Goal: Task Accomplishment & Management: Complete application form

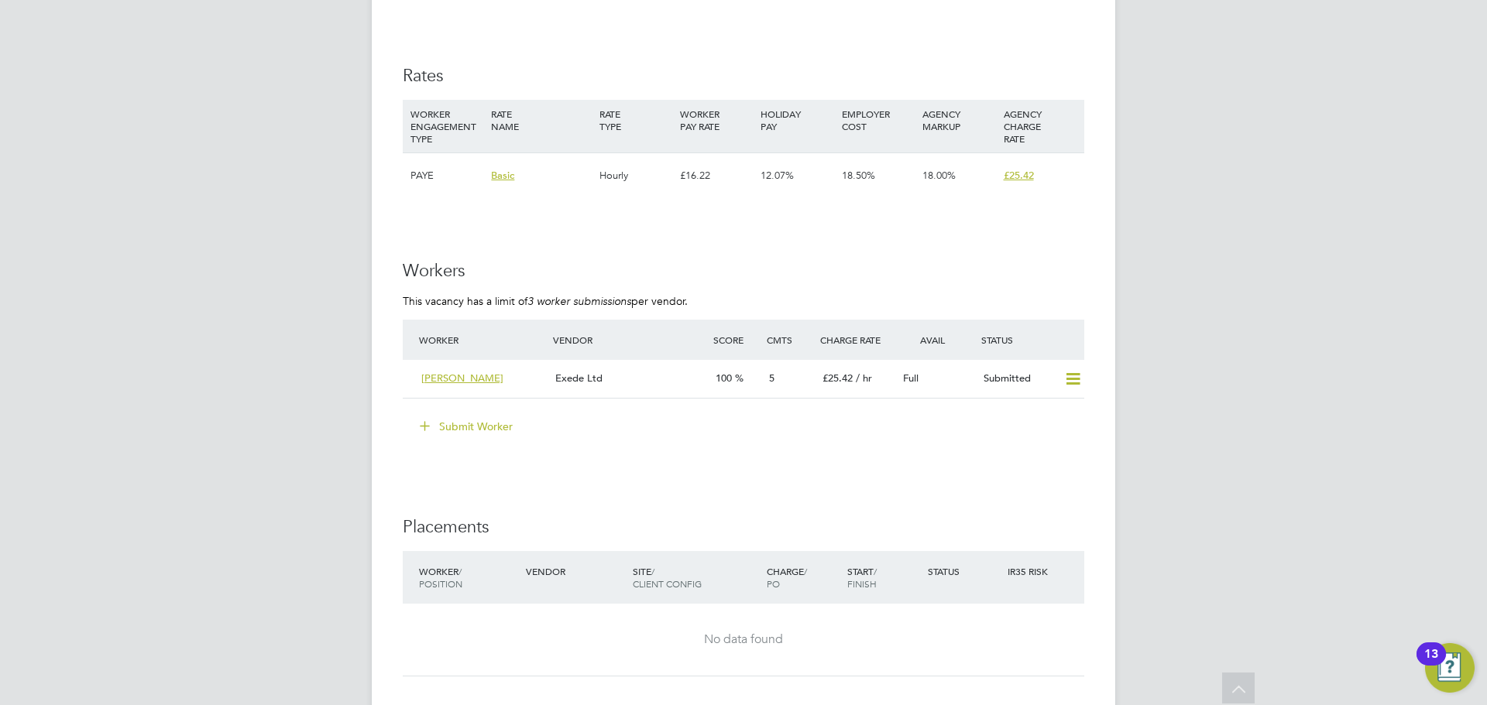
scroll to position [2323, 0]
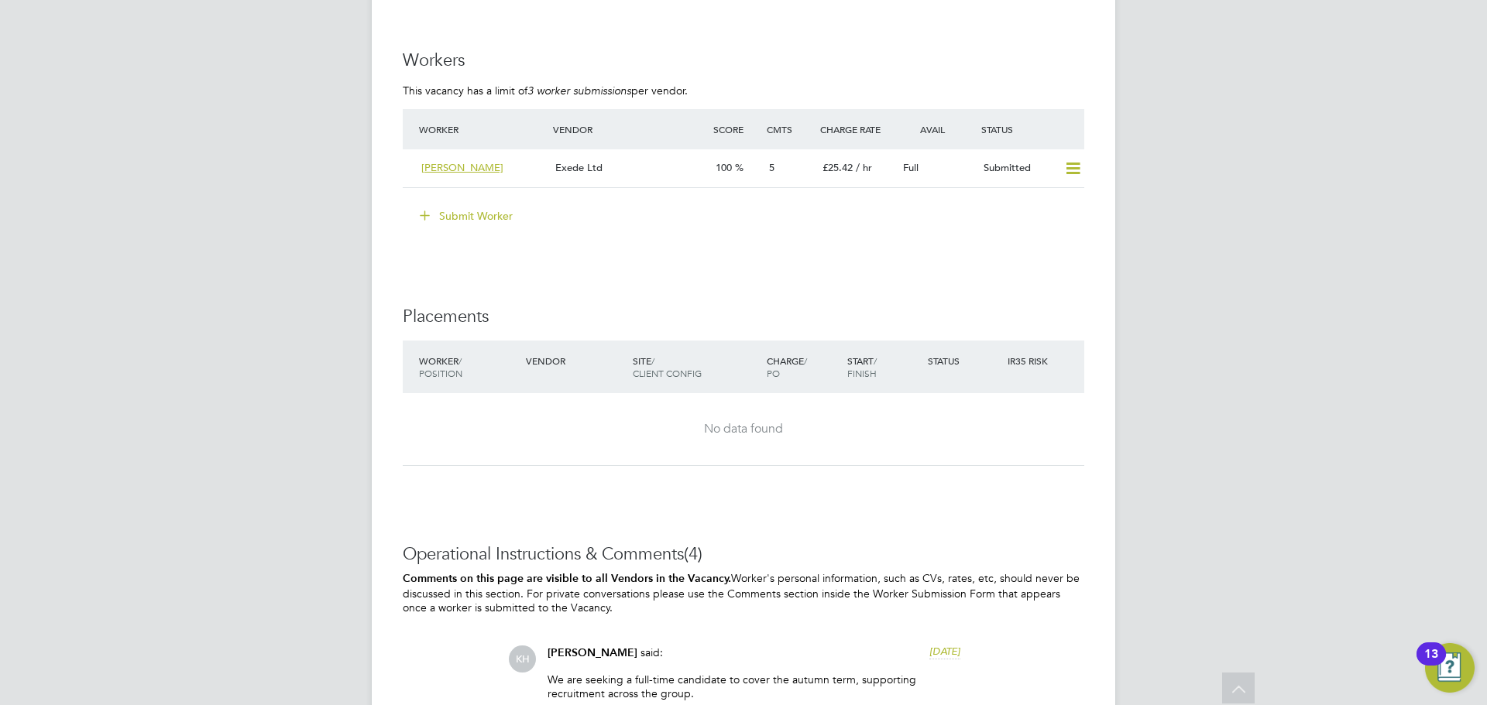
click at [481, 219] on button "Submit Worker" at bounding box center [467, 216] width 116 height 25
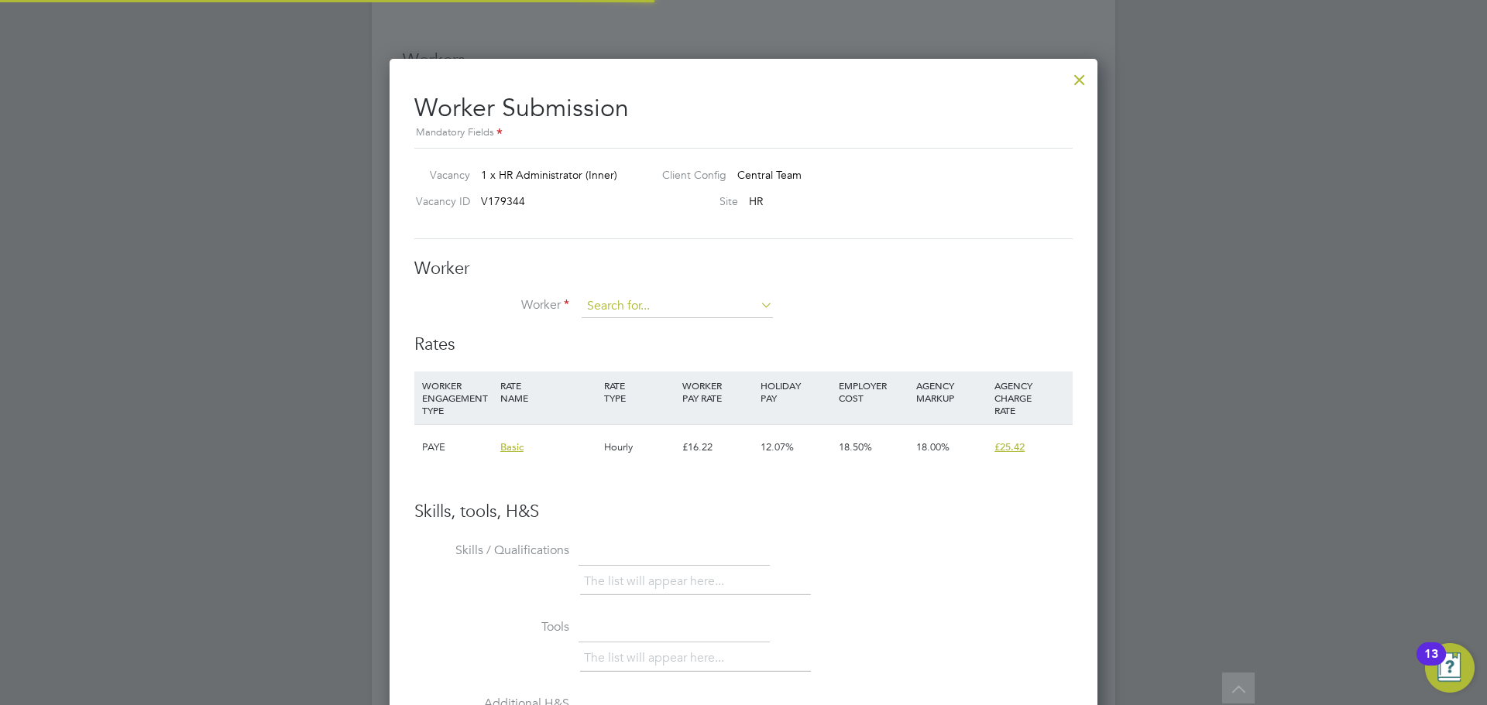
scroll to position [23, 403]
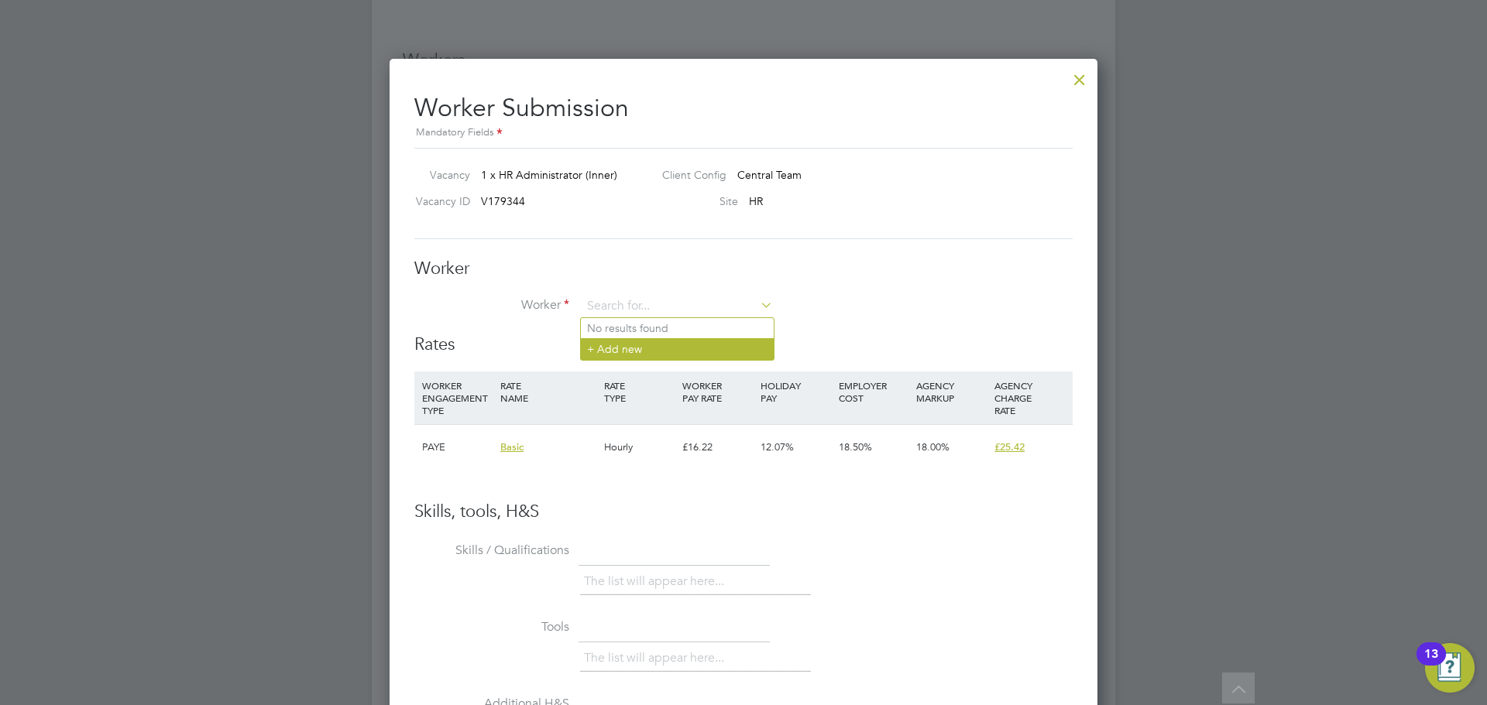
click at [636, 348] on li "+ Add new" at bounding box center [677, 348] width 193 height 21
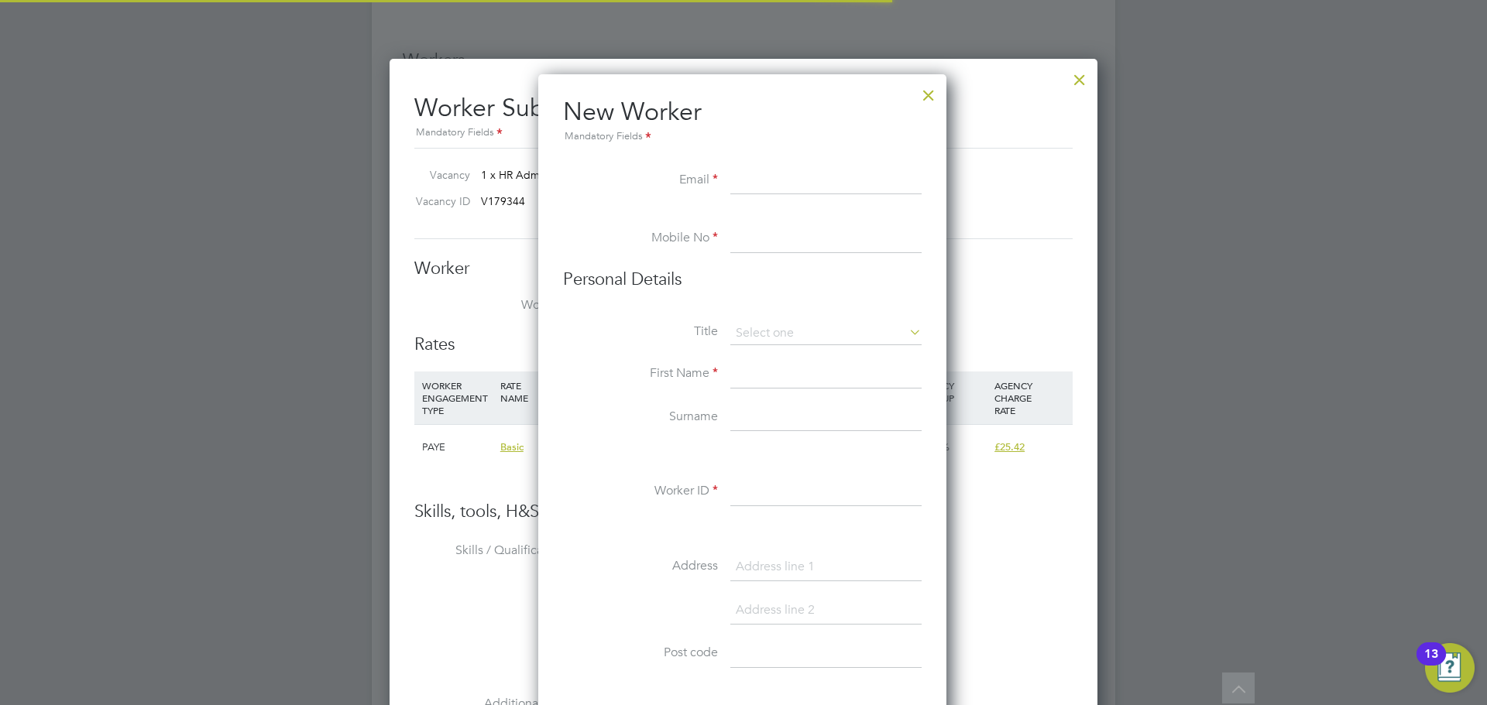
scroll to position [1318, 410]
paste input "jemiuk@yahoo.co.uk"
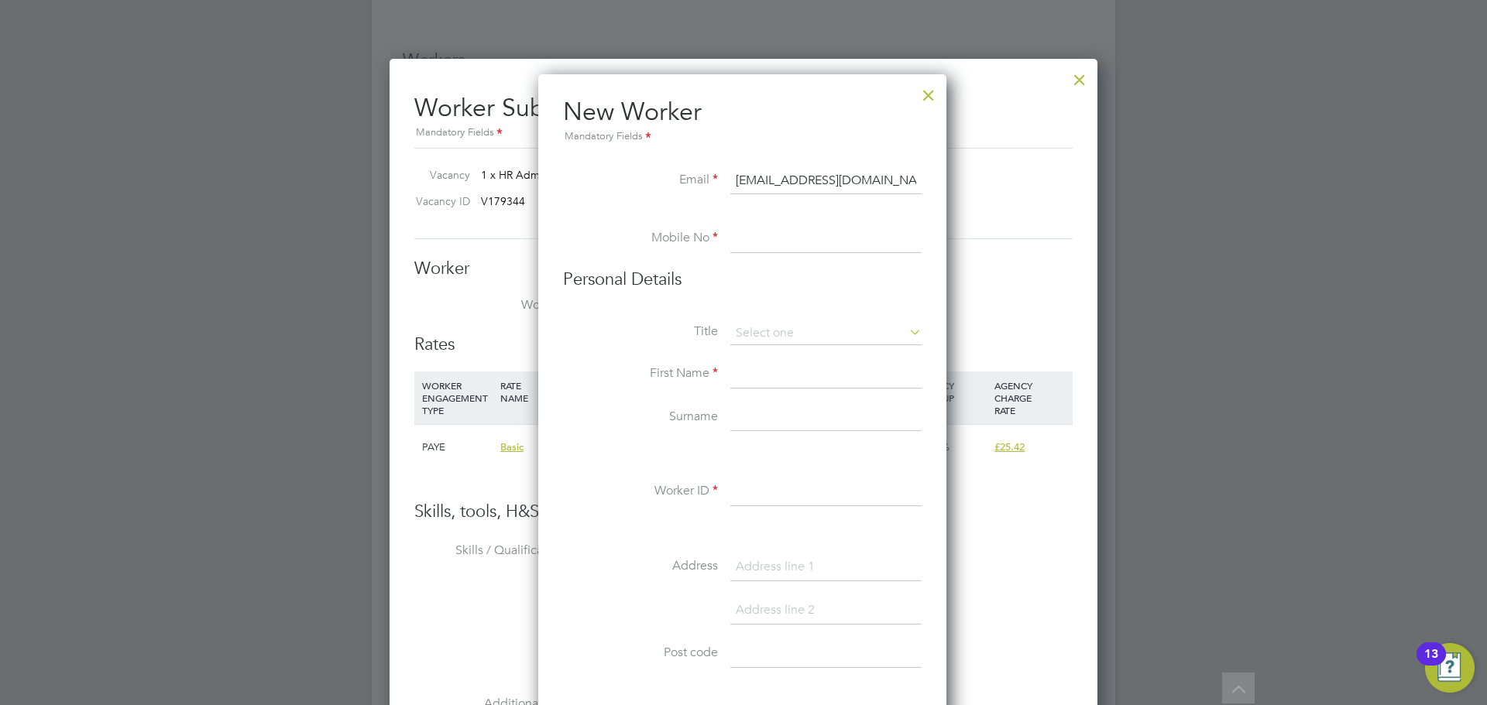
type input "jemiuk@yahoo.co.uk"
click at [787, 253] on input at bounding box center [825, 239] width 191 height 28
paste input "+44 7957 609 870"
type input "+44 7957 609 870"
click at [759, 325] on input at bounding box center [825, 333] width 191 height 23
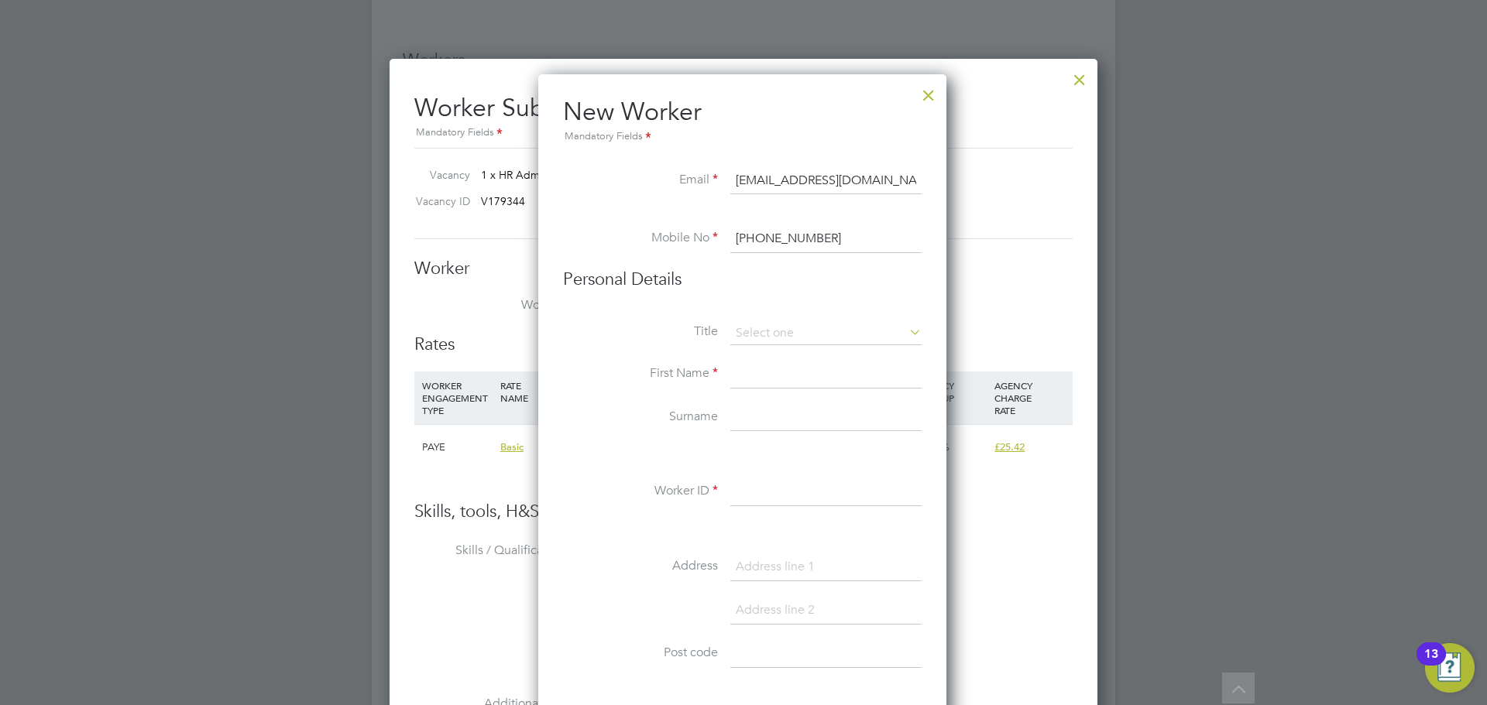
click at [771, 391] on li "Miss" at bounding box center [825, 396] width 193 height 20
type input "Miss"
click at [771, 385] on input at bounding box center [825, 375] width 191 height 28
type input "Jemi"
click at [771, 409] on input at bounding box center [825, 418] width 191 height 28
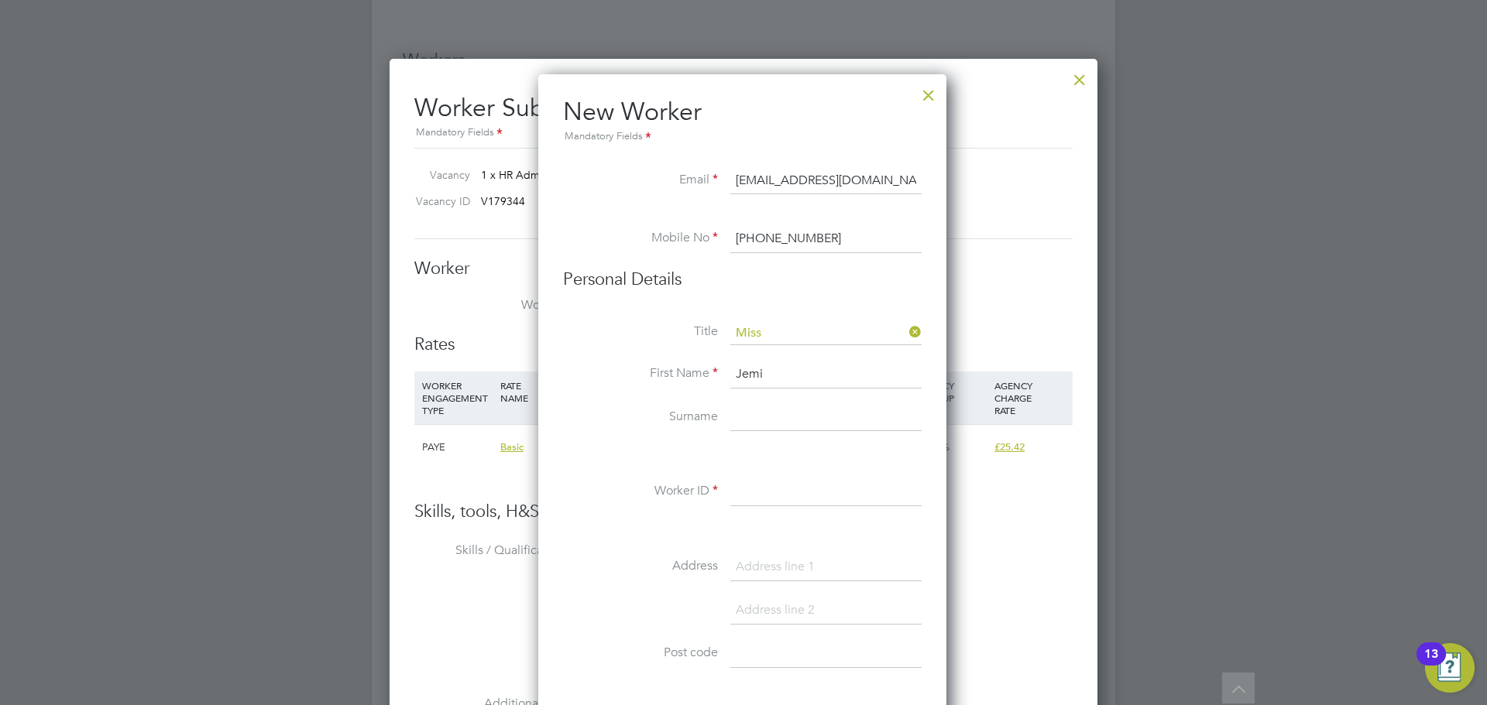
paste input "+44 7957 609 870"
type input "+44 7957 609 870"
drag, startPoint x: 866, startPoint y: 407, endPoint x: 710, endPoint y: 417, distance: 156.7
click at [710, 417] on li "Surname +44 7957 609 870" at bounding box center [742, 425] width 358 height 43
click at [755, 420] on input at bounding box center [825, 418] width 191 height 28
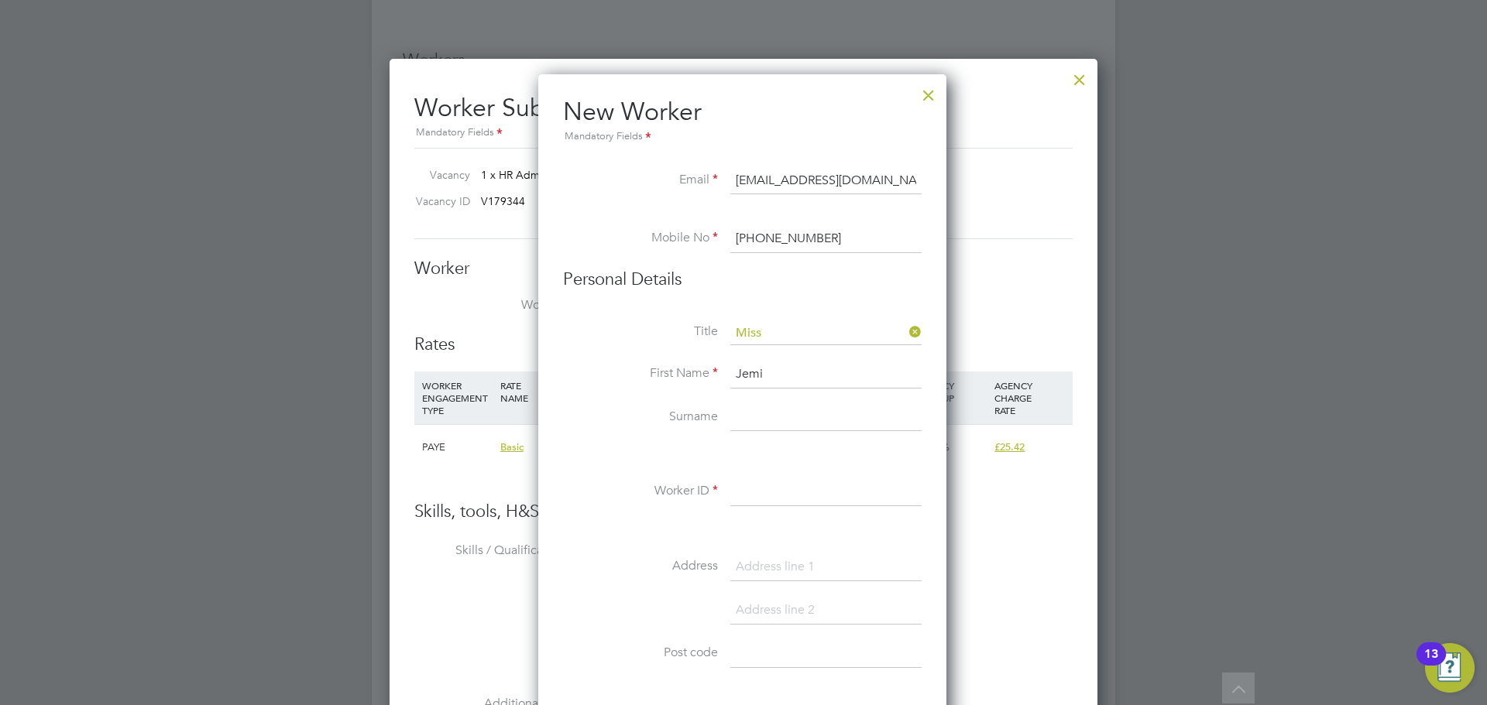
paste input "Nwadike"
type input "Nwadike"
click at [796, 483] on input at bounding box center [825, 493] width 191 height 28
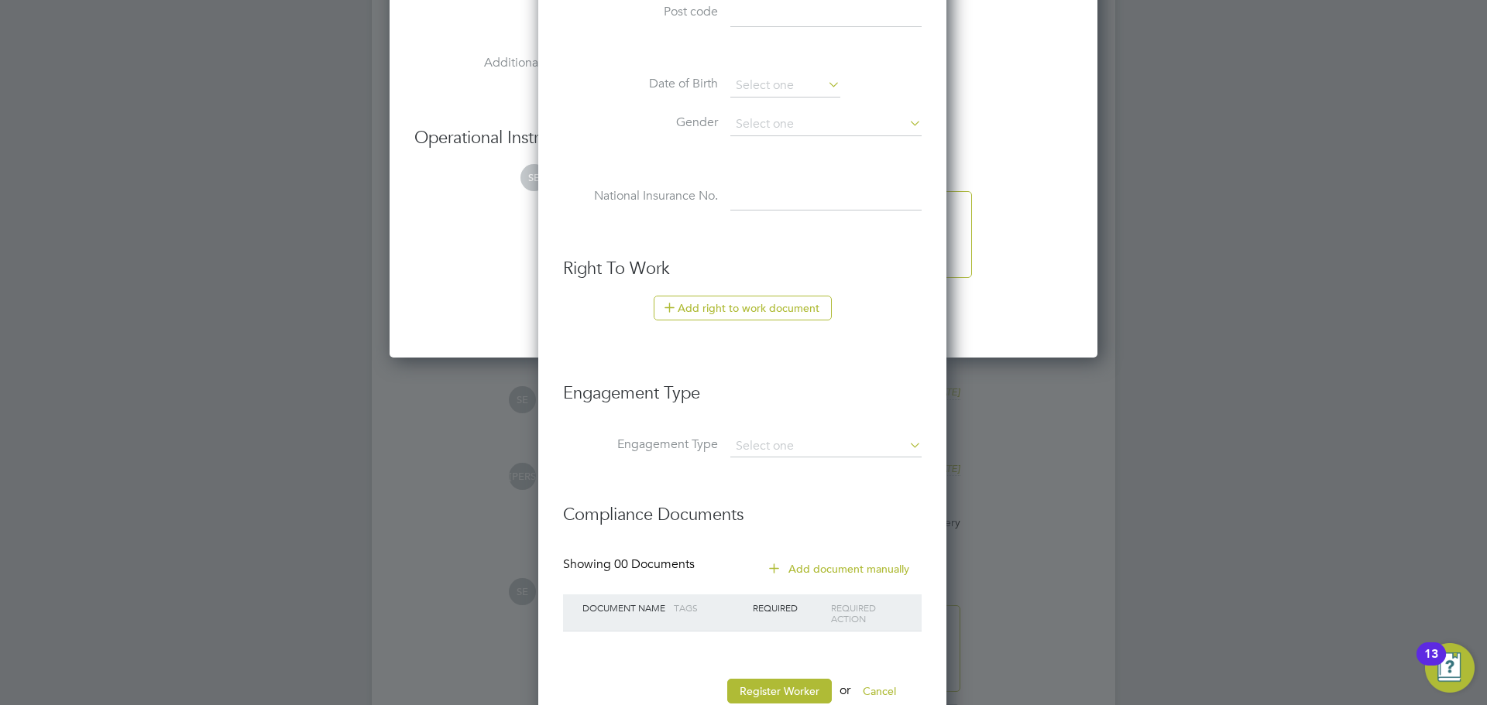
scroll to position [3051, 0]
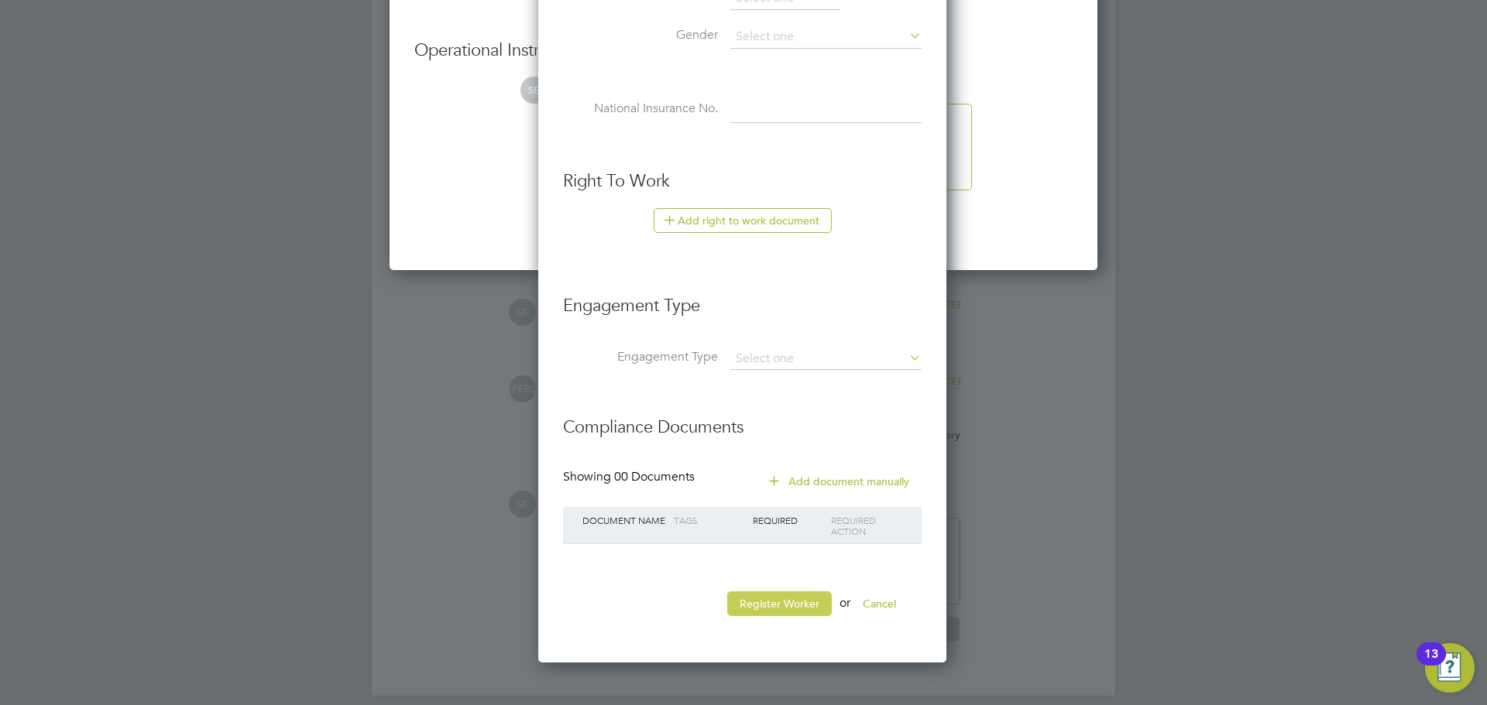
type input "210558"
click at [780, 603] on button "Register Worker" at bounding box center [779, 604] width 105 height 25
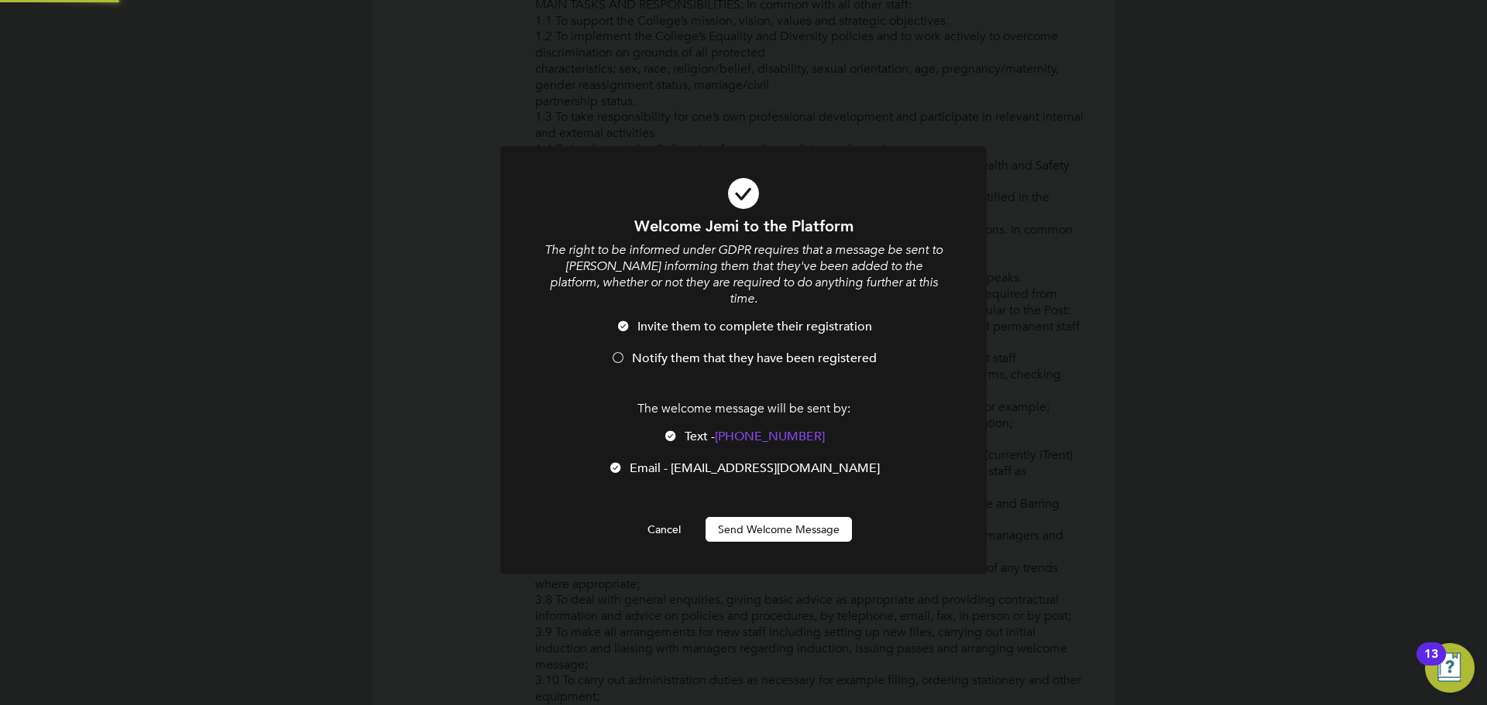
scroll to position [0, 0]
click at [667, 352] on li "Notify them that they have been registered" at bounding box center [743, 367] width 403 height 32
click at [662, 408] on div "The welcome message will be sent by: Text - +44 7957 609 870 Text - +44 7957 60…" at bounding box center [743, 446] width 403 height 91
click at [665, 430] on div at bounding box center [670, 437] width 15 height 15
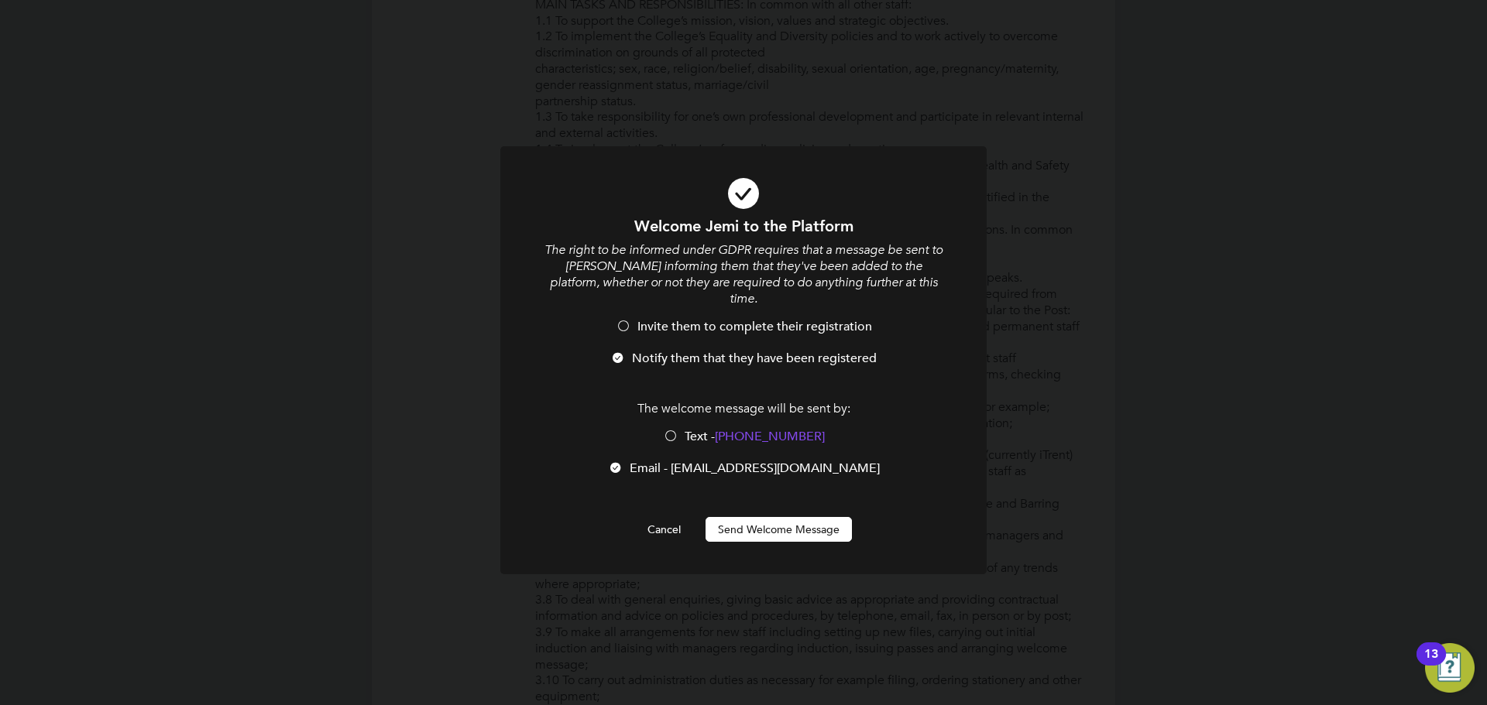
click at [748, 517] on button "Send Welcome Message" at bounding box center [778, 529] width 146 height 25
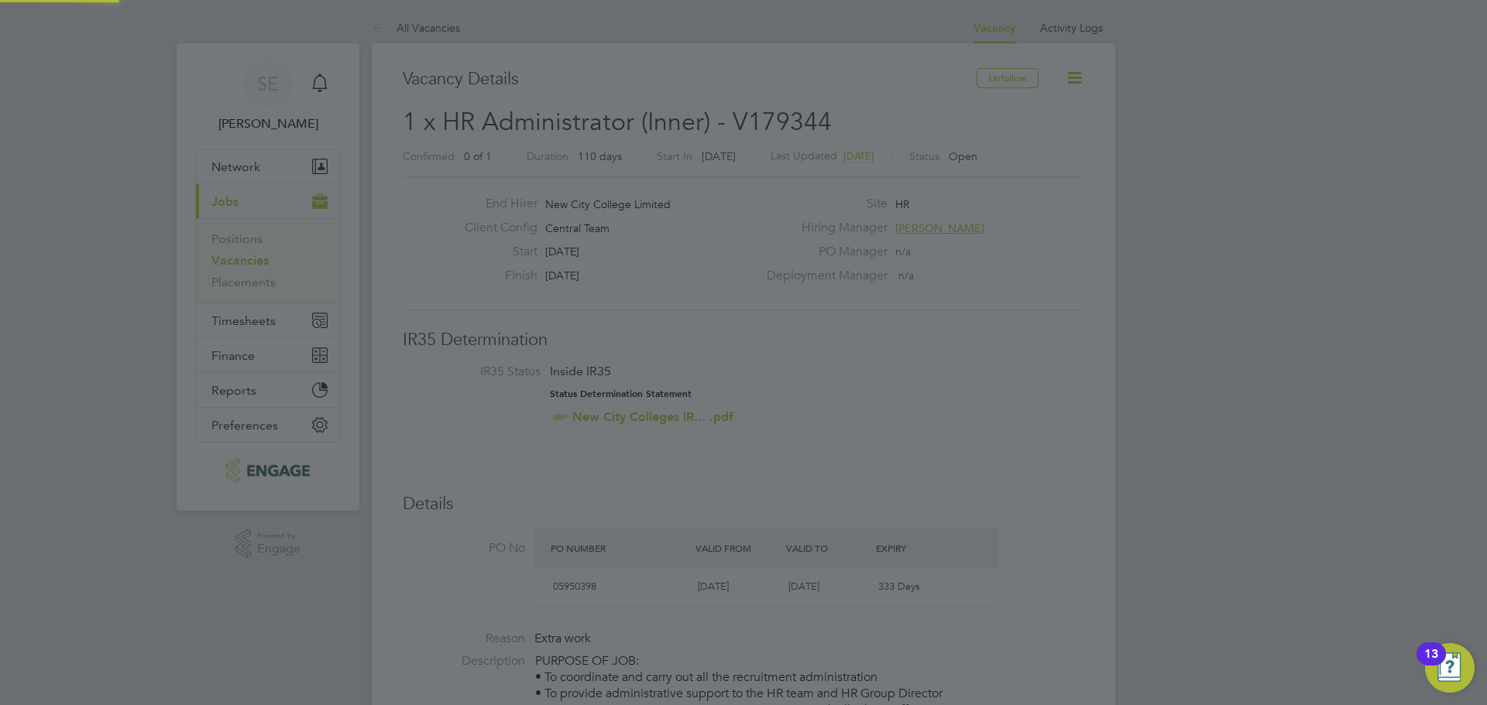
scroll to position [705, 0]
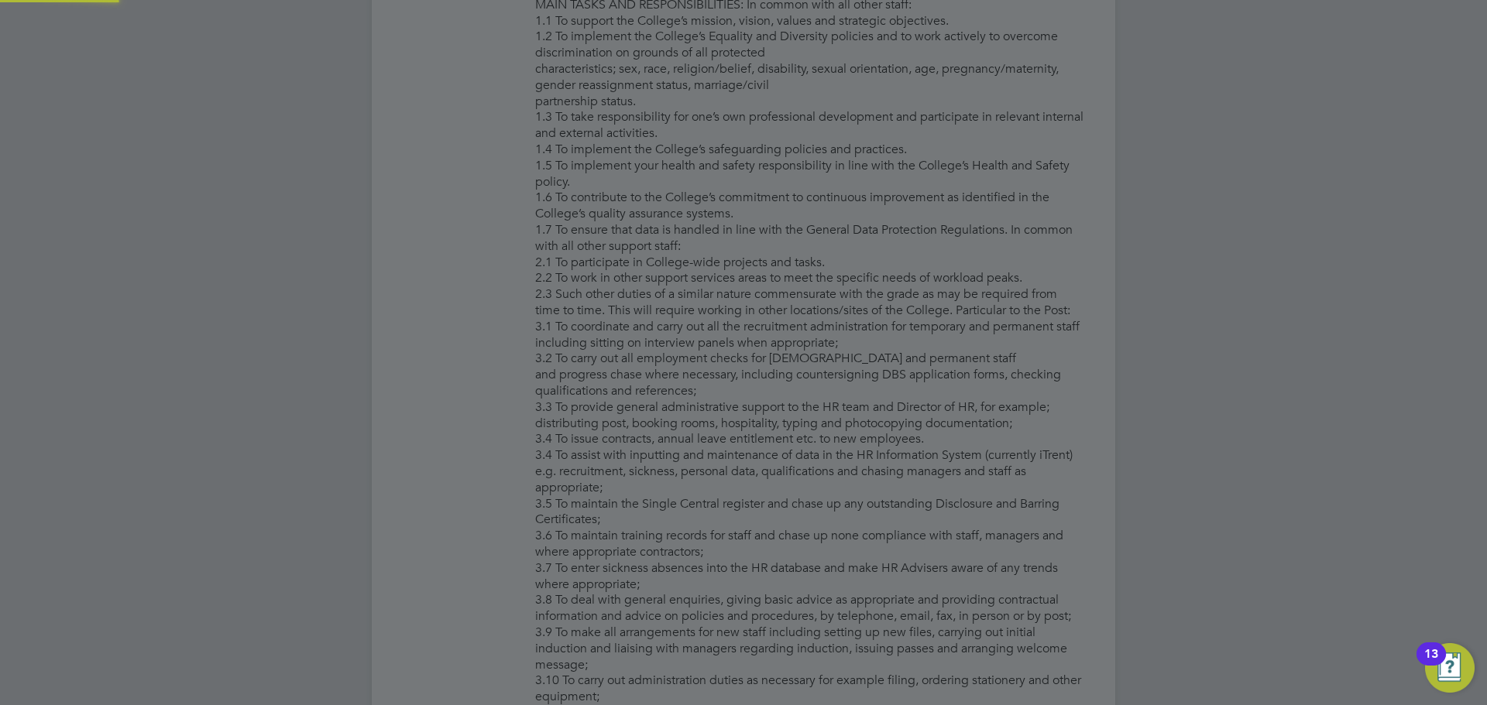
type input "Jemi Nwadike (210558)"
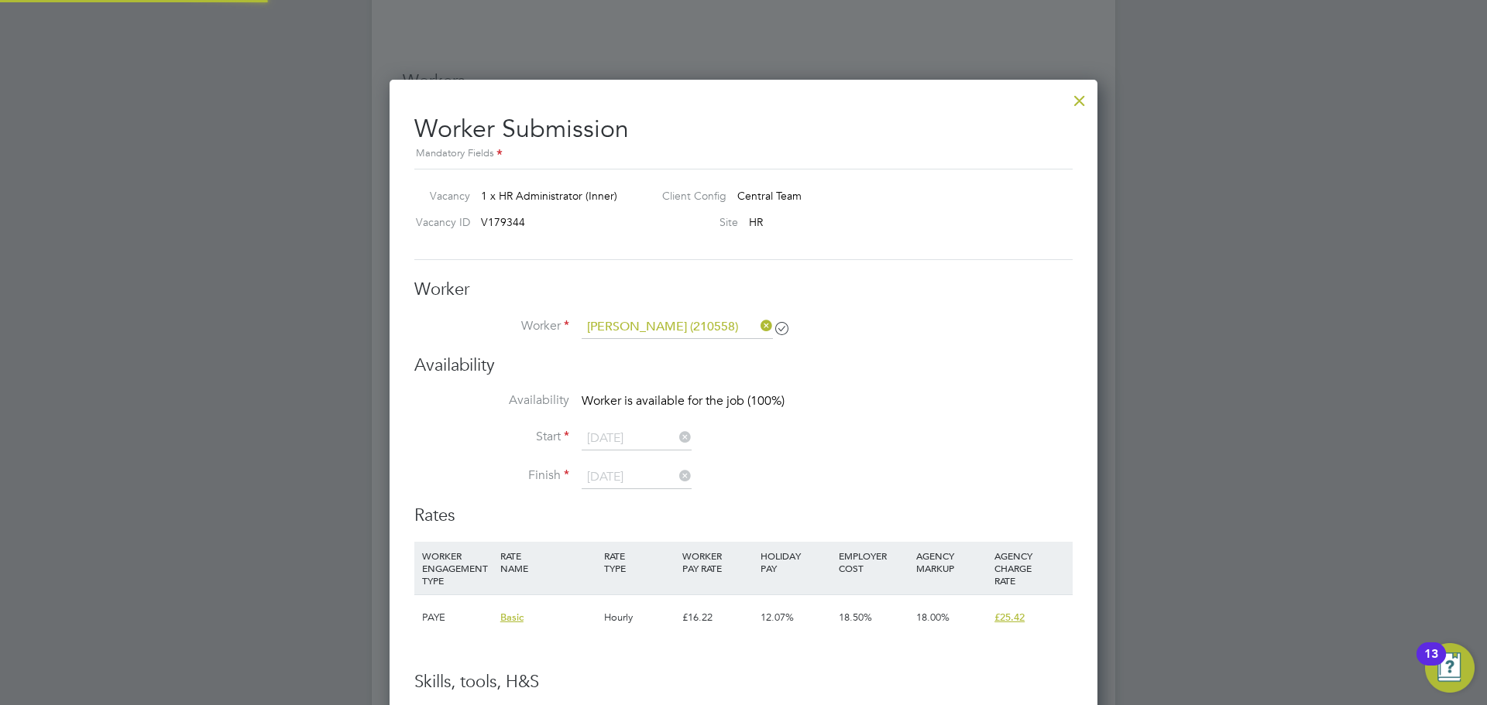
scroll to position [2323, 0]
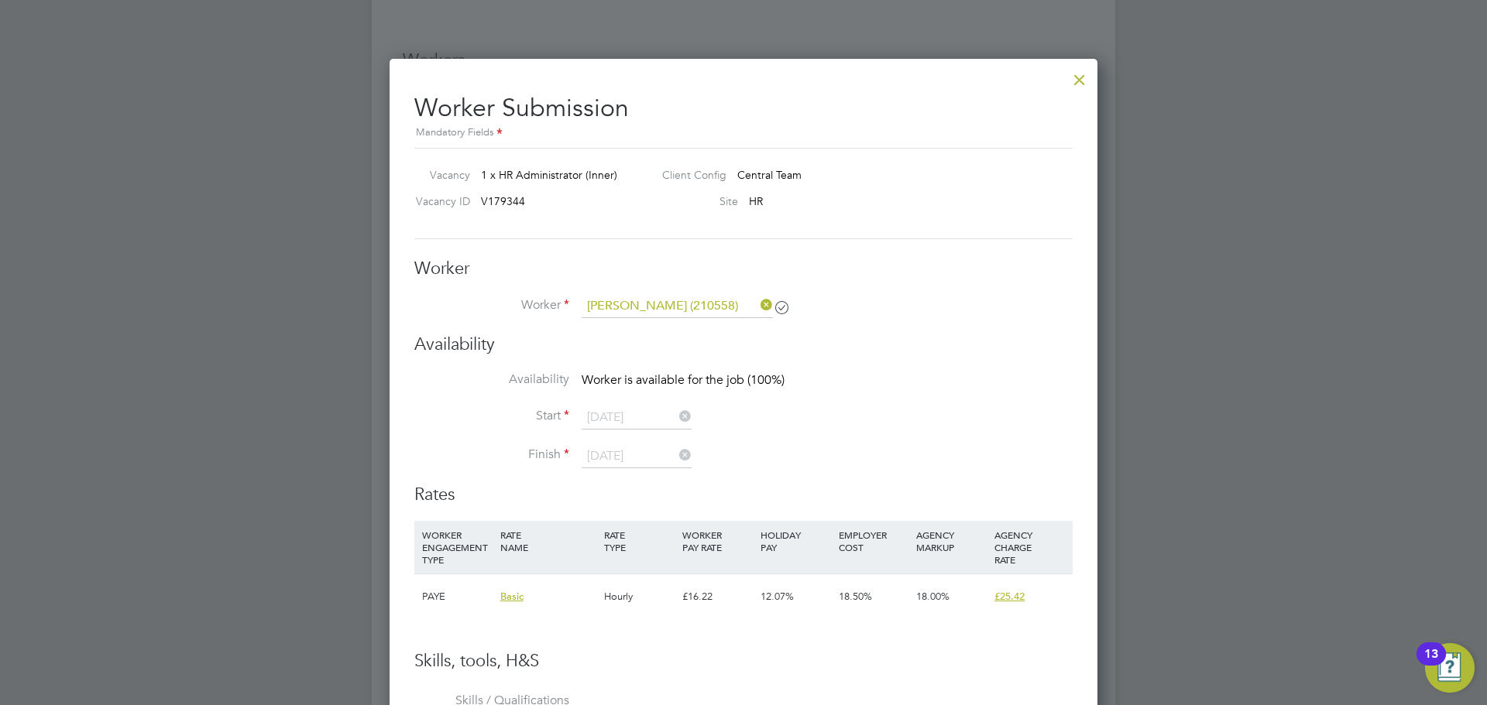
click at [1080, 80] on div at bounding box center [1079, 76] width 28 height 28
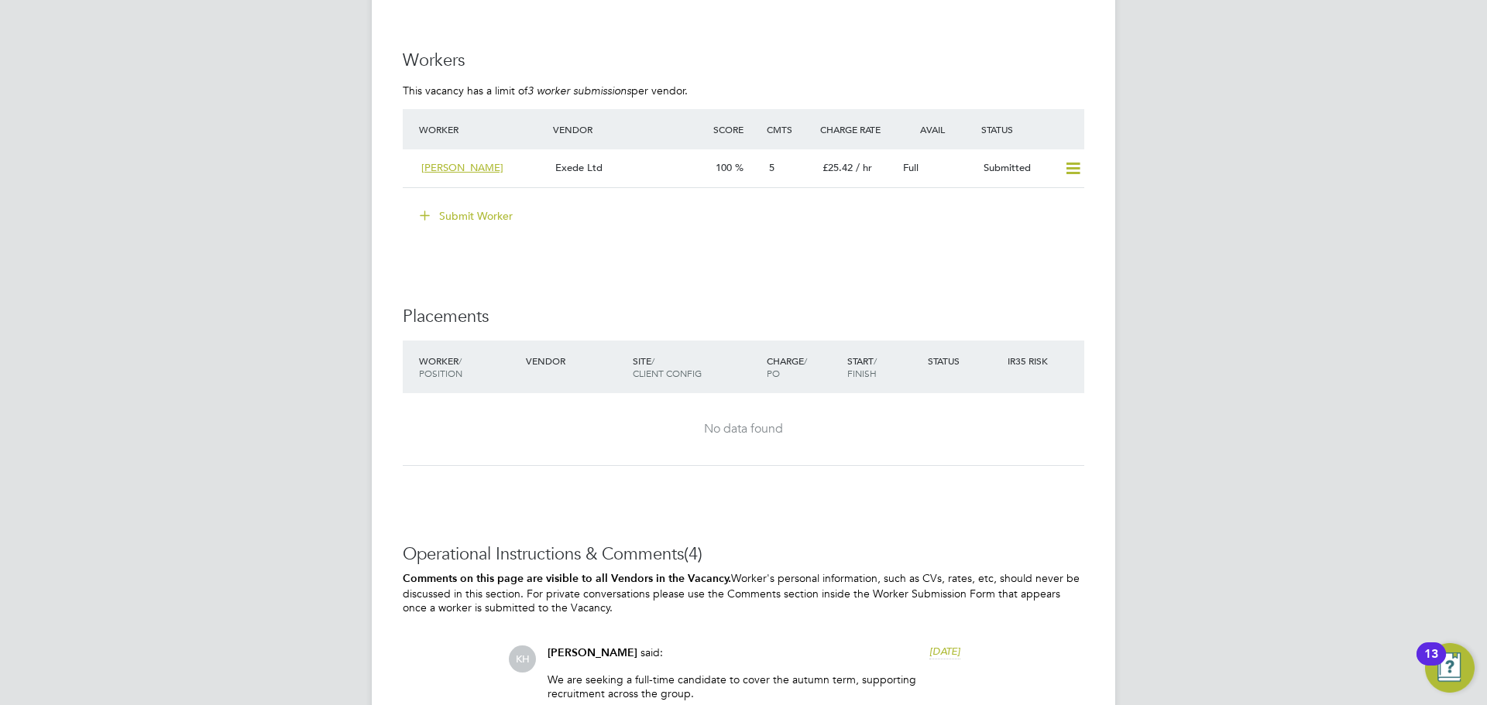
click at [447, 214] on button "Submit Worker" at bounding box center [467, 216] width 116 height 25
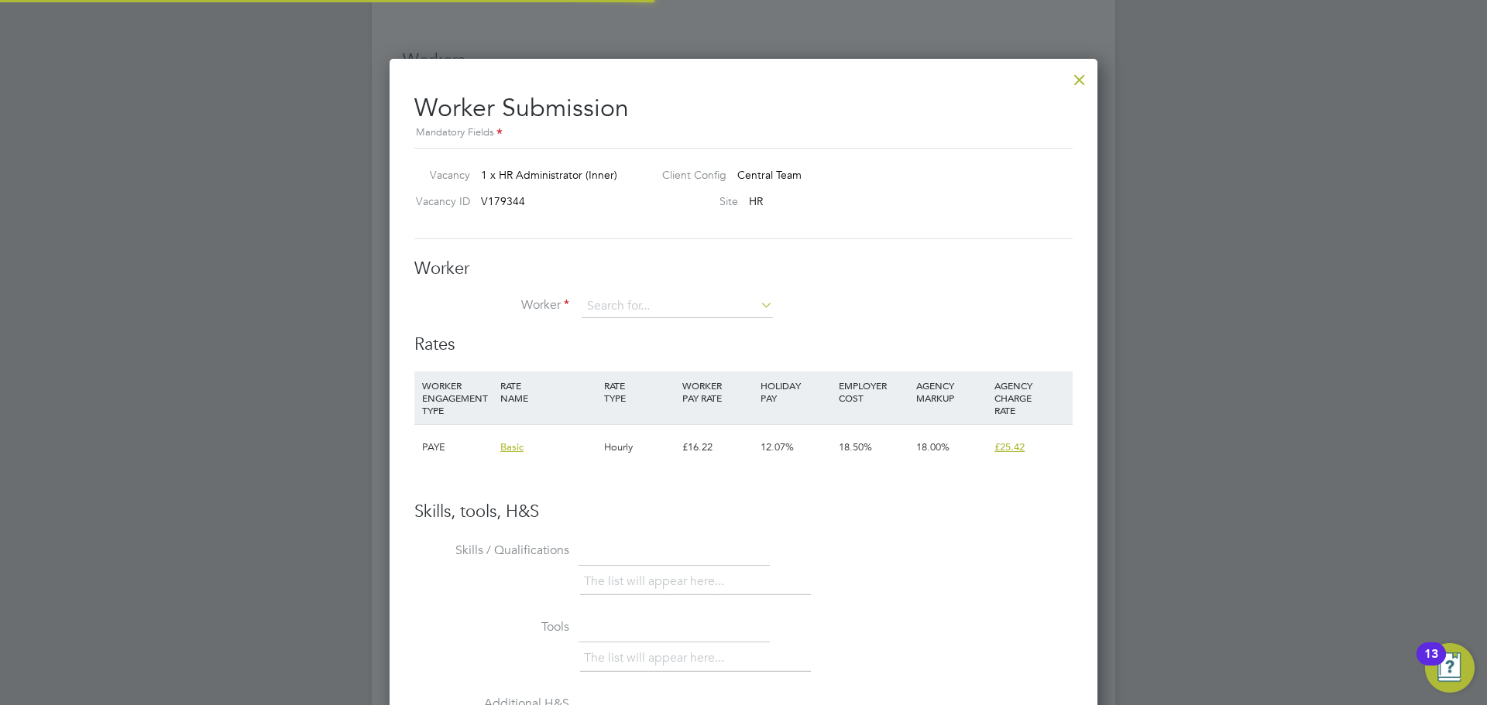
scroll to position [46, 105]
click at [629, 326] on li "Jemi Nwadike (210558)" at bounding box center [677, 328] width 193 height 21
type input "Jemi Nwadike (210558)"
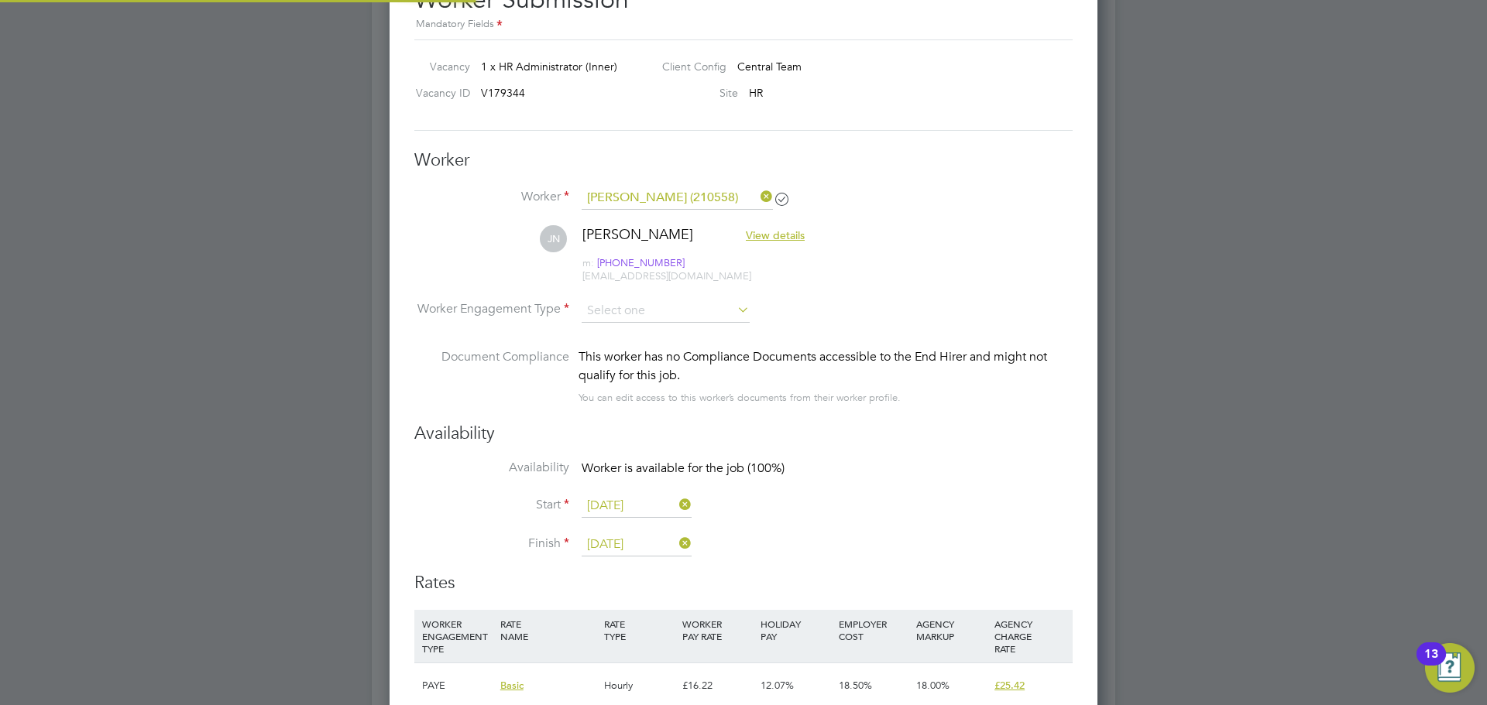
scroll to position [2478, 0]
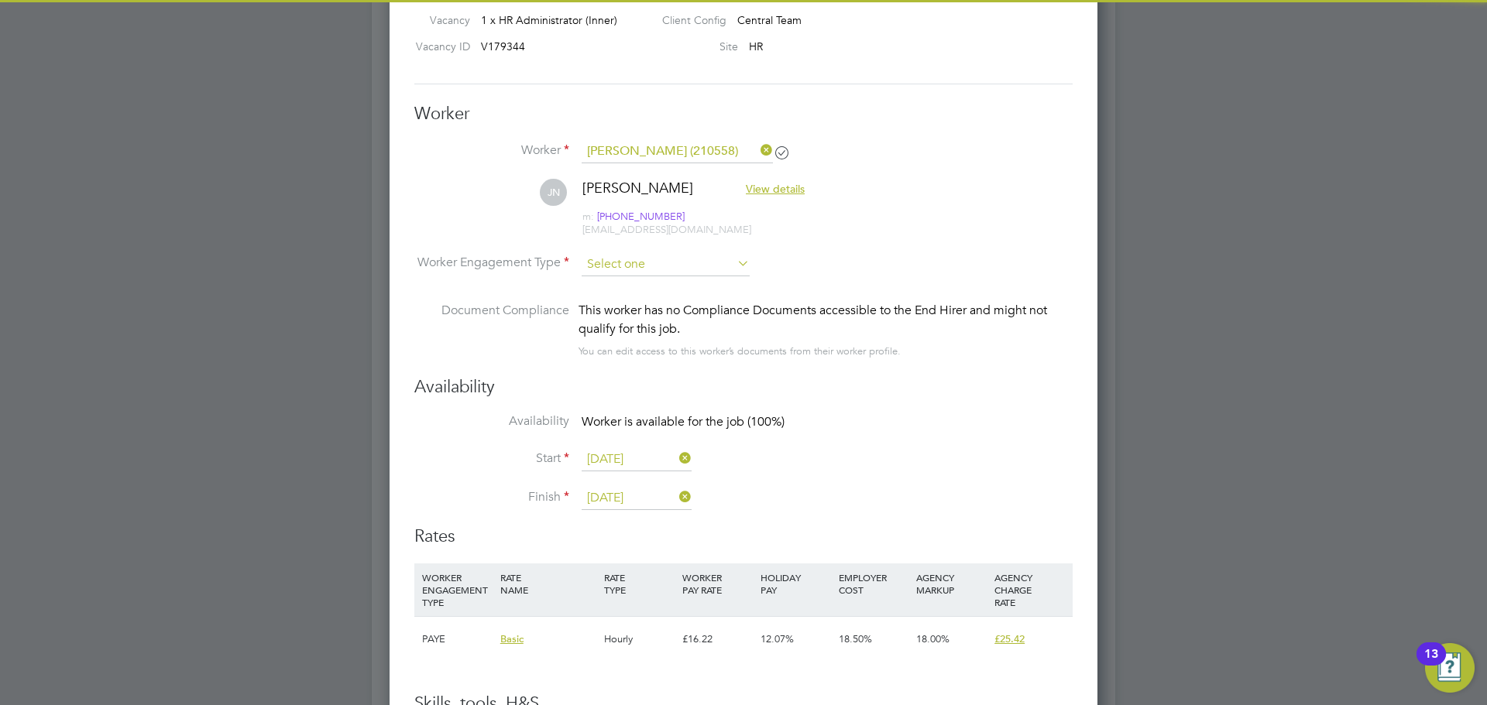
click at [647, 268] on input at bounding box center [665, 264] width 168 height 23
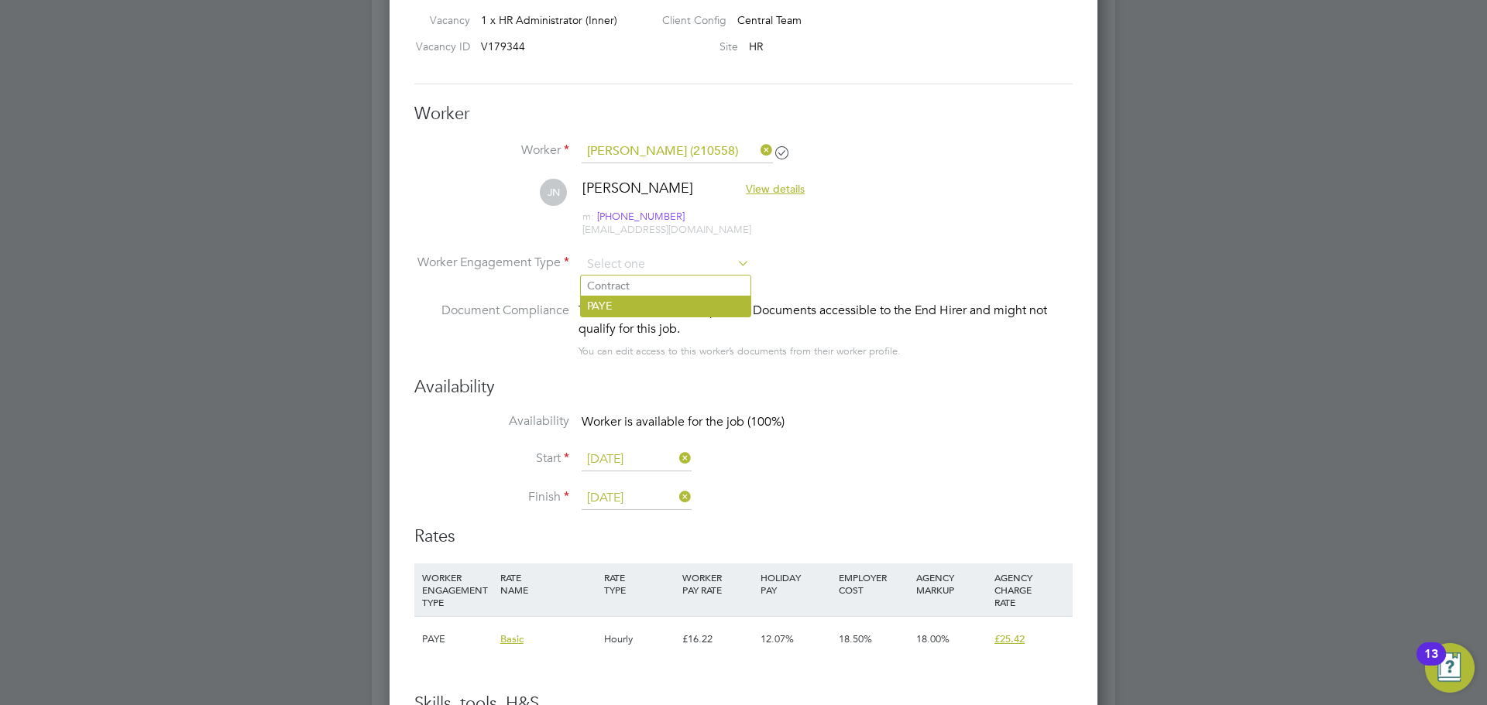
click at [616, 306] on li "PAYE" at bounding box center [666, 306] width 170 height 20
type input "PAYE"
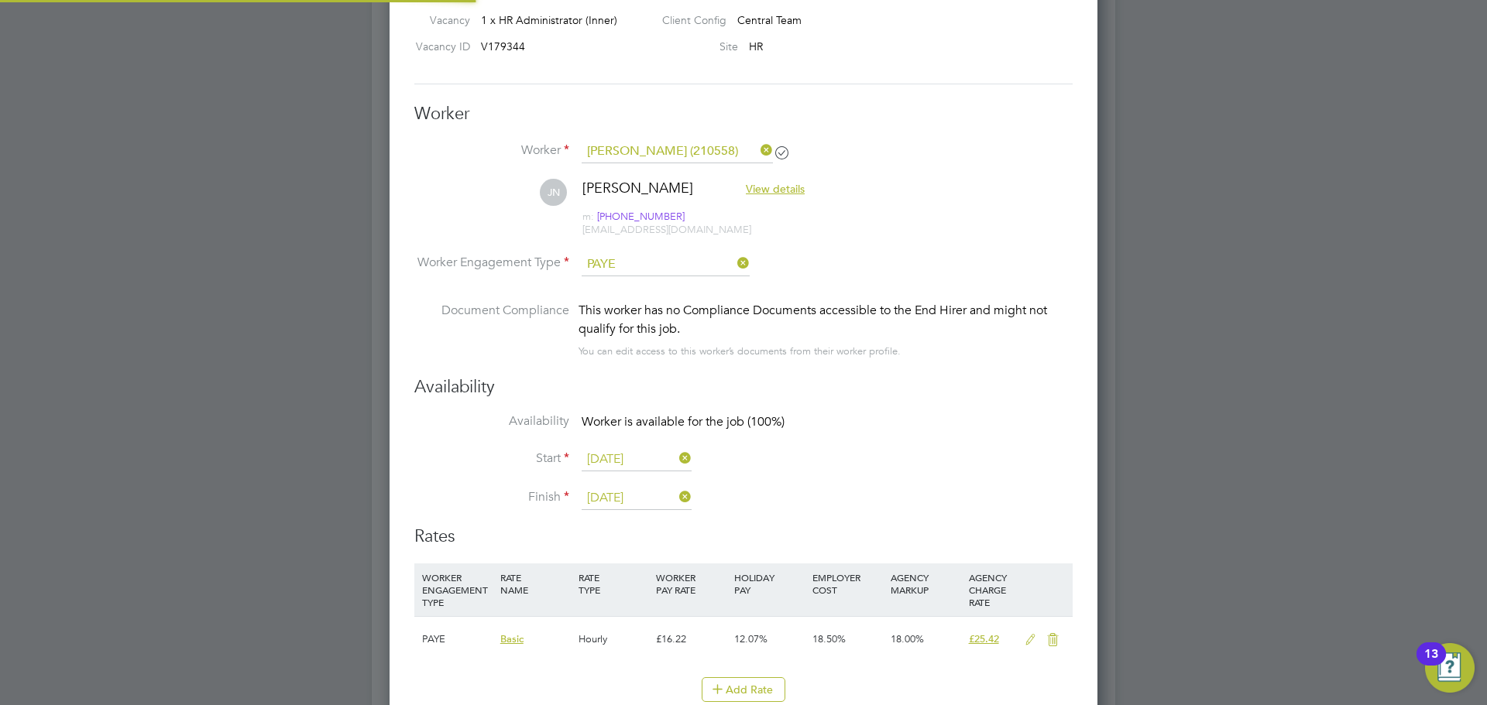
scroll to position [8, 8]
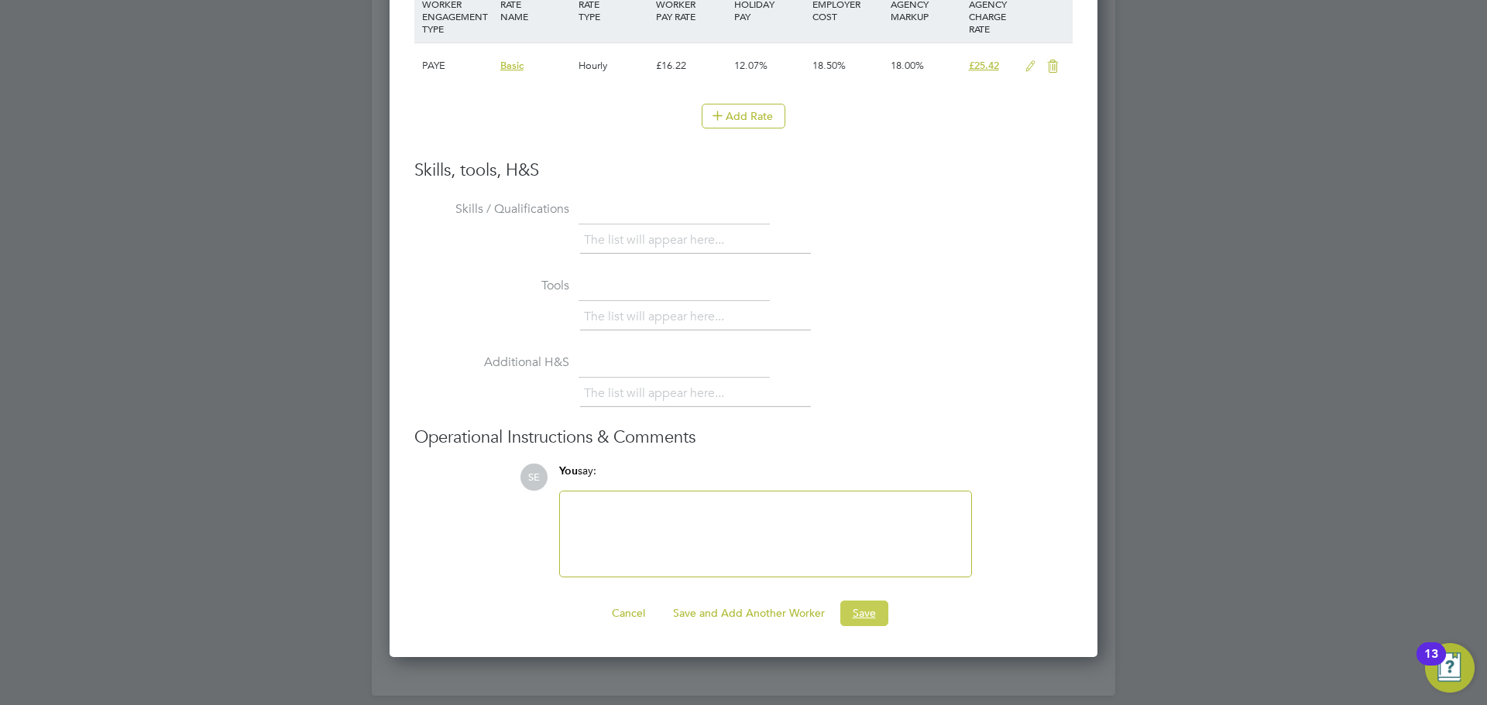
click at [870, 616] on button "Save" at bounding box center [864, 613] width 48 height 25
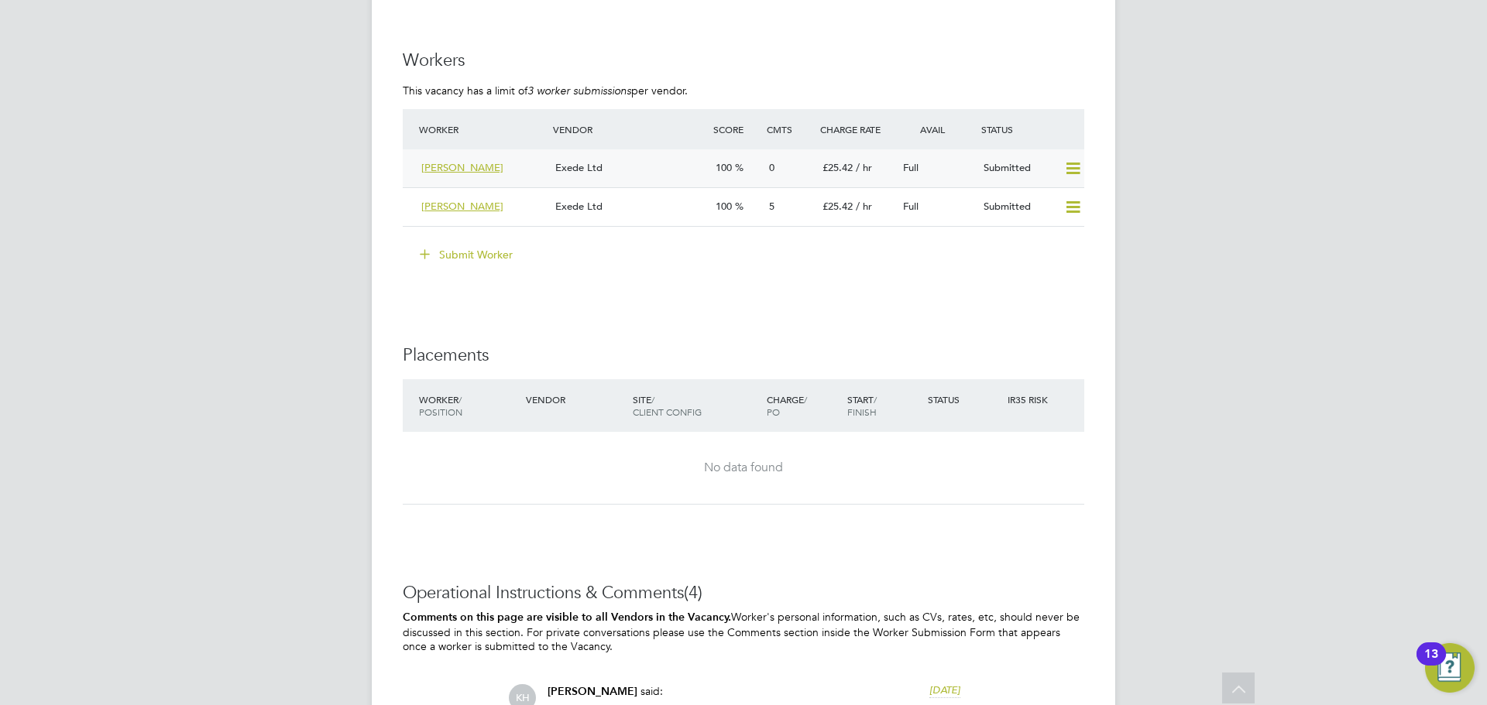
click at [640, 163] on div "Exede Ltd" at bounding box center [629, 169] width 160 height 26
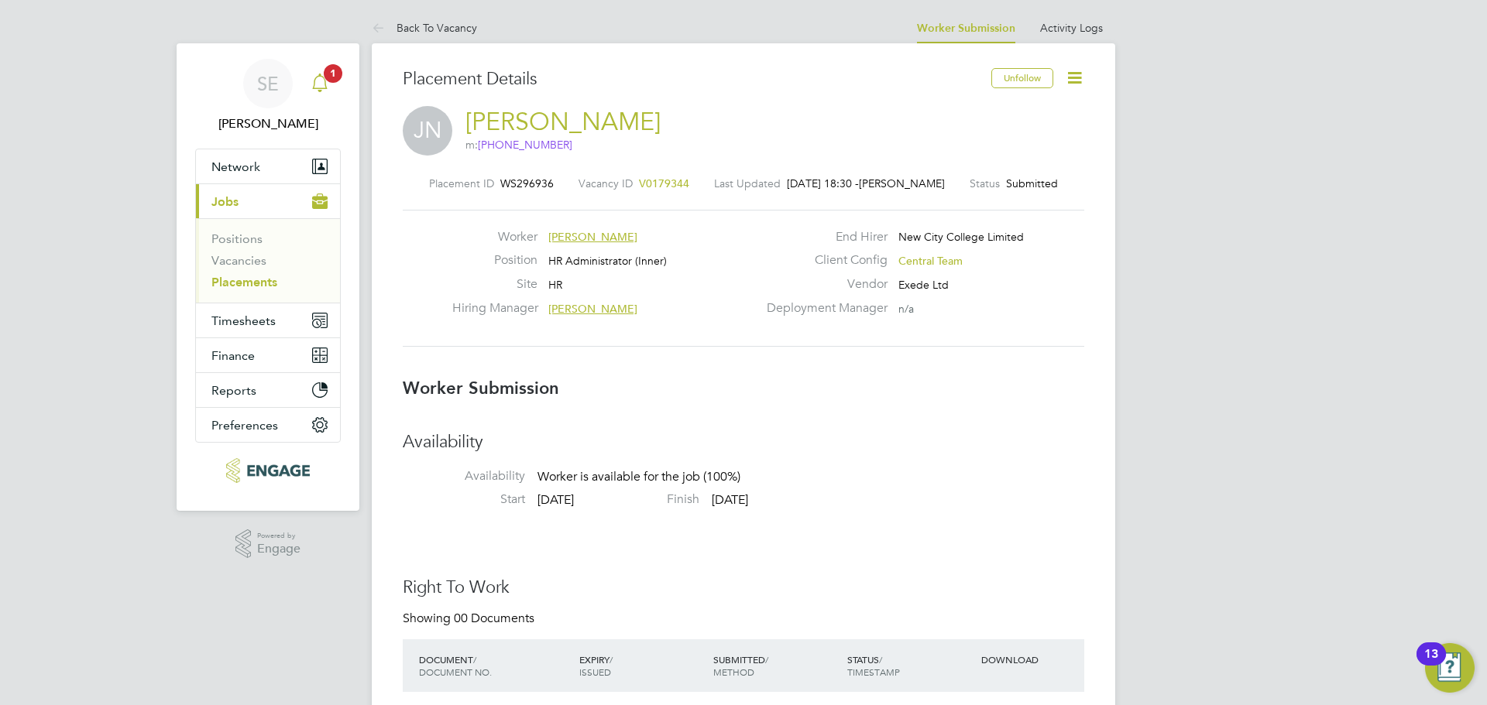
click at [328, 85] on icon "Main navigation" at bounding box center [319, 83] width 19 height 19
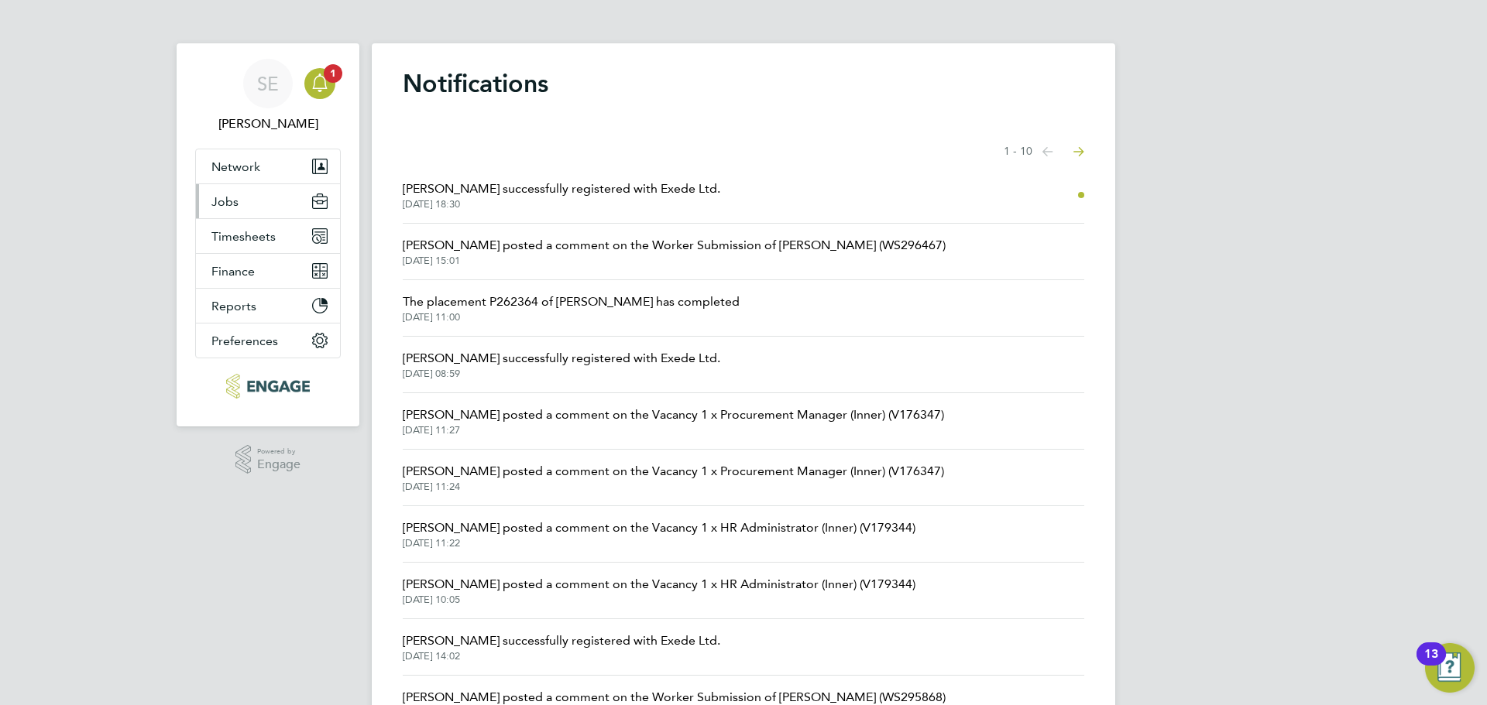
click at [253, 204] on button "Jobs" at bounding box center [268, 201] width 144 height 34
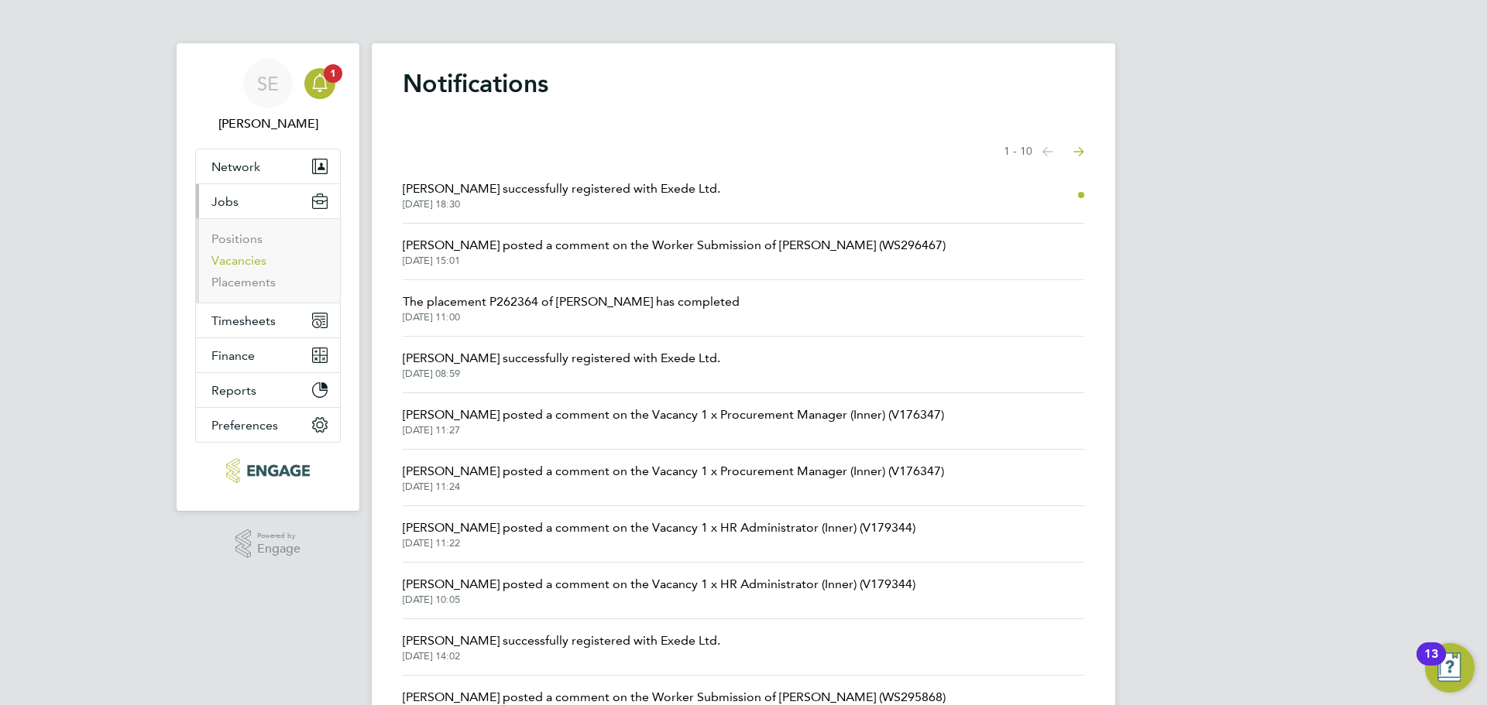
click at [254, 258] on link "Vacancies" at bounding box center [238, 260] width 55 height 15
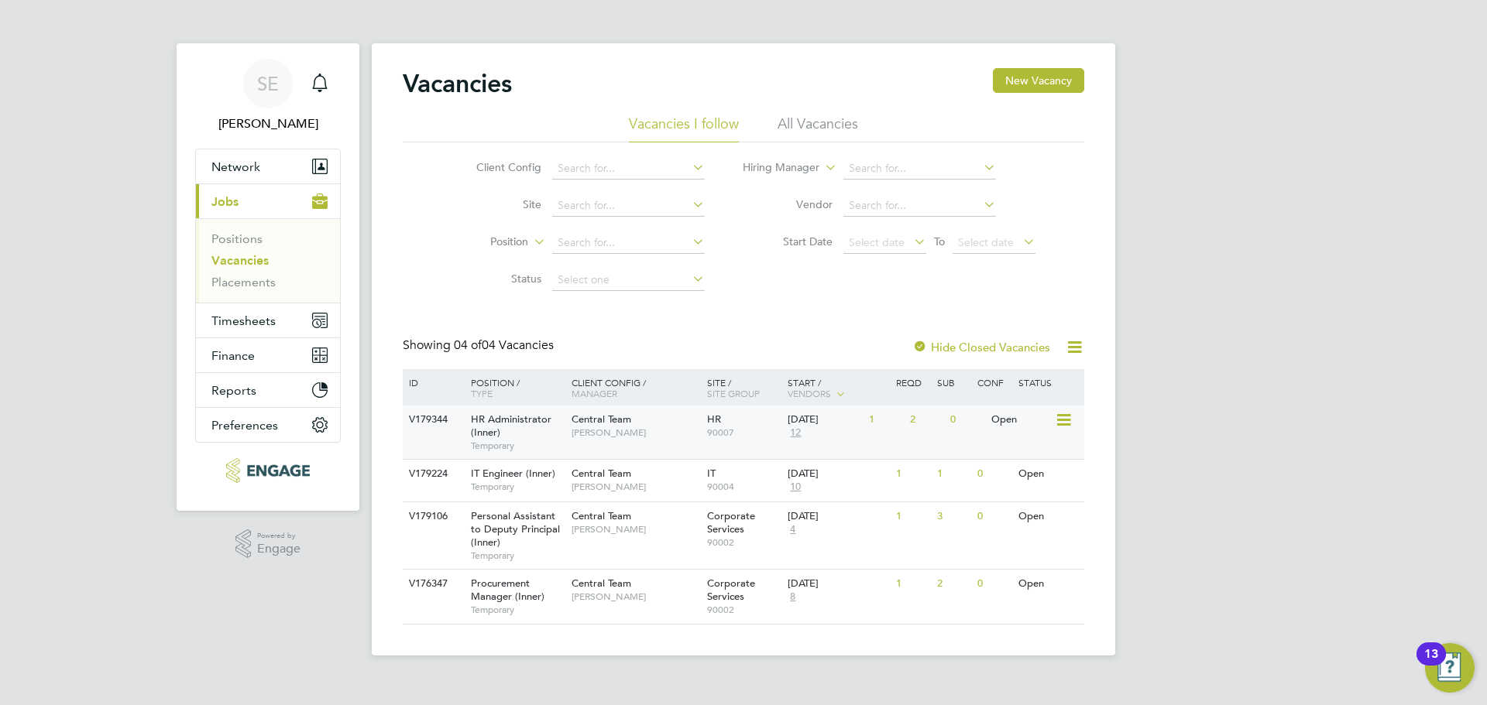
click at [585, 444] on div "Central Team Kirsty Hanmore" at bounding box center [635, 426] width 135 height 40
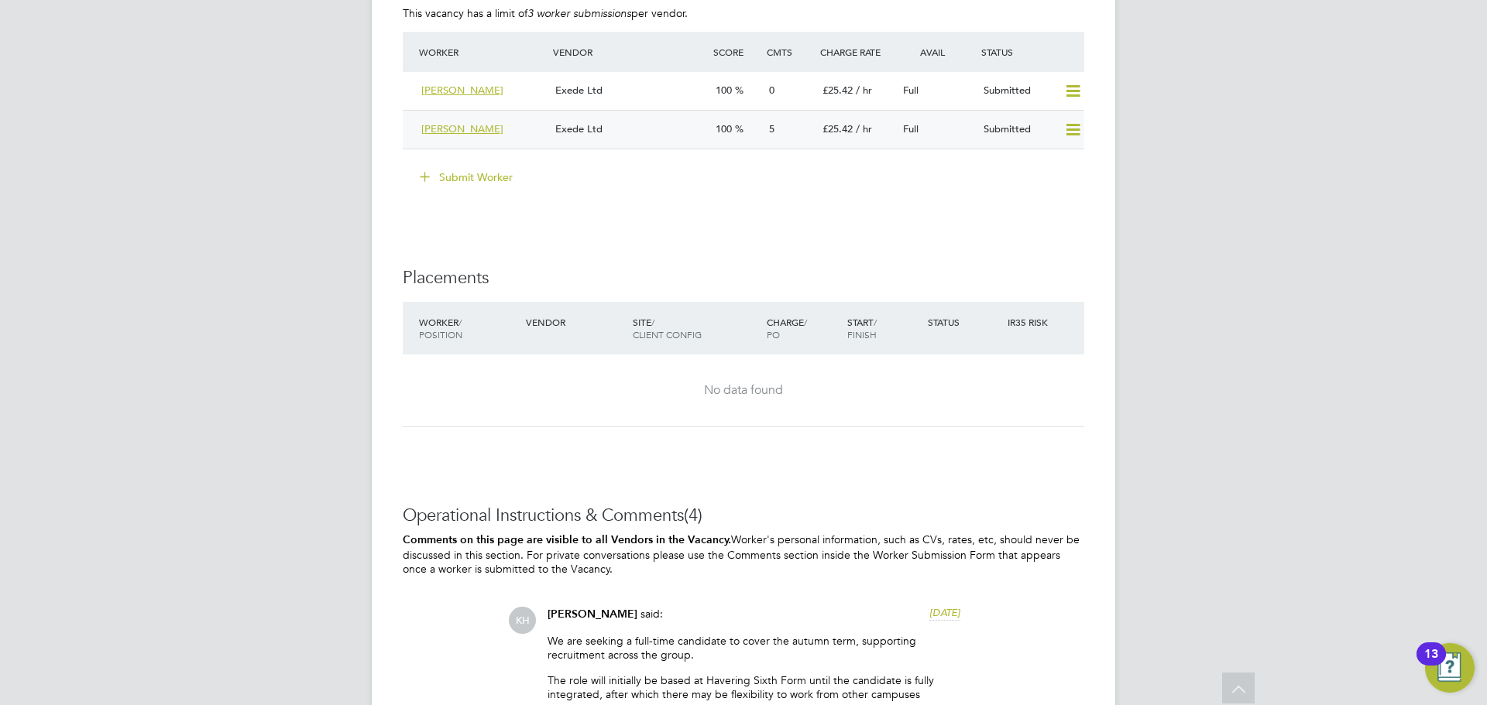
scroll to position [2168, 0]
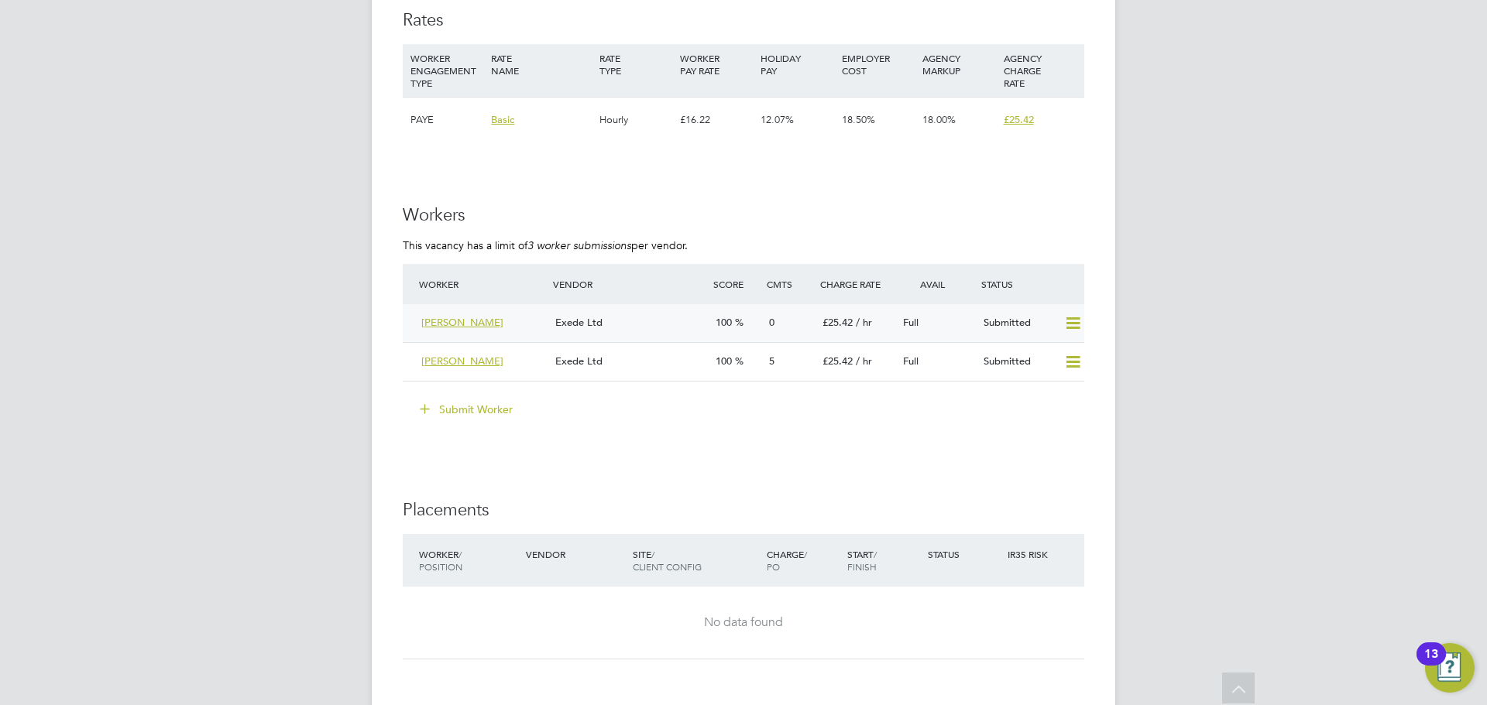
click at [630, 334] on div "Exede Ltd" at bounding box center [629, 323] width 160 height 26
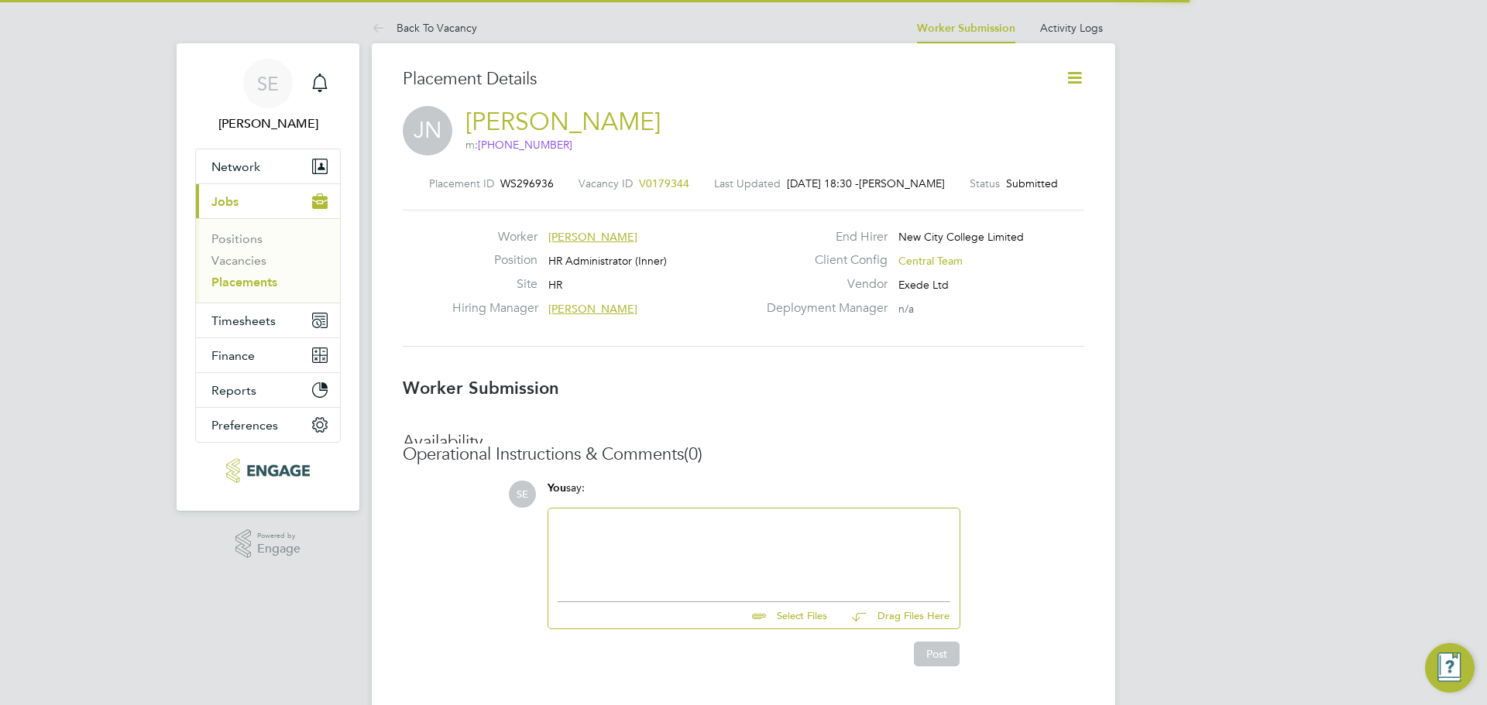
scroll to position [8, 8]
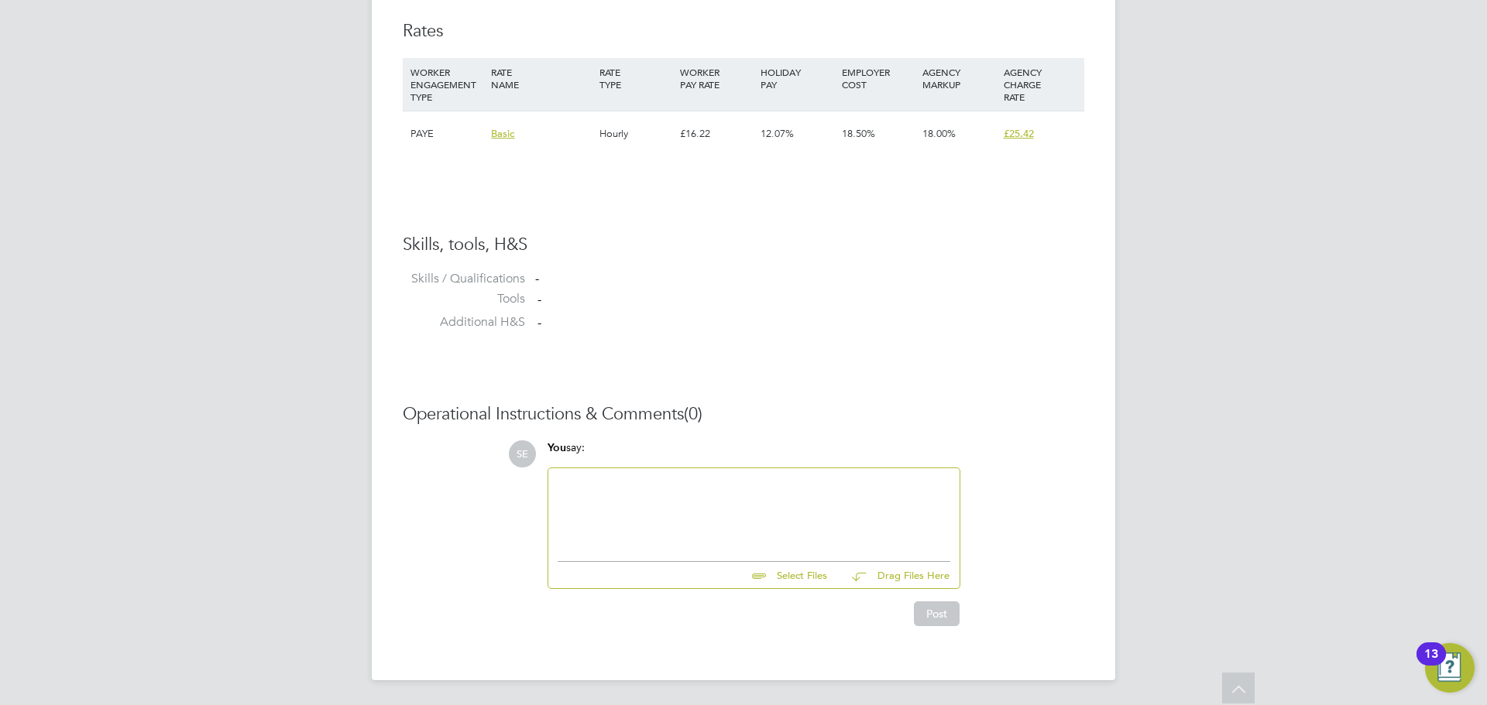
click at [622, 464] on div "You say:" at bounding box center [753, 454] width 413 height 27
click at [616, 474] on div at bounding box center [753, 510] width 411 height 85
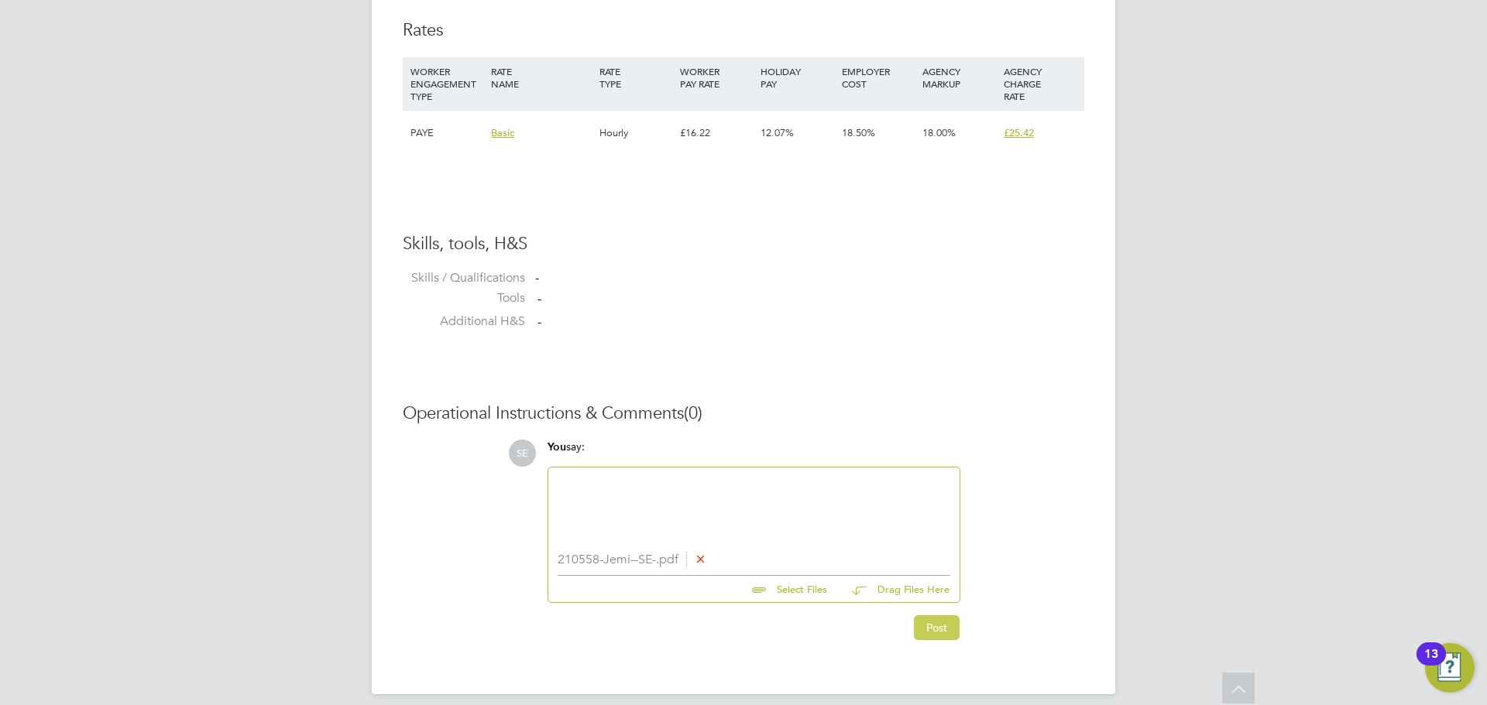
click at [924, 633] on button "Post" at bounding box center [937, 628] width 46 height 25
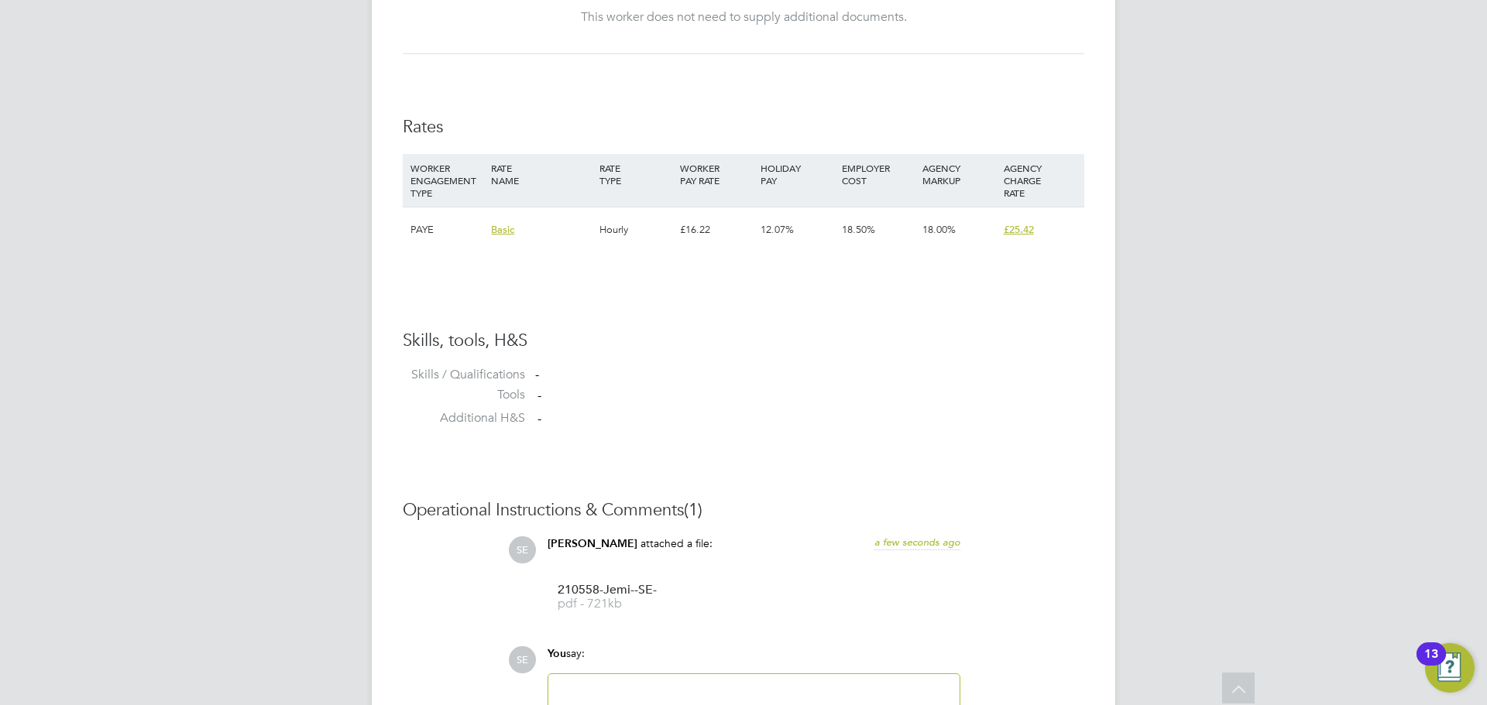
scroll to position [1135, 0]
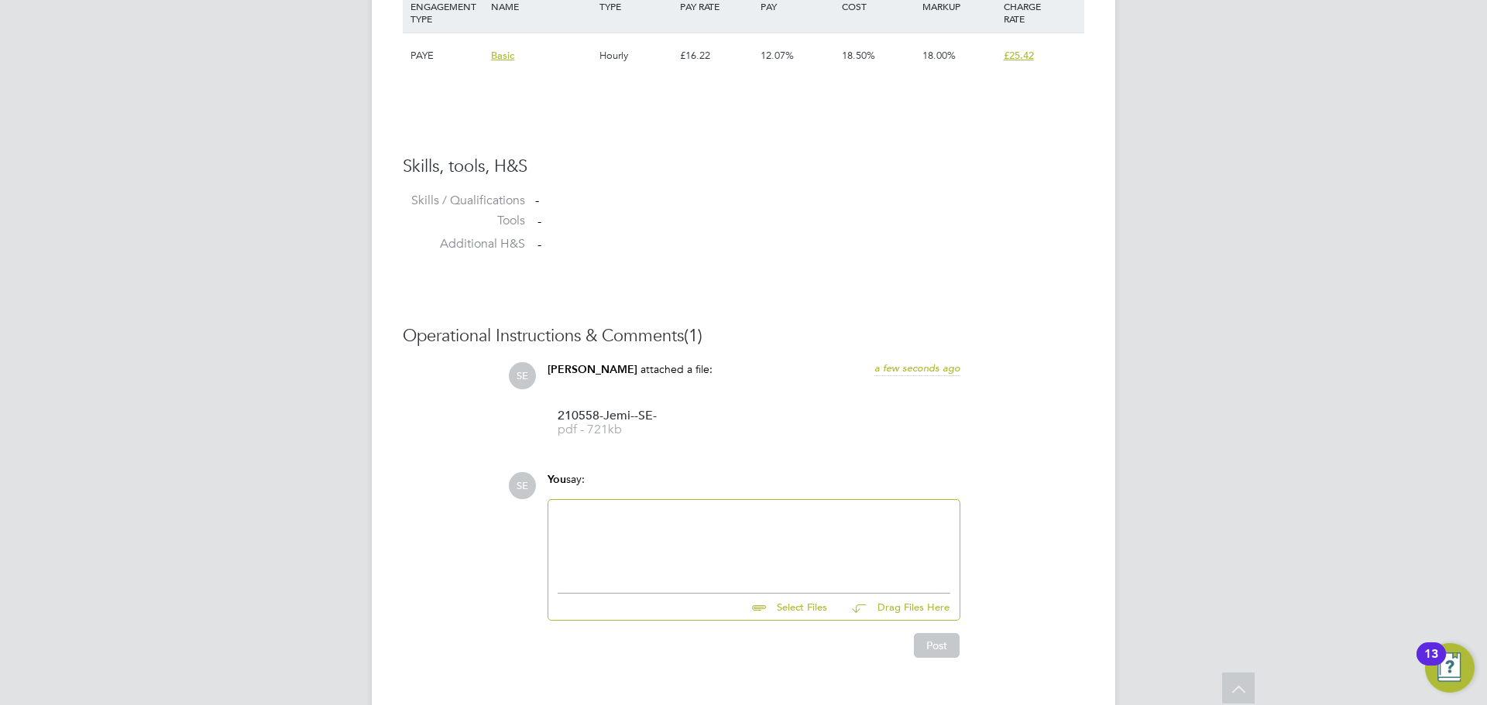
click at [692, 547] on div at bounding box center [753, 542] width 393 height 67
click at [708, 571] on div "To enrich screen reader interactions, please activate Accessibility in Grammarl…" at bounding box center [753, 542] width 393 height 67
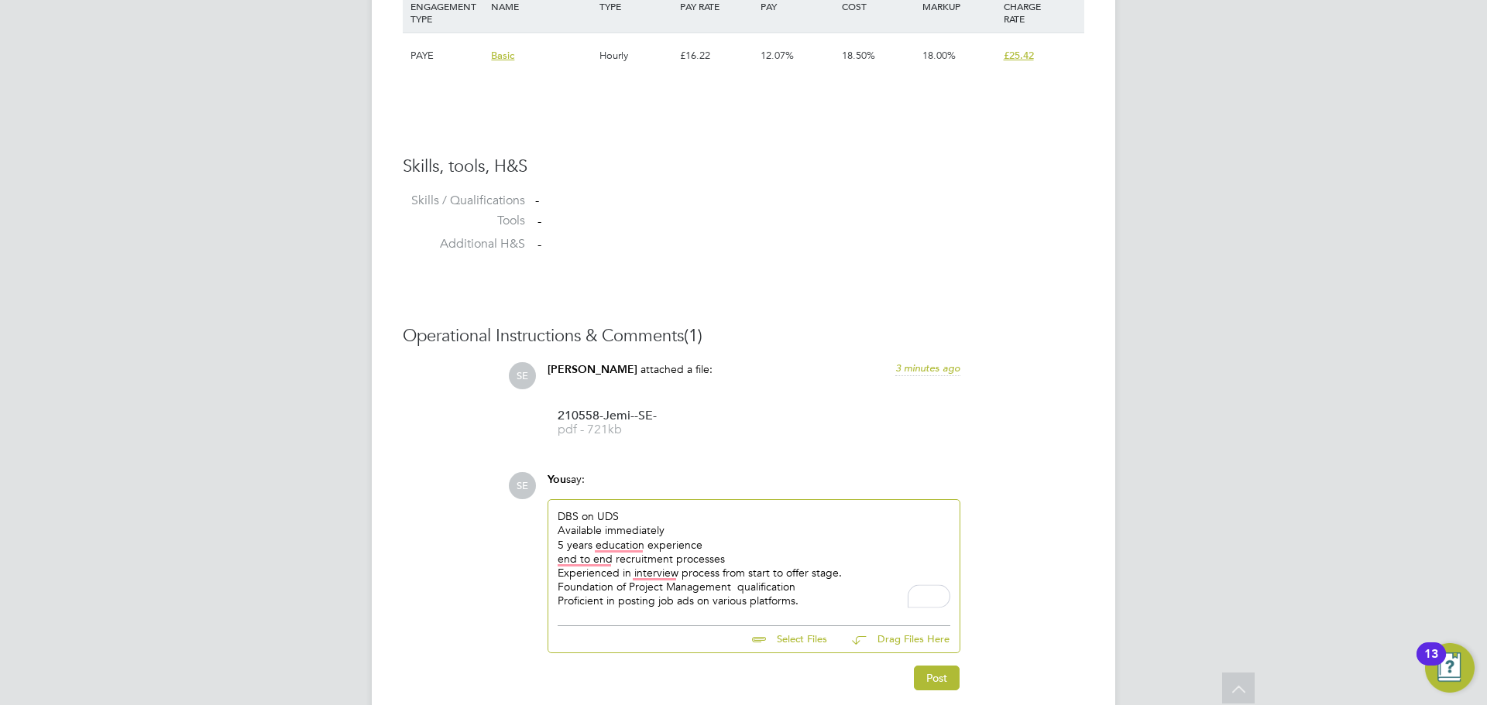
click at [612, 605] on div "Proficient in posting job ads on various platforms." at bounding box center [753, 601] width 393 height 14
click at [959, 691] on div "Post" at bounding box center [753, 678] width 413 height 25
click at [953, 684] on button "Post" at bounding box center [937, 678] width 46 height 25
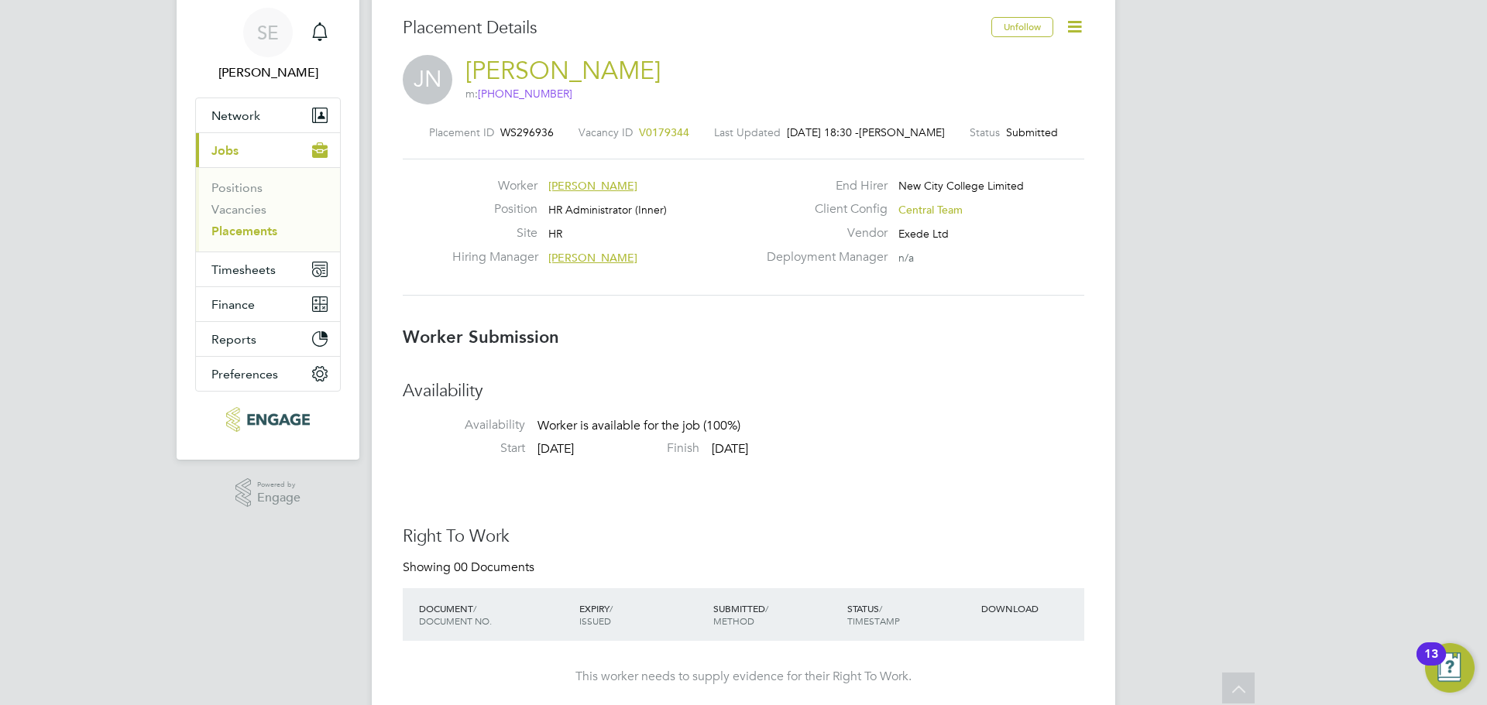
scroll to position [0, 0]
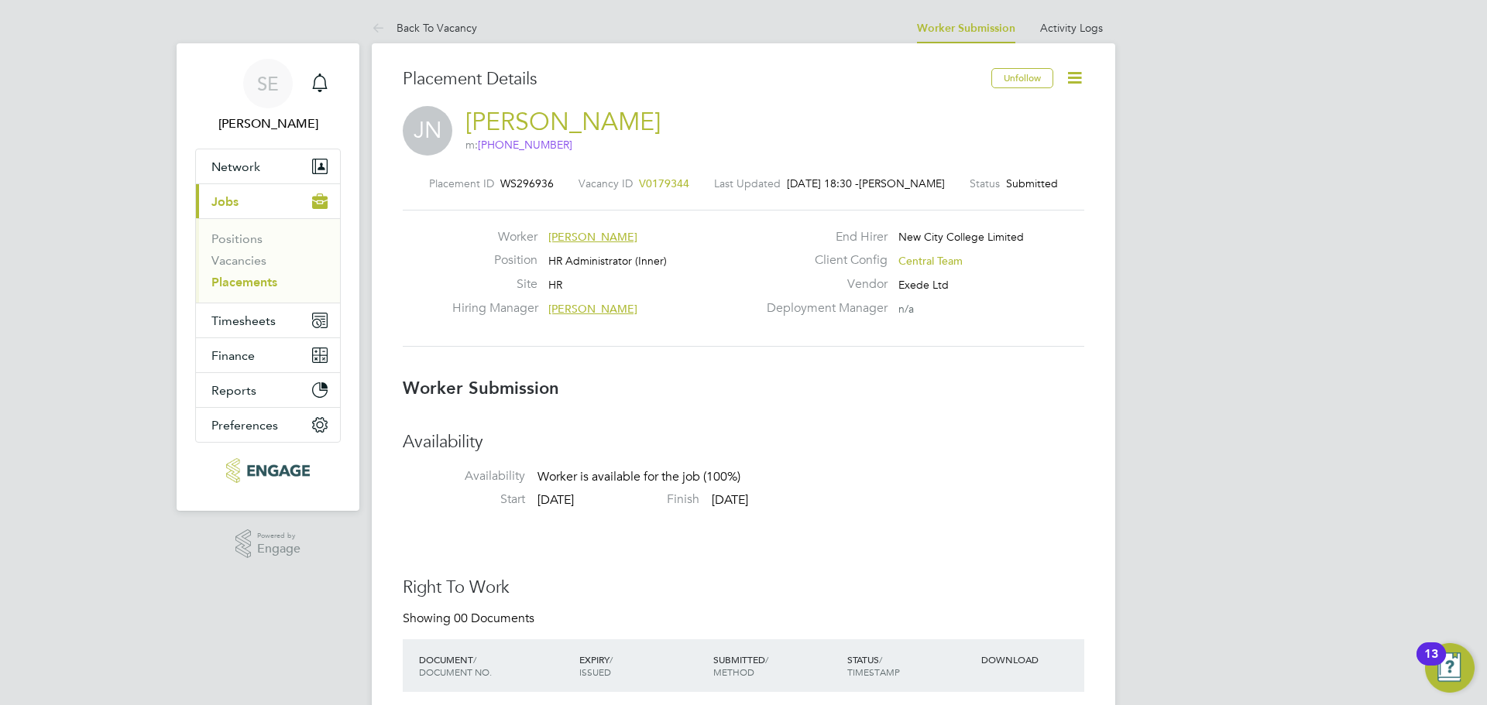
click at [1074, 81] on icon at bounding box center [1074, 77] width 19 height 19
click at [976, 118] on li "Edit Worker Submission e" at bounding box center [1009, 115] width 143 height 22
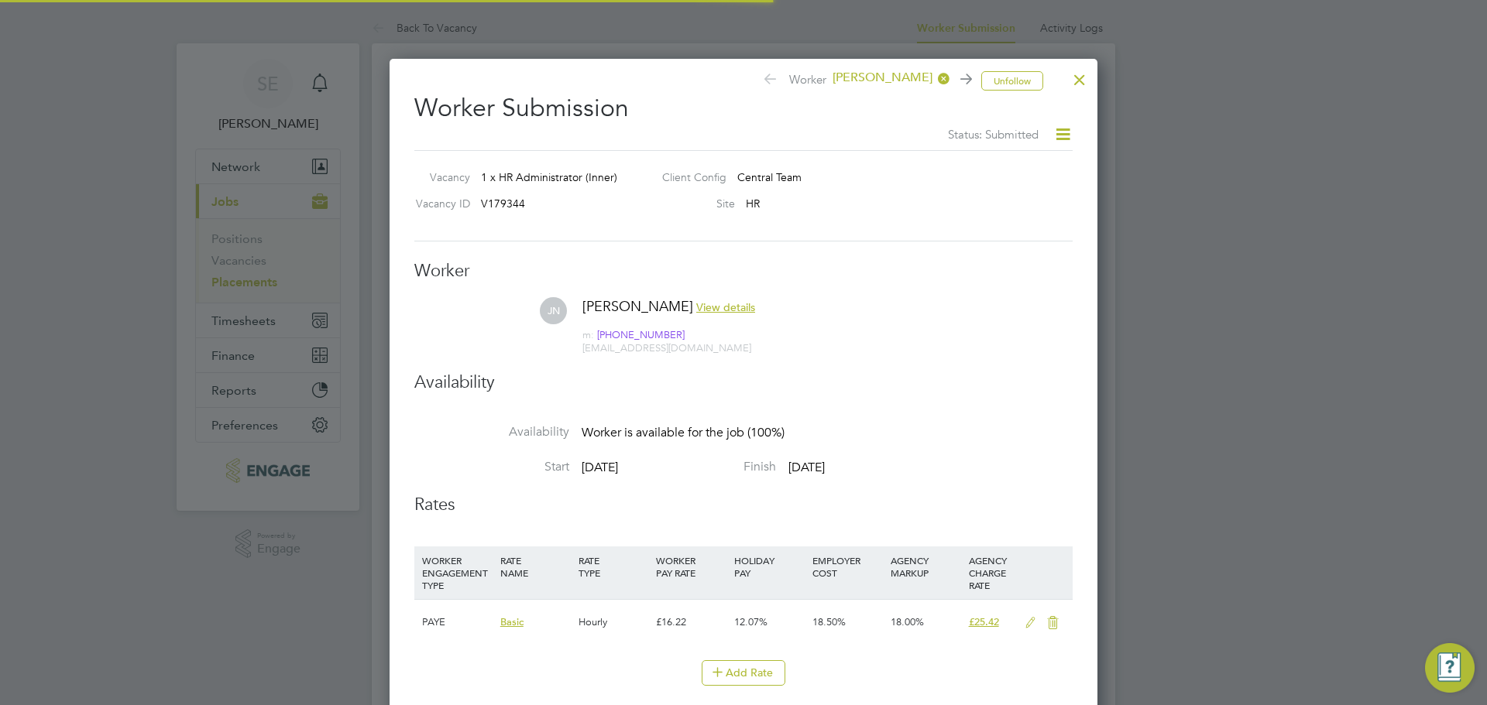
scroll to position [46, 79]
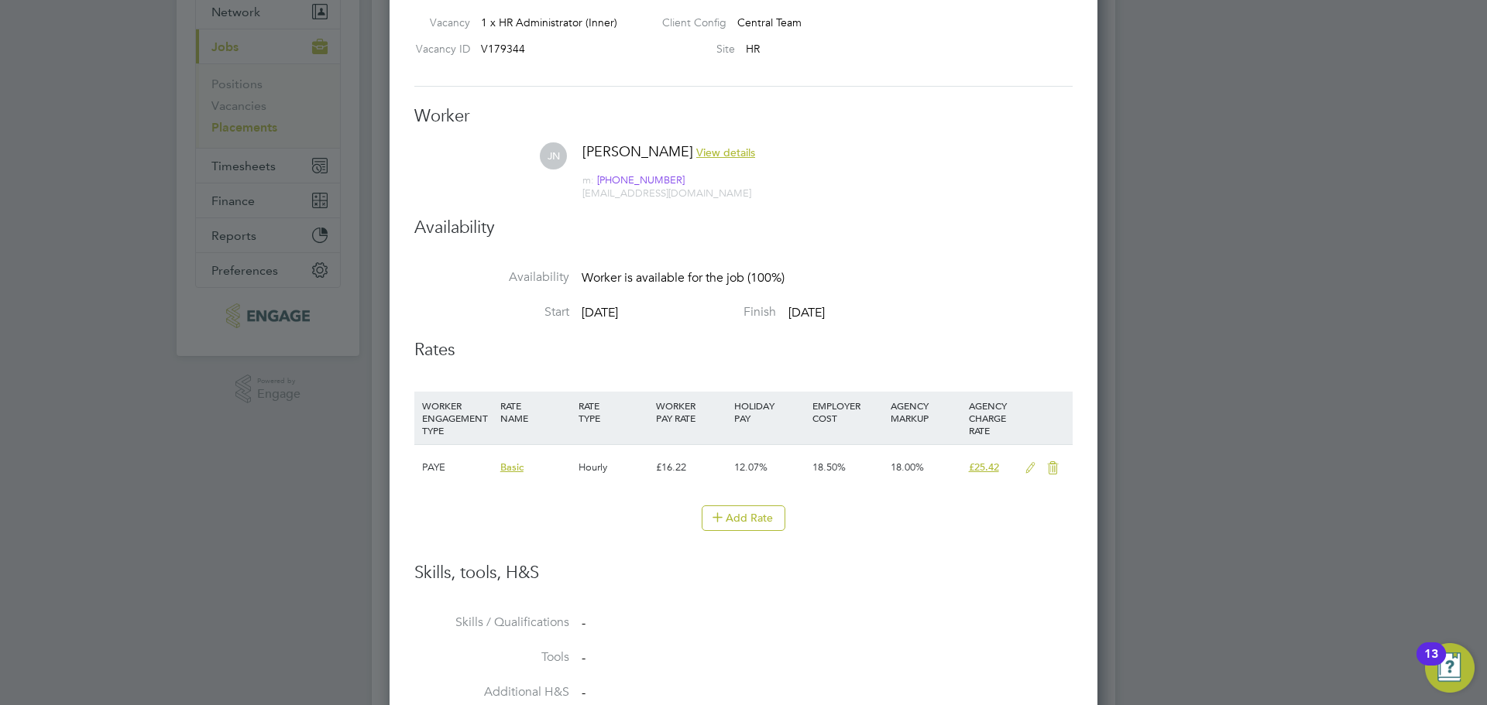
click at [1024, 472] on icon at bounding box center [1029, 468] width 19 height 12
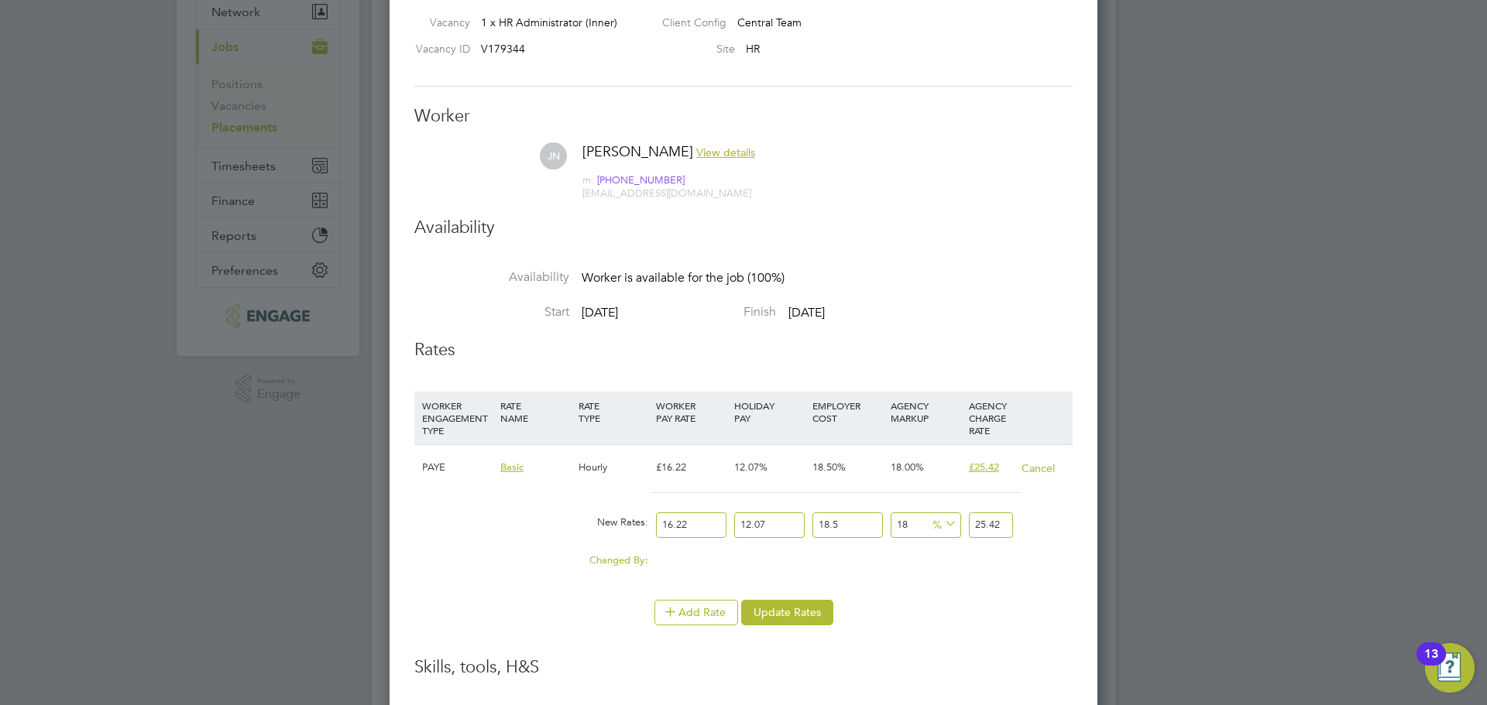
click at [713, 521] on input "16.22" at bounding box center [691, 526] width 70 height 26
drag, startPoint x: 713, startPoint y: 521, endPoint x: 626, endPoint y: 521, distance: 87.5
click at [627, 521] on div "New Rates: 16.22 12.07 n/a 18.5 n/a 18 0 % 25.42" at bounding box center [743, 525] width 658 height 41
type input "2"
type input "3.13414962"
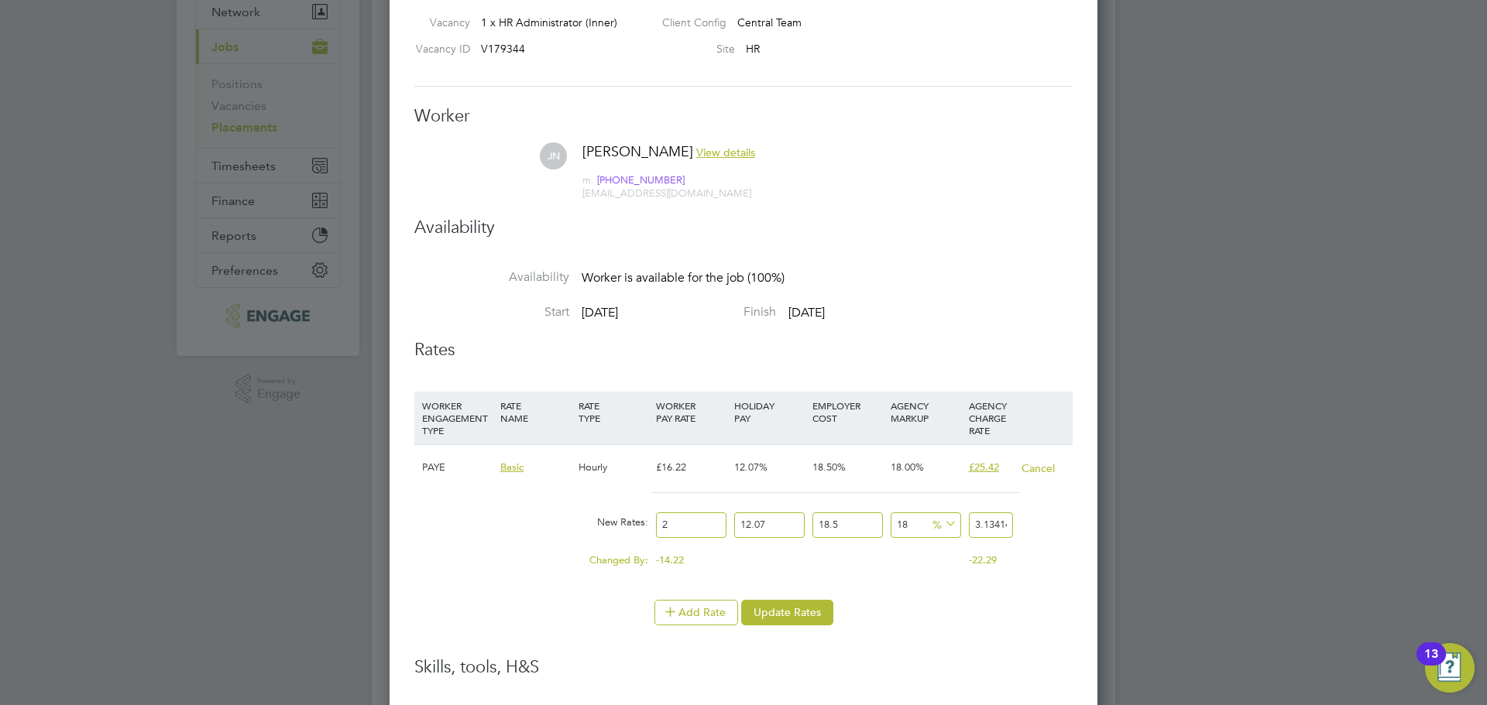
type input "20"
type input "31.3414962"
type input "20"
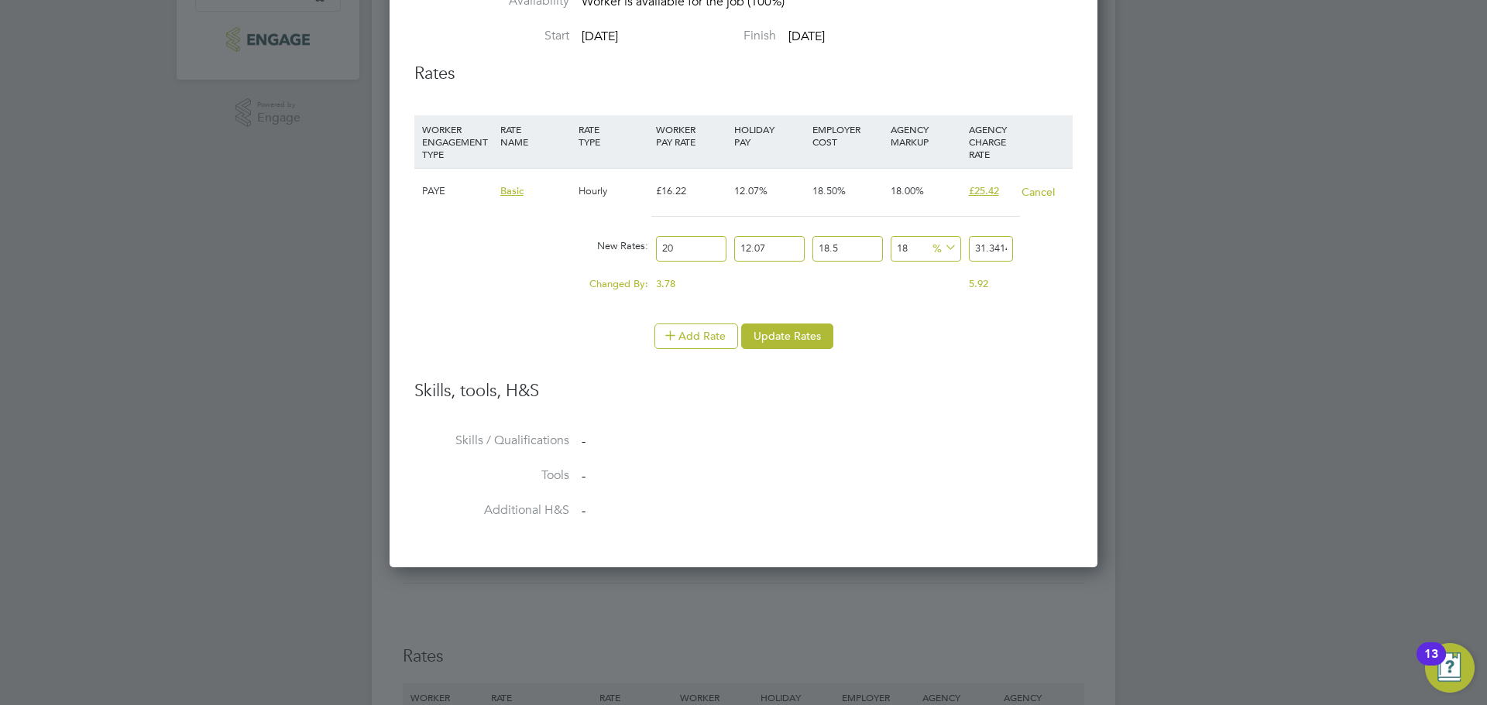
scroll to position [433, 0]
click at [704, 413] on li "Skills, tools, H&S" at bounding box center [743, 405] width 658 height 53
click at [770, 343] on button "Update Rates" at bounding box center [787, 334] width 92 height 25
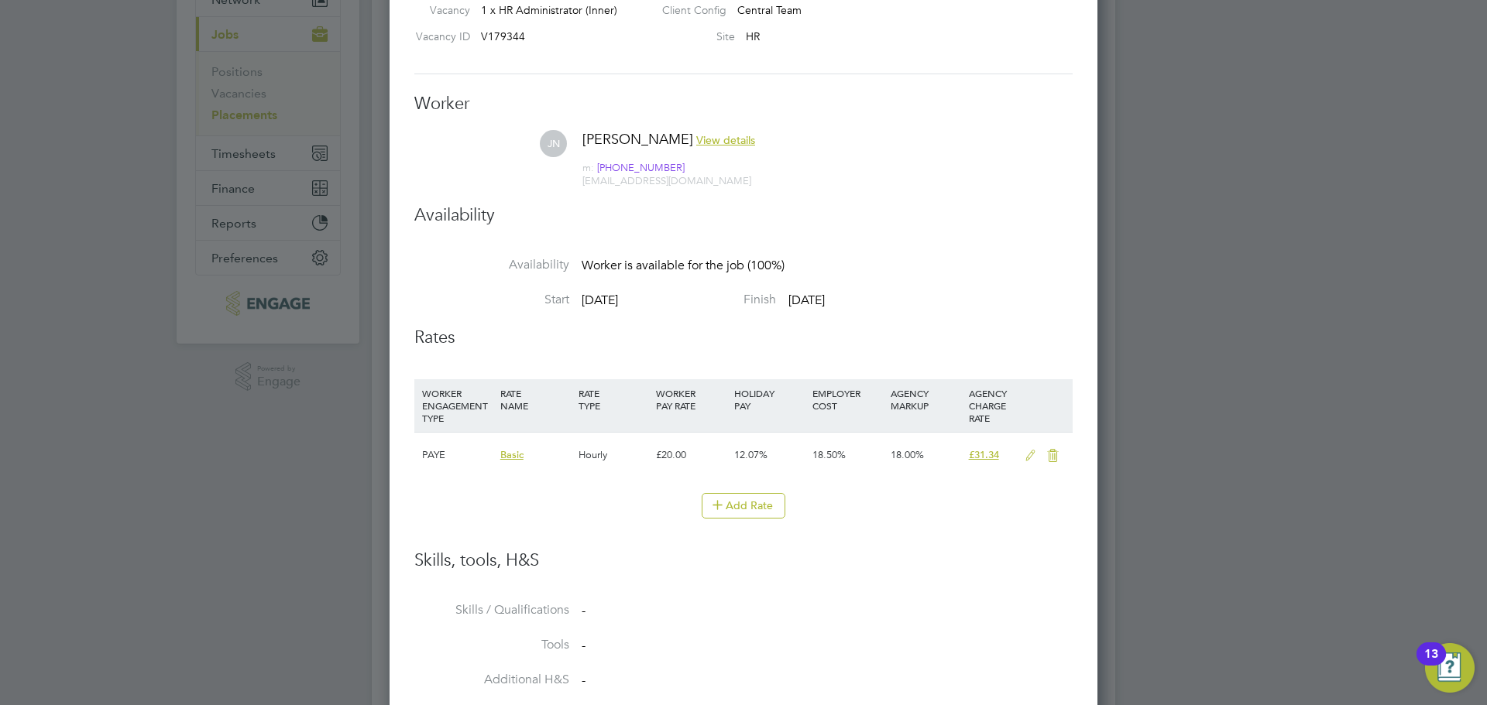
scroll to position [0, 0]
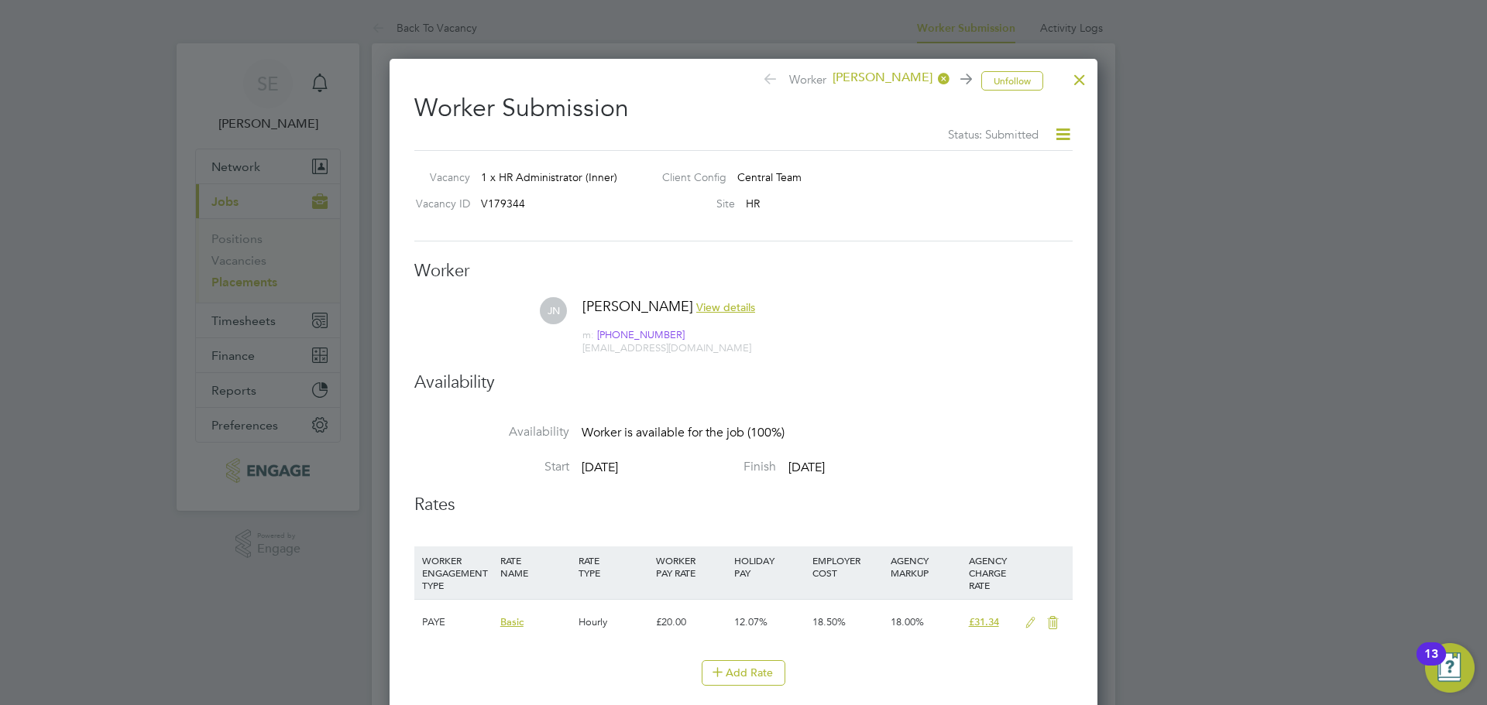
click at [1087, 81] on div at bounding box center [1079, 76] width 28 height 28
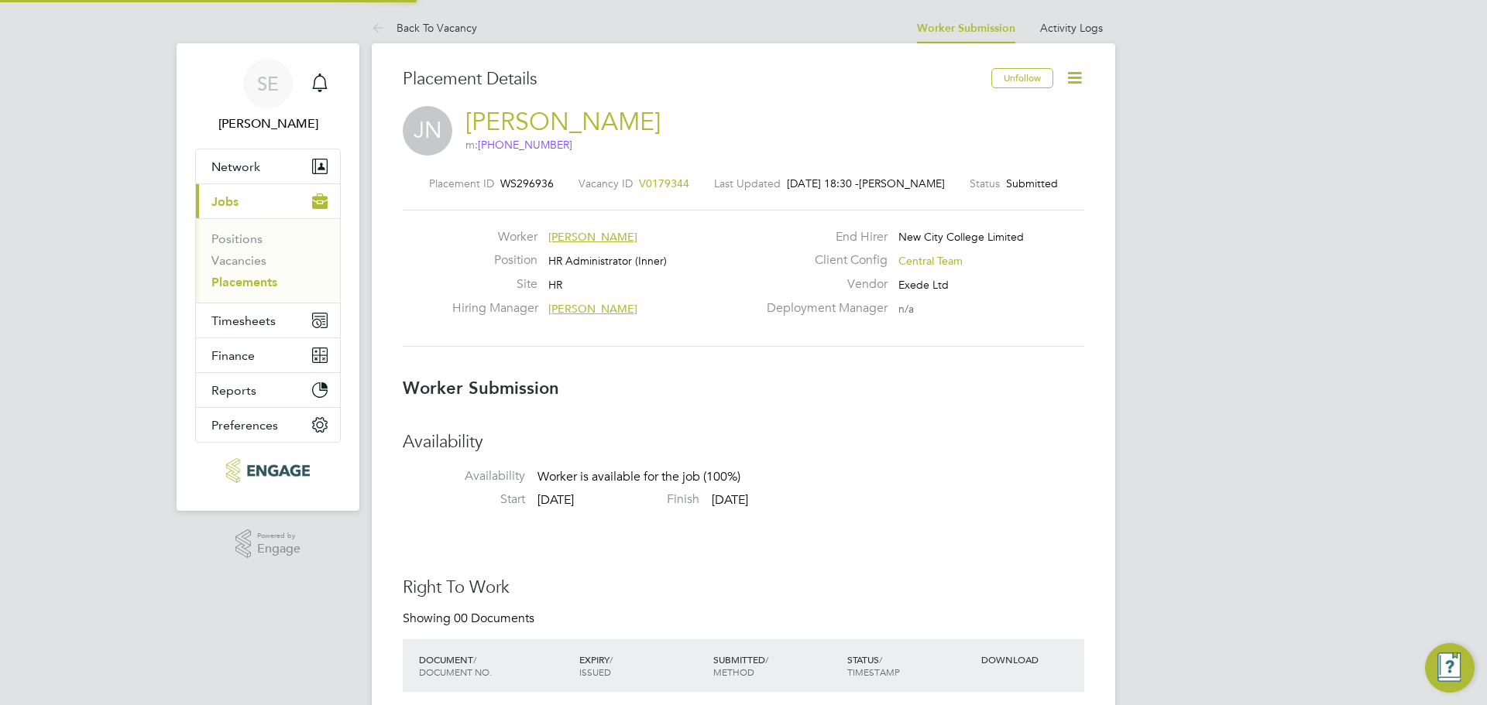
scroll to position [46, 108]
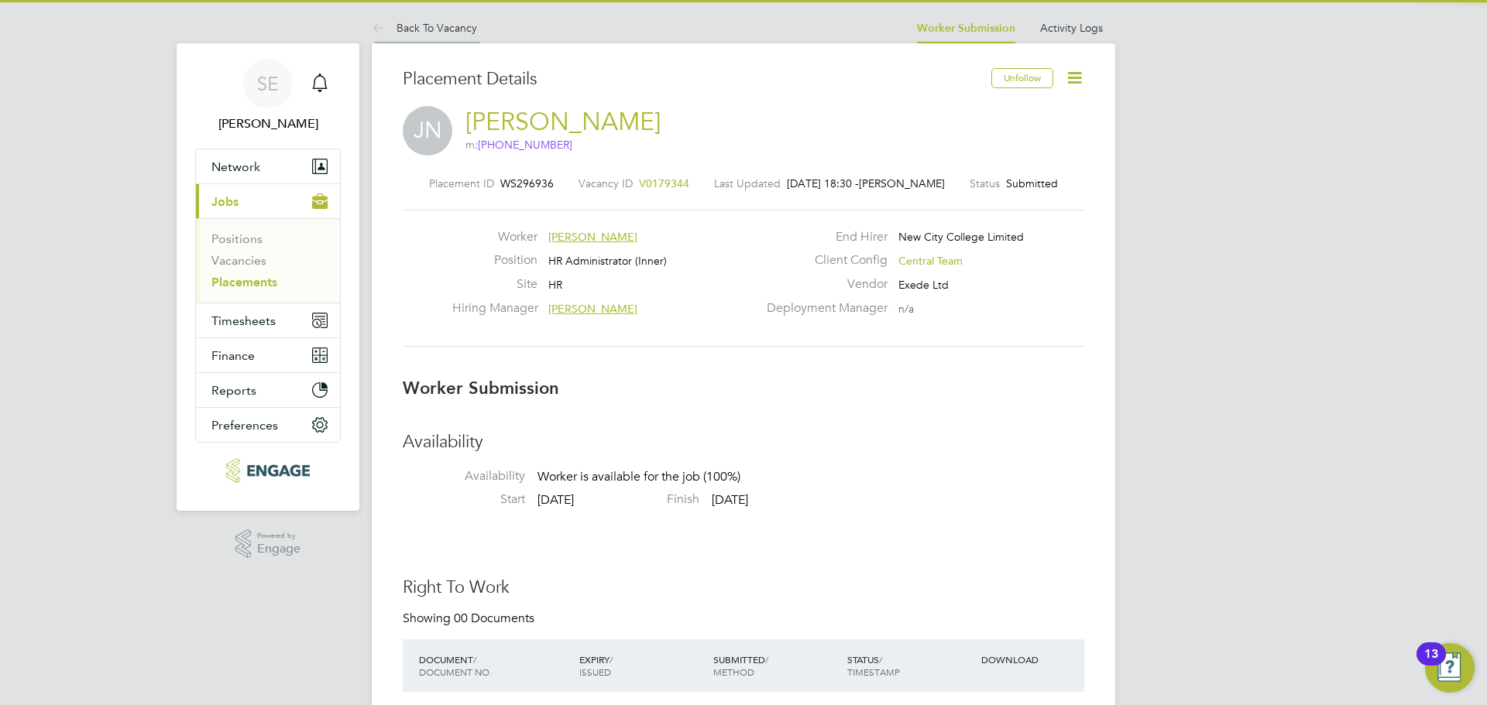
click at [422, 32] on link "Back To Vacancy" at bounding box center [424, 28] width 105 height 14
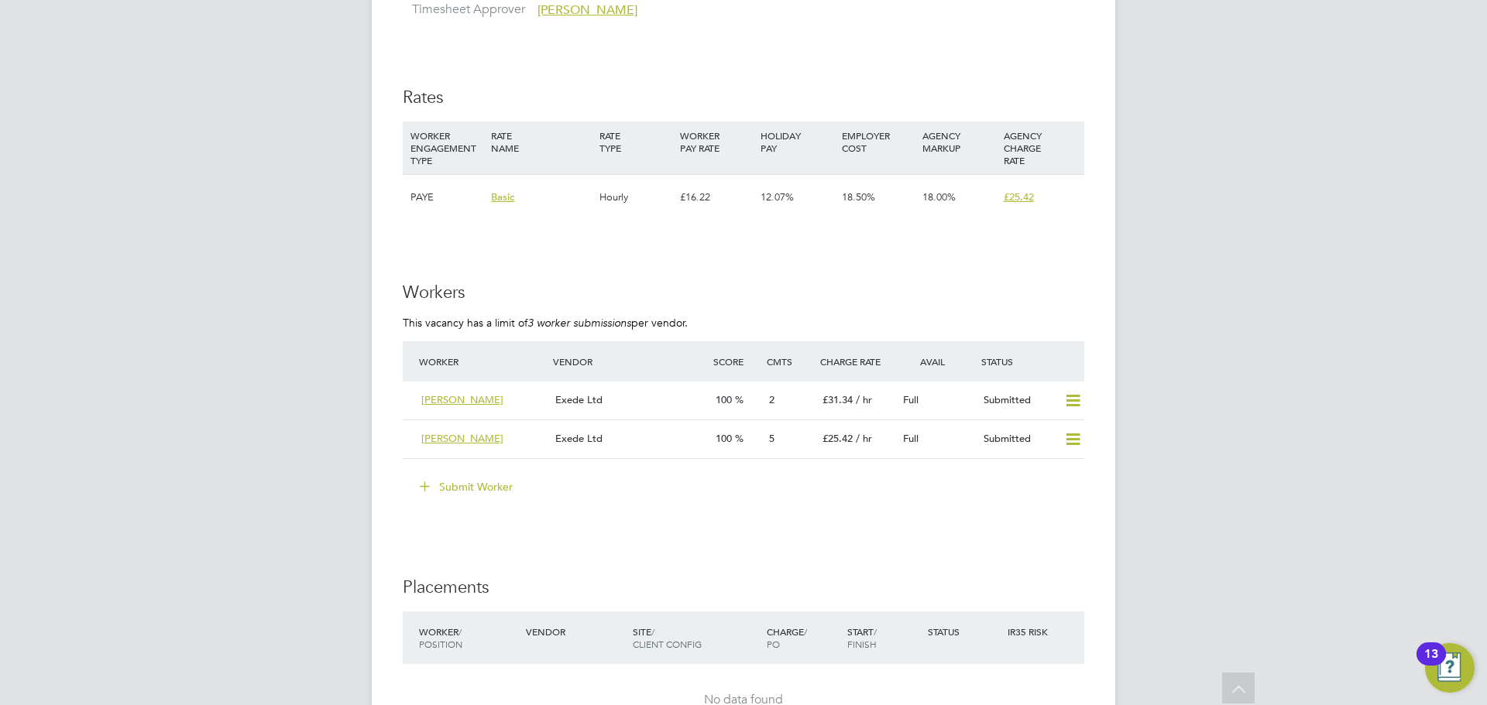
scroll to position [2323, 0]
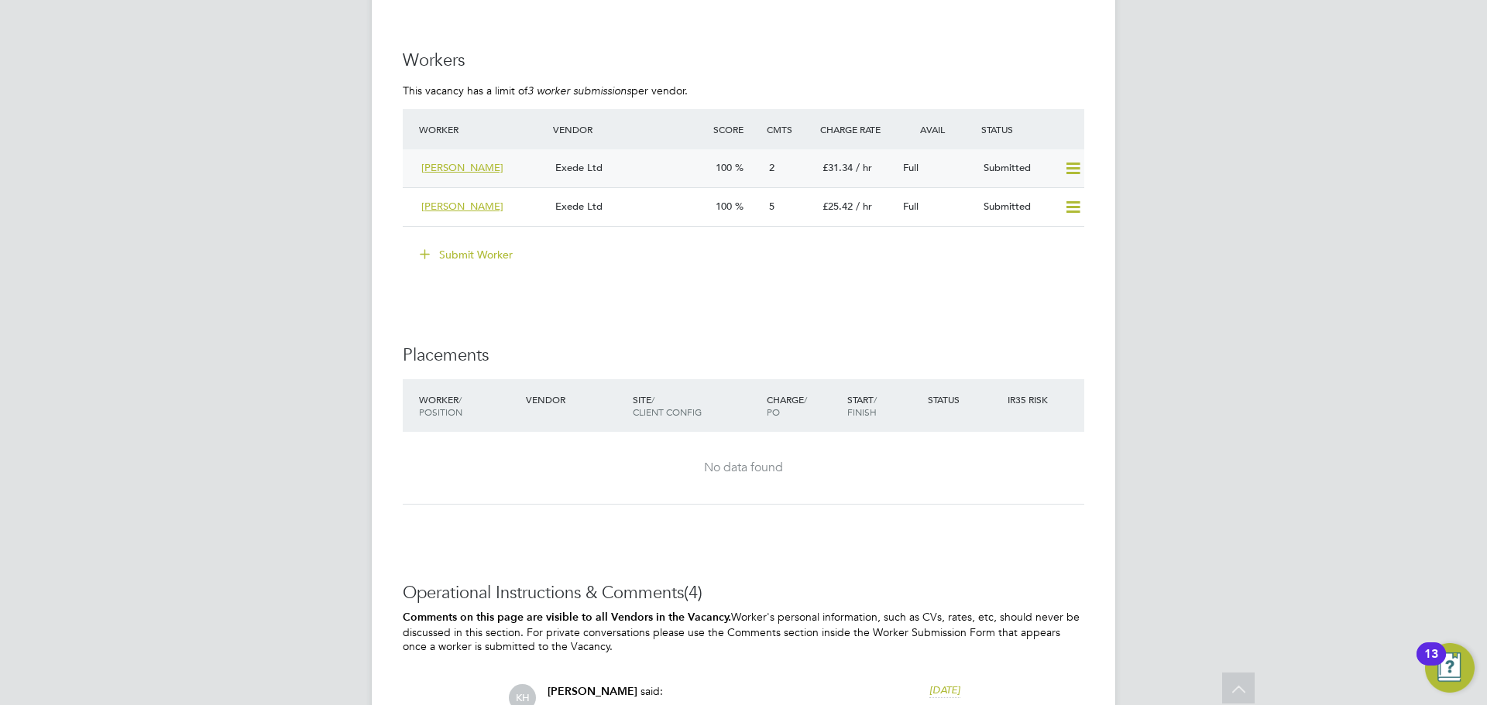
click at [652, 157] on div "Exede Ltd" at bounding box center [629, 169] width 160 height 26
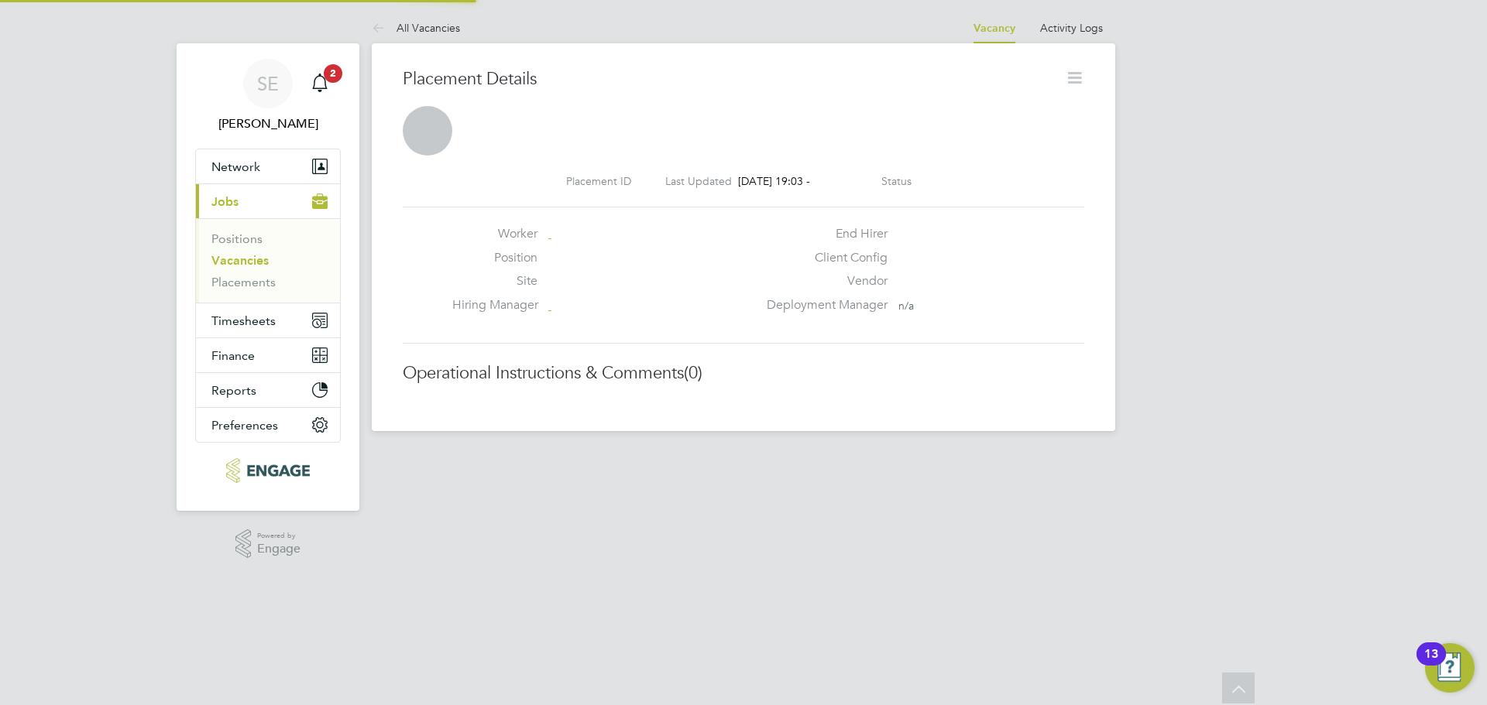
scroll to position [8, 8]
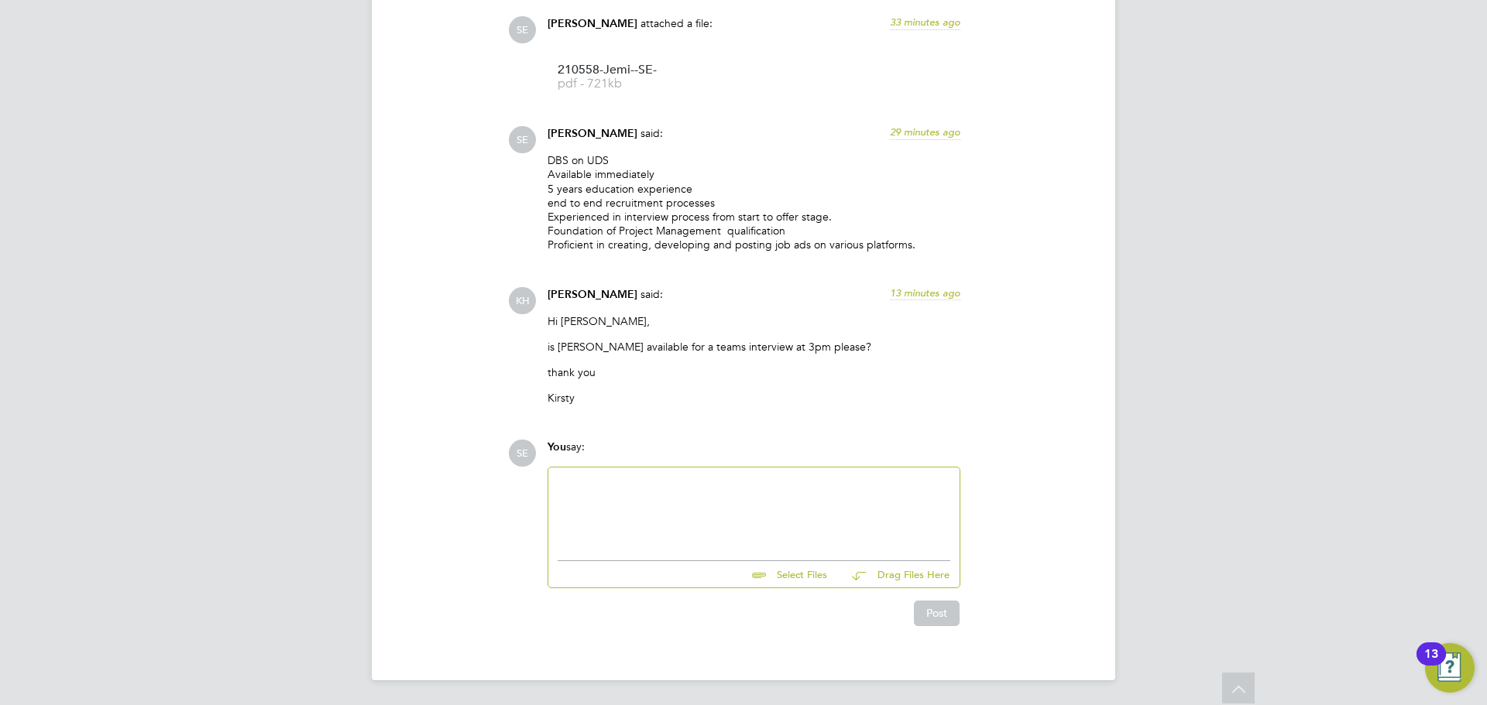
click at [672, 509] on div at bounding box center [753, 510] width 393 height 67
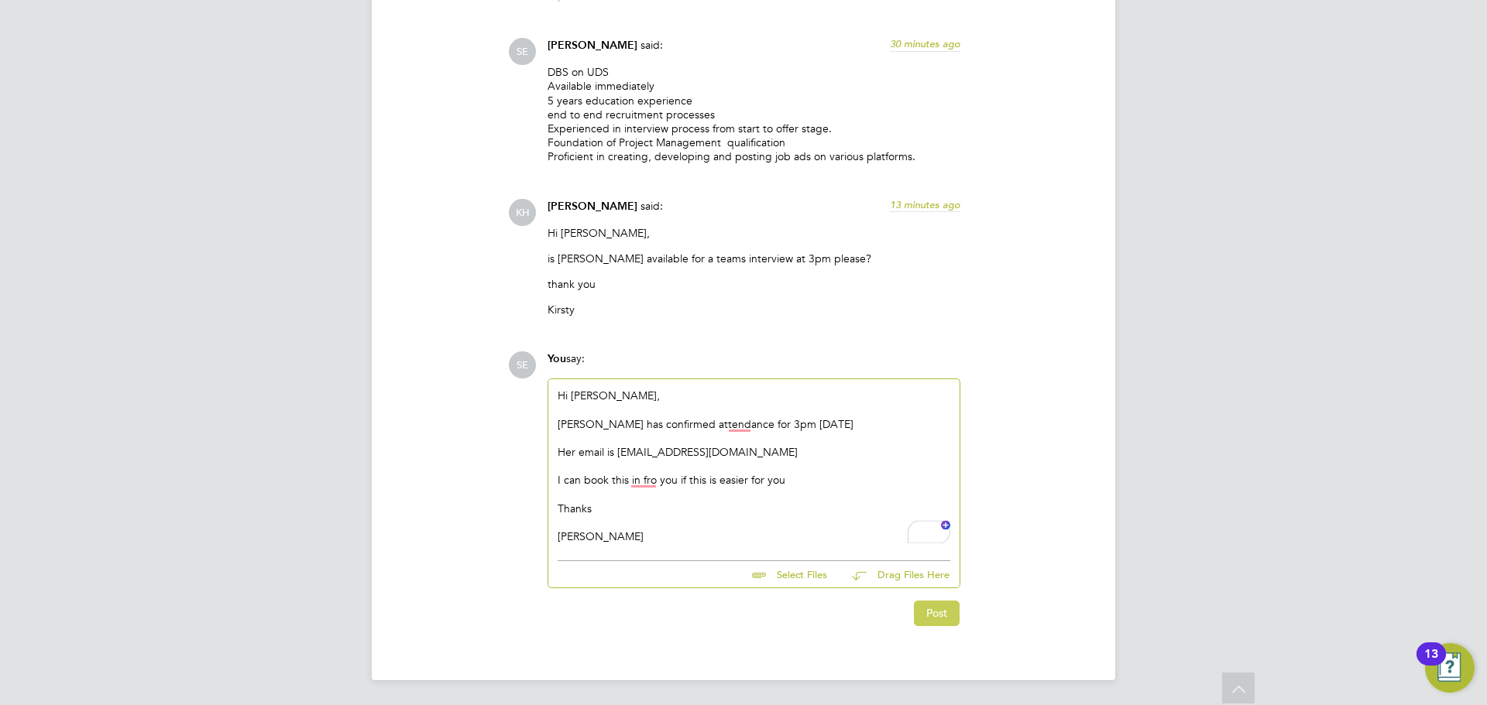
click at [936, 612] on button "Post" at bounding box center [937, 613] width 46 height 25
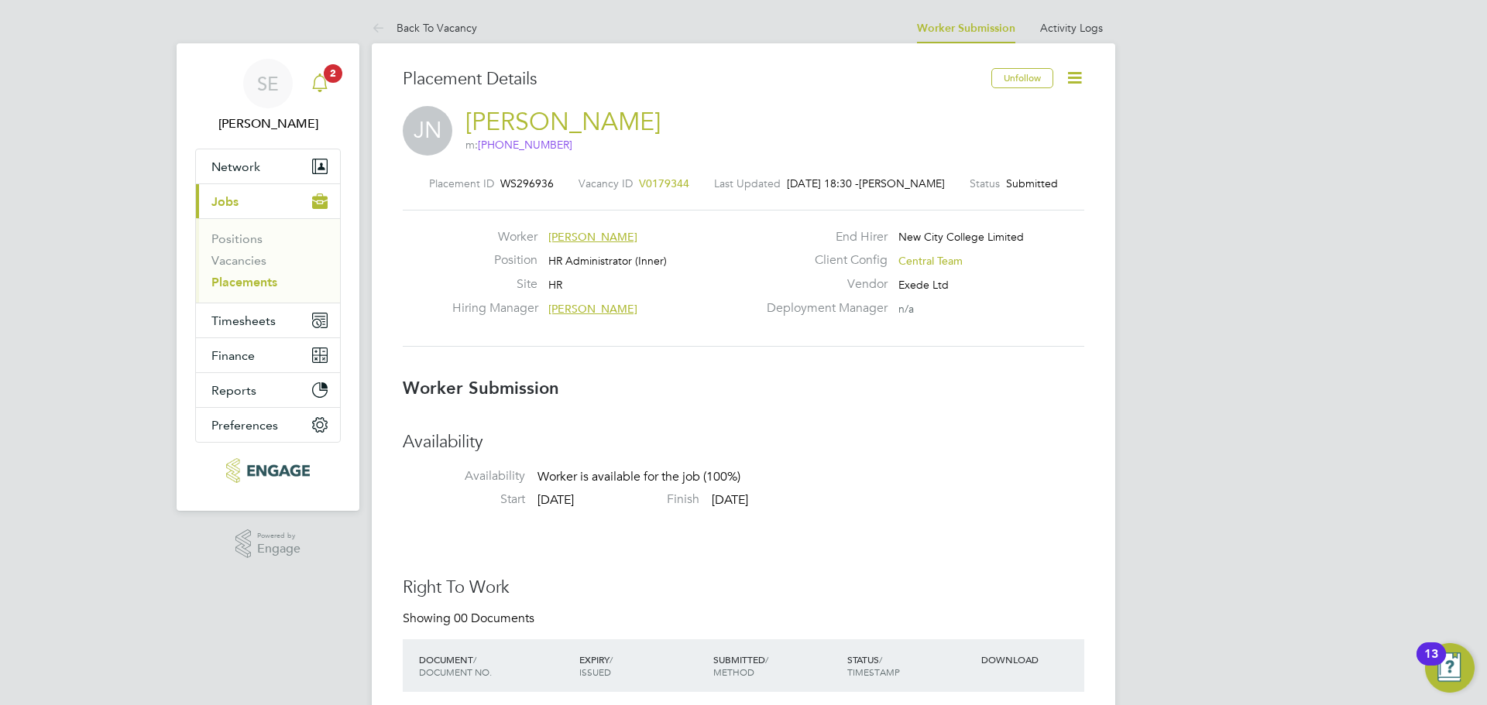
click at [340, 81] on link "SE Sophia Ede" at bounding box center [268, 96] width 146 height 74
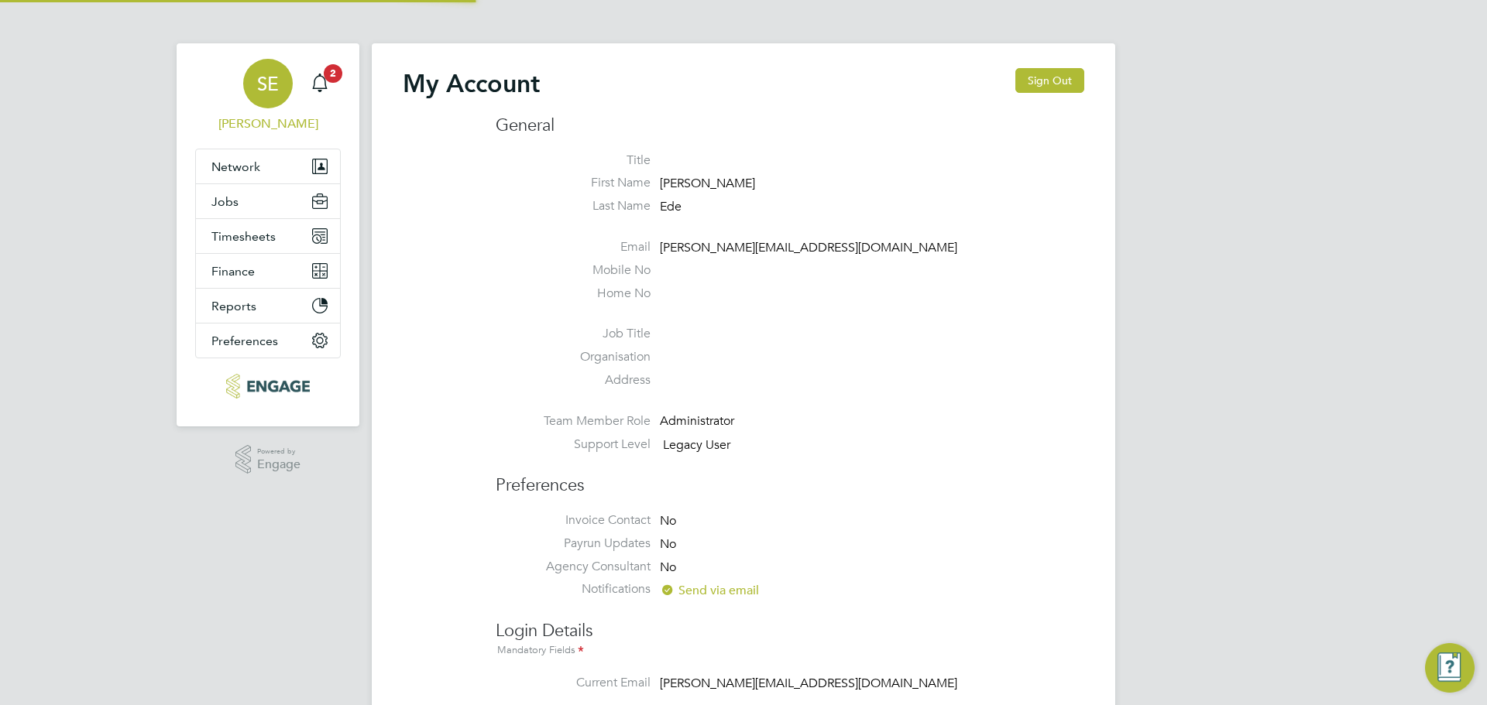
type input "sophia@xede.co.uk"
click at [234, 209] on button "Jobs" at bounding box center [268, 201] width 144 height 34
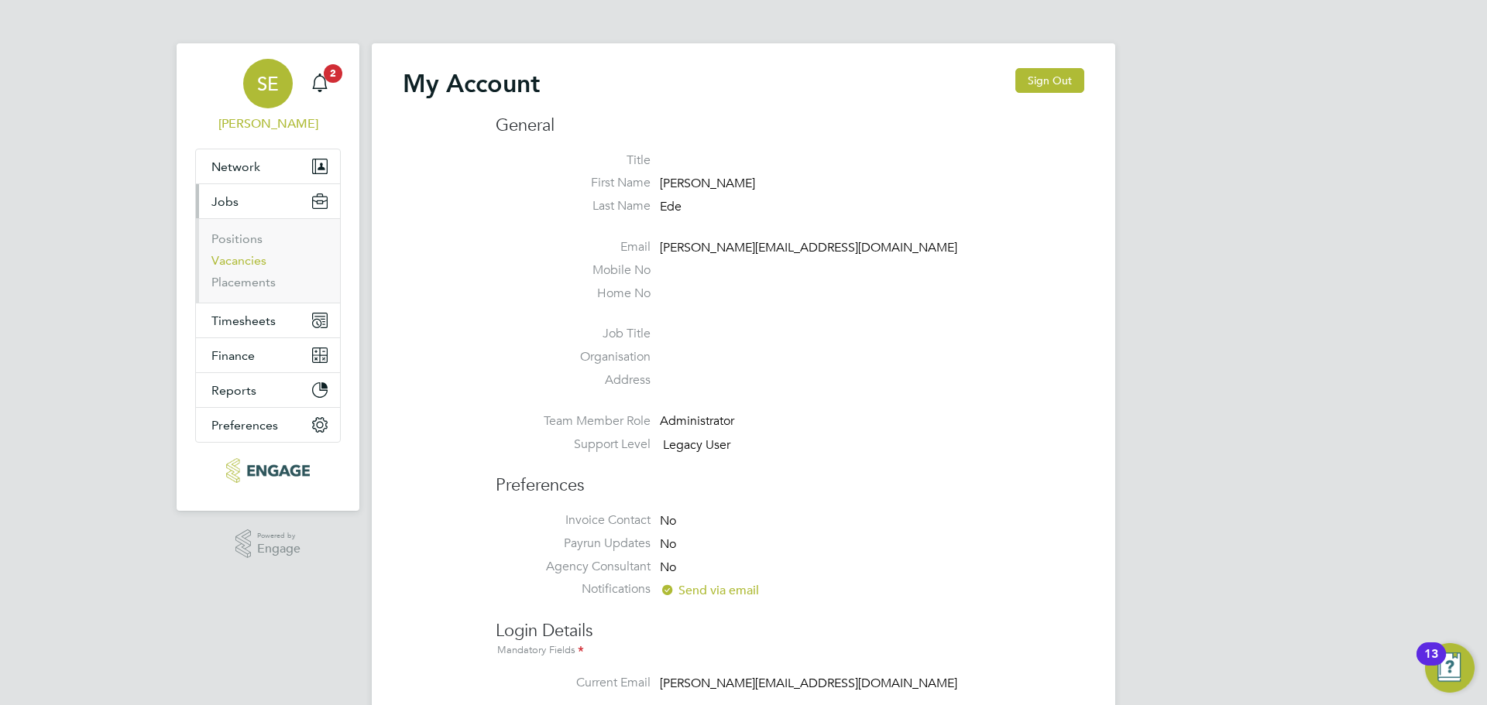
click at [245, 266] on link "Vacancies" at bounding box center [238, 260] width 55 height 15
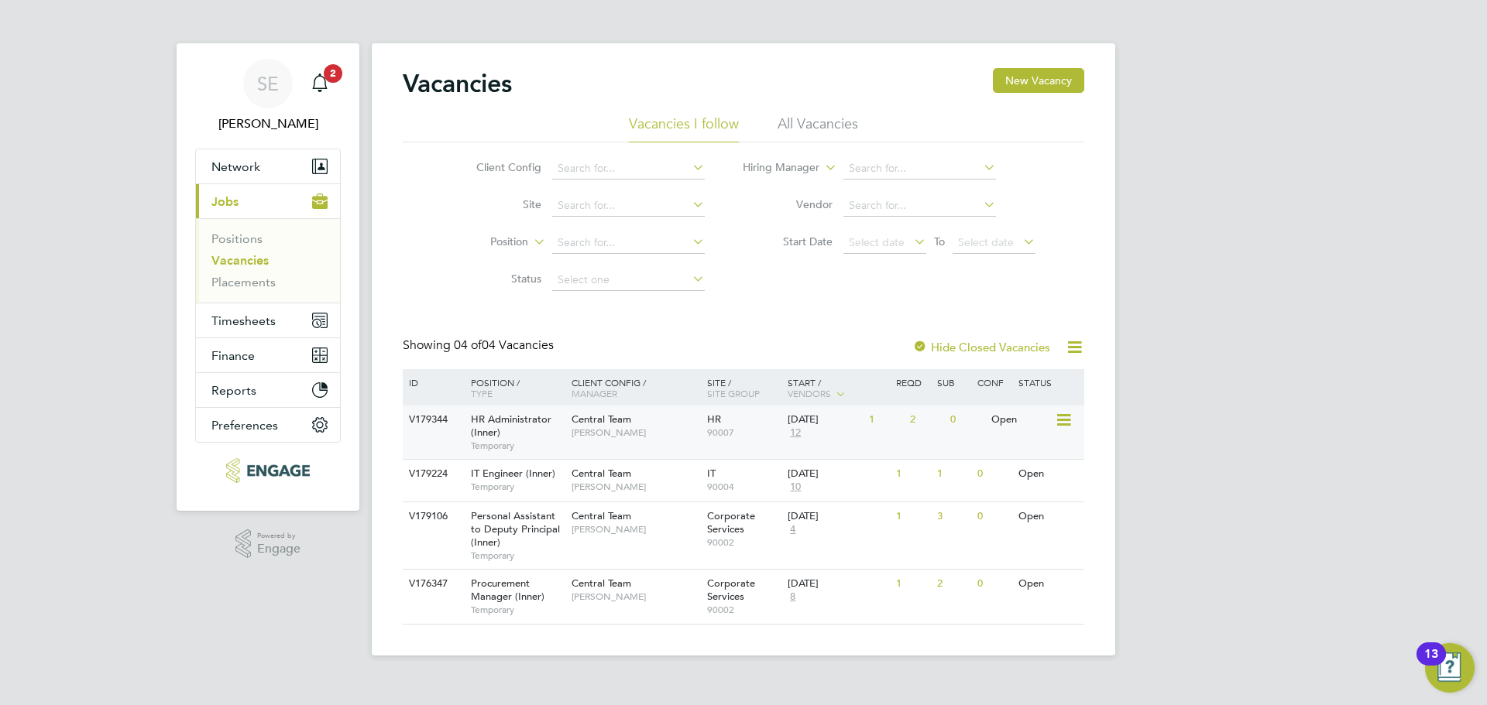
click at [611, 431] on span "Kirsty Hanmore" at bounding box center [635, 433] width 128 height 12
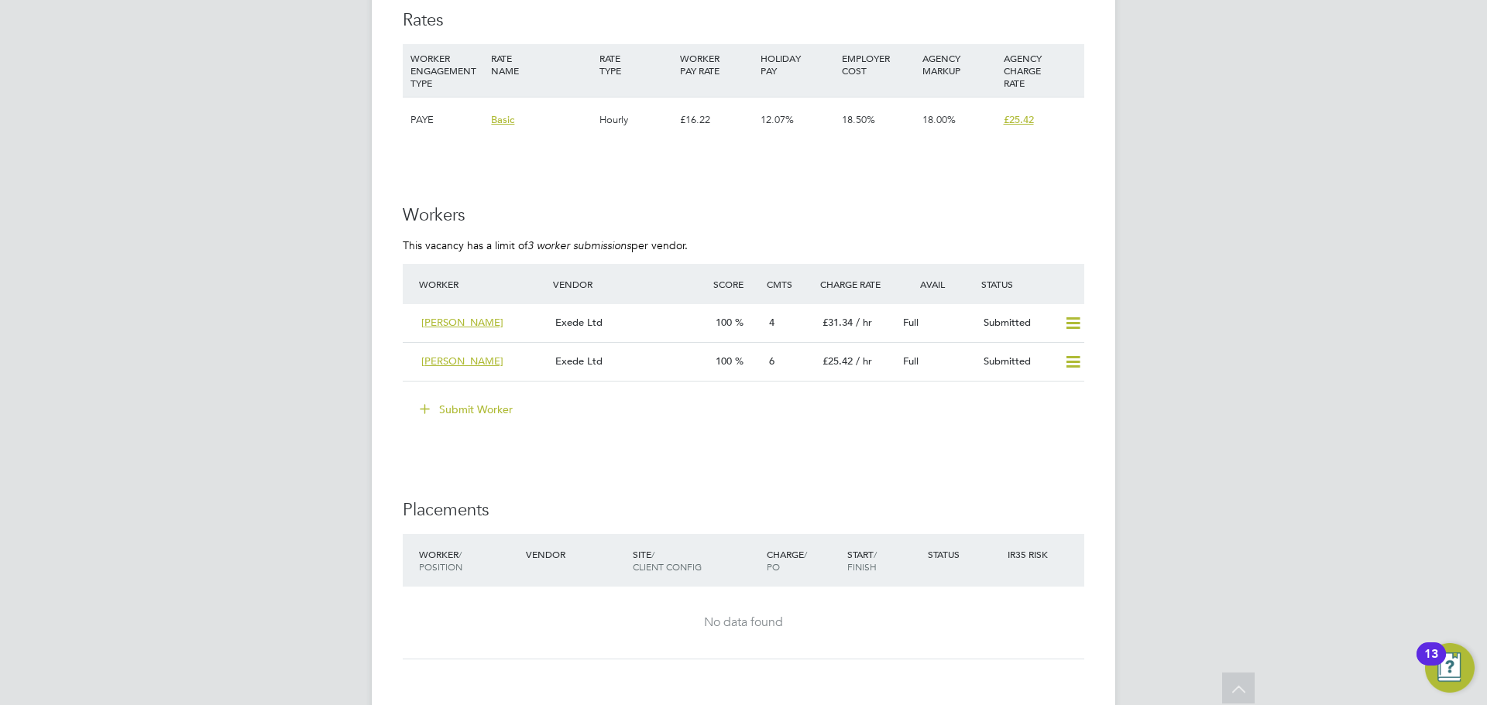
scroll to position [2013, 0]
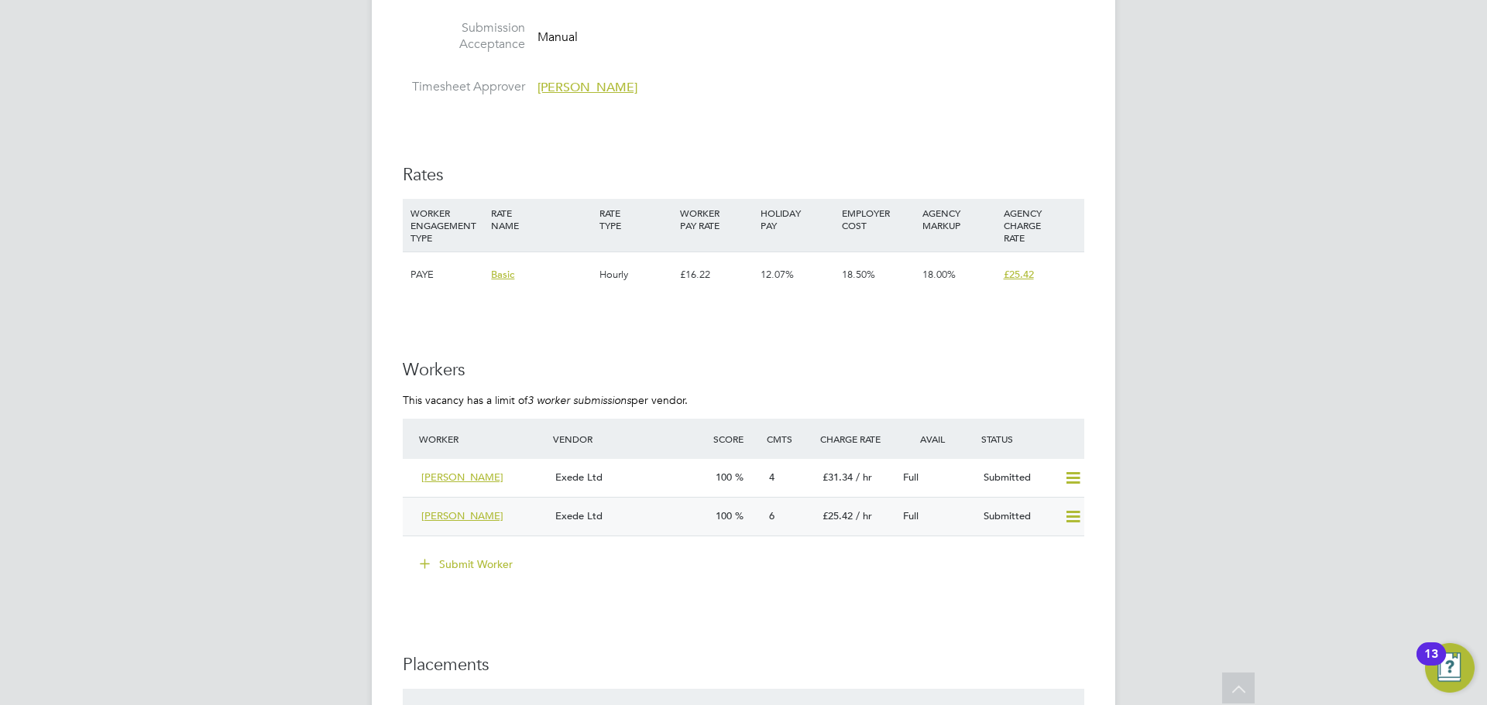
click at [632, 500] on div "Thilini Perera Exede Ltd 100 6 £25.42 / hr Full Submitted" at bounding box center [743, 516] width 681 height 39
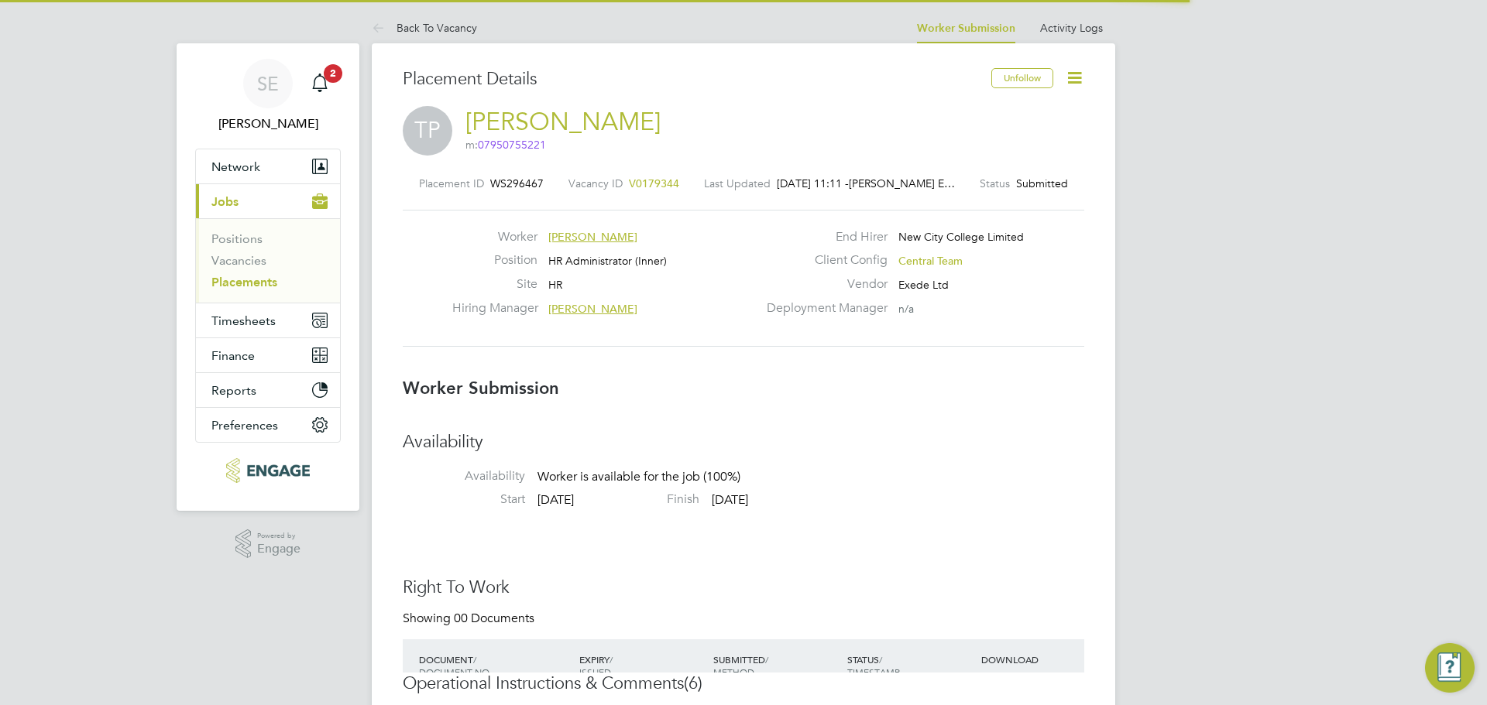
scroll to position [25, 306]
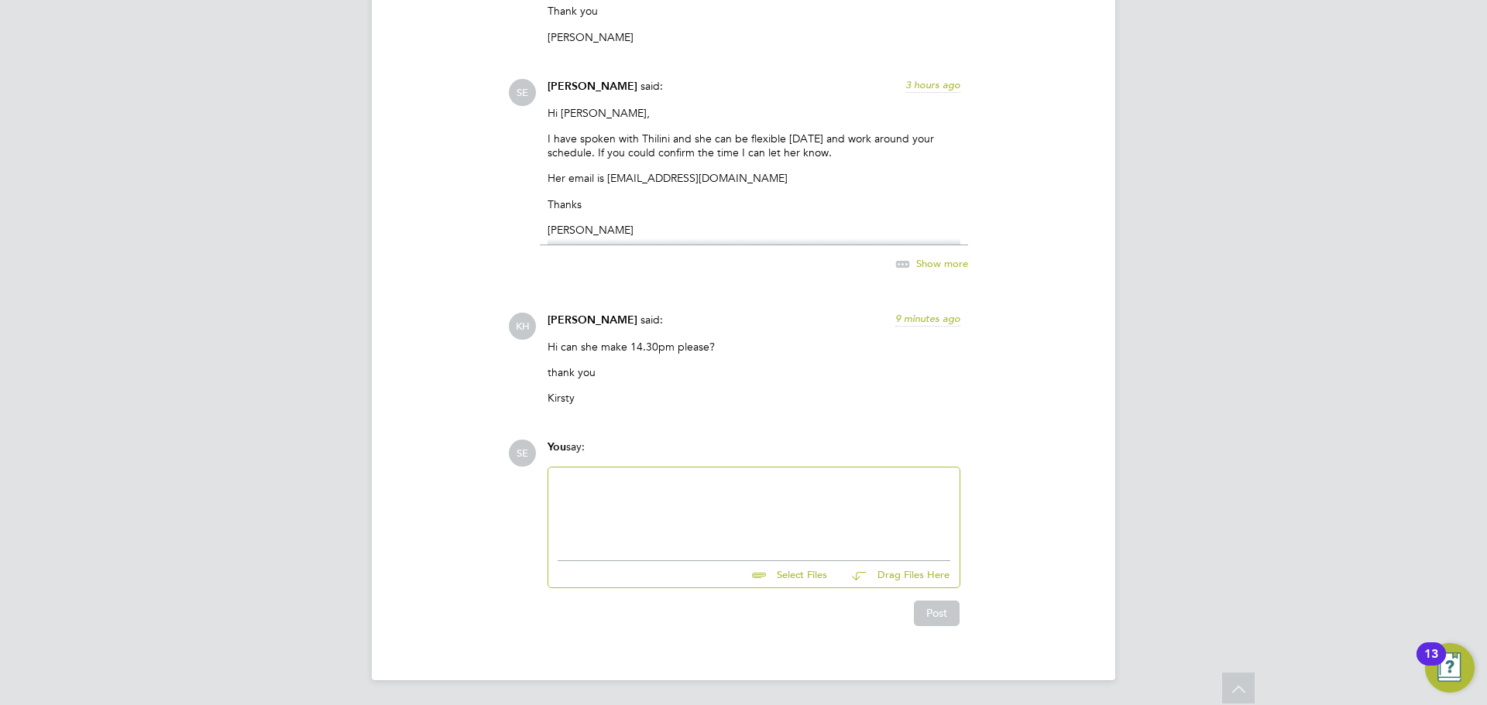
click at [682, 472] on div at bounding box center [753, 510] width 411 height 85
click at [677, 482] on div at bounding box center [753, 510] width 393 height 67
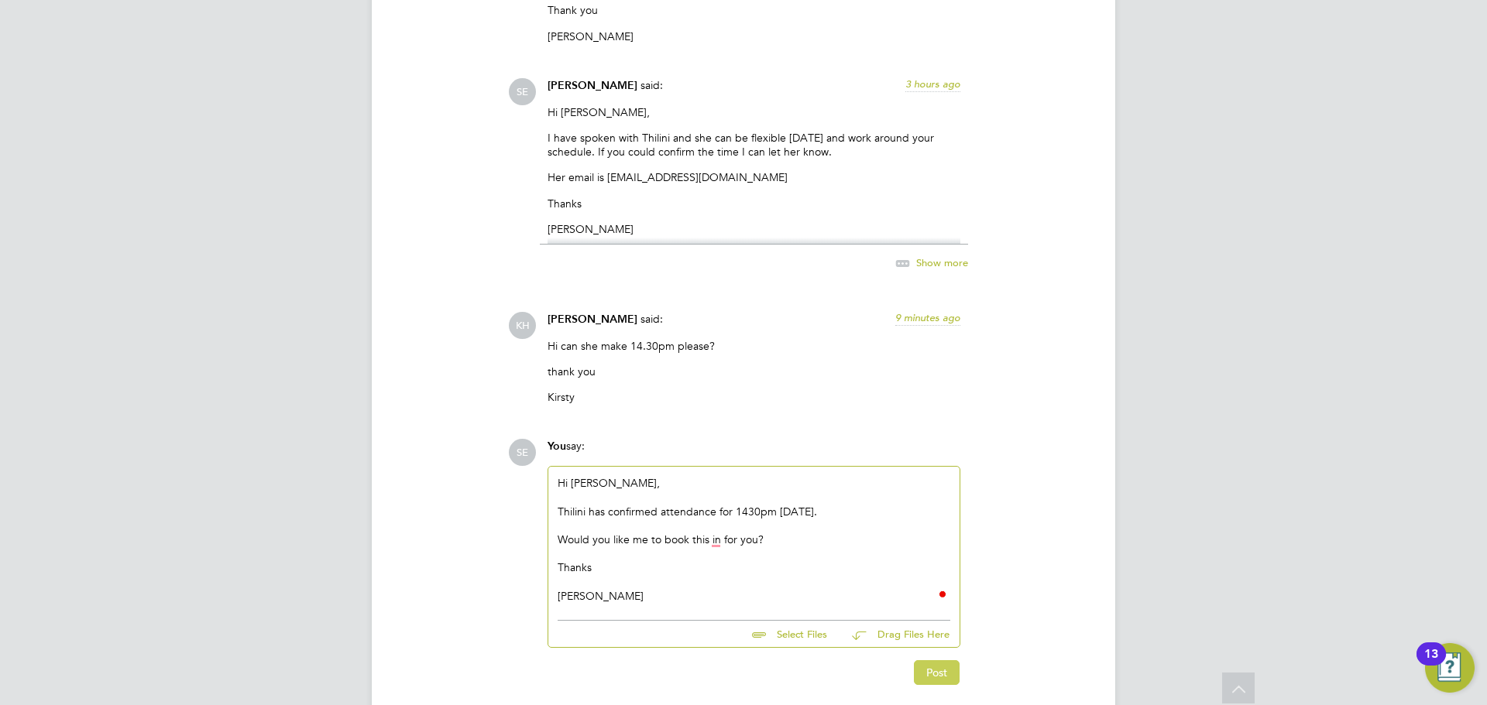
click at [940, 670] on button "Post" at bounding box center [937, 672] width 46 height 25
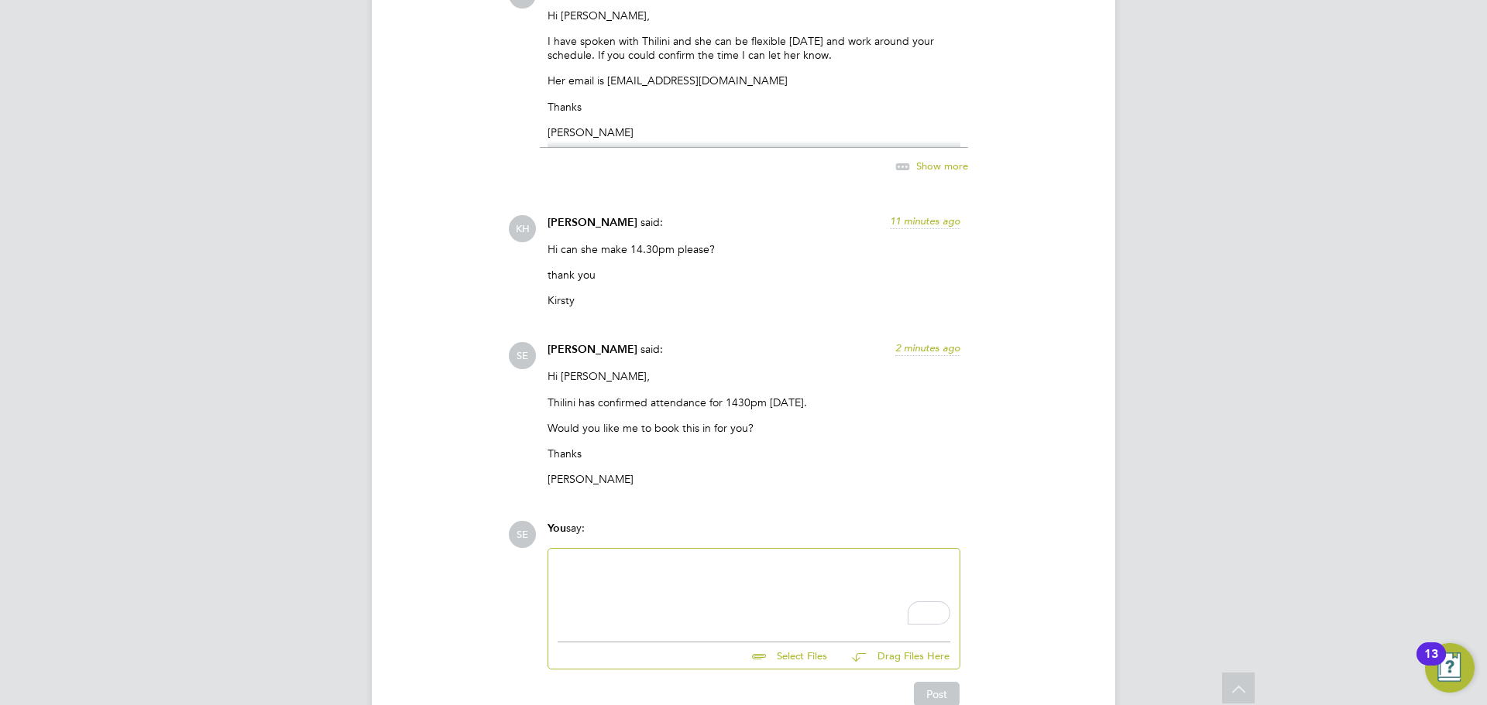
scroll to position [2093, 0]
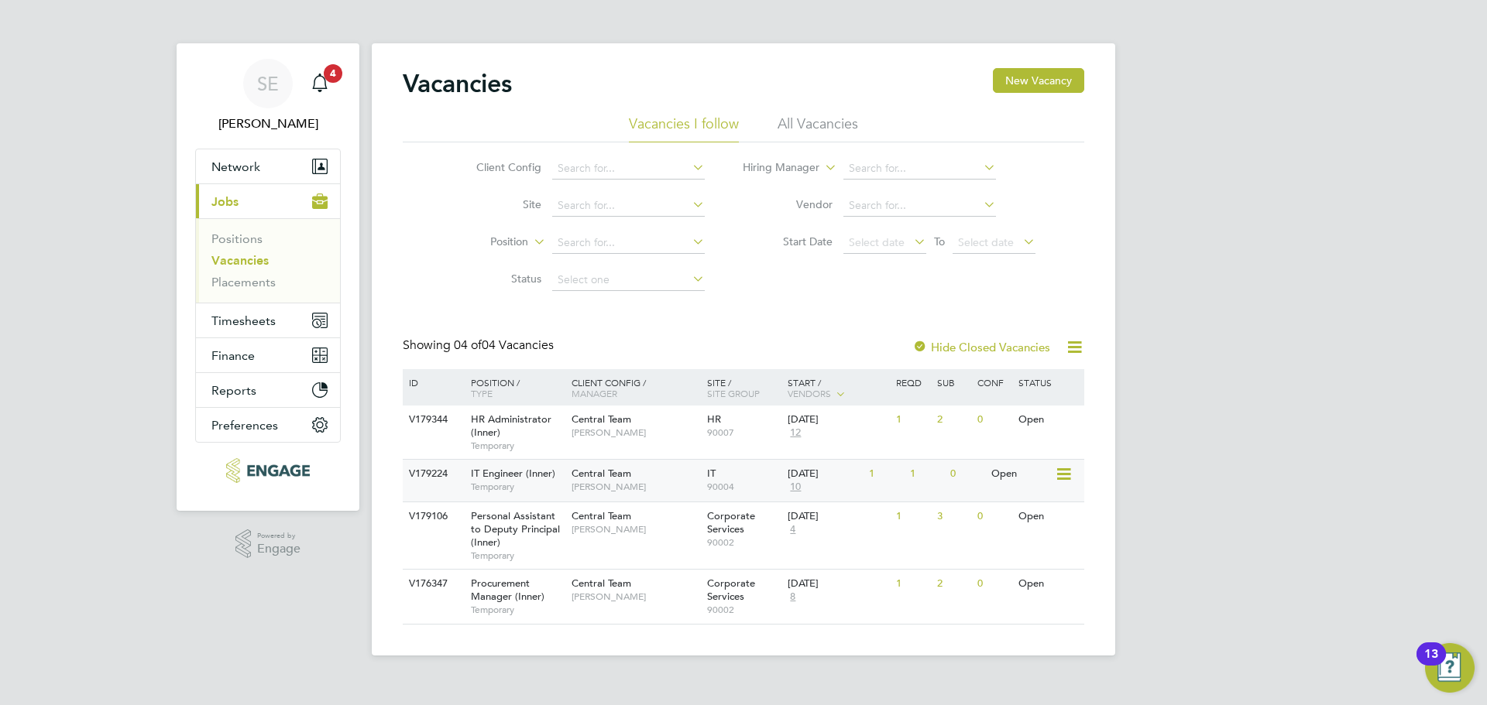
click at [547, 489] on span "Temporary" at bounding box center [517, 487] width 93 height 12
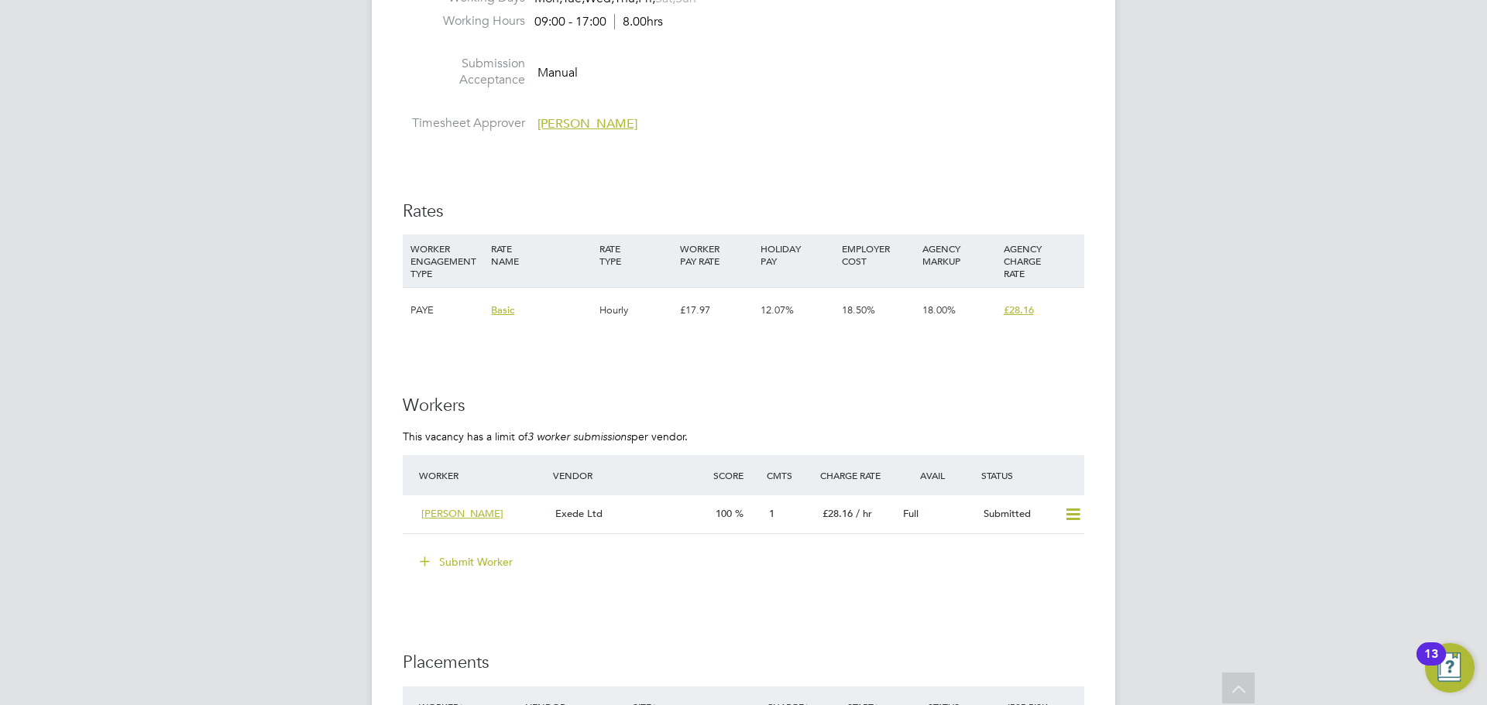
scroll to position [2245, 0]
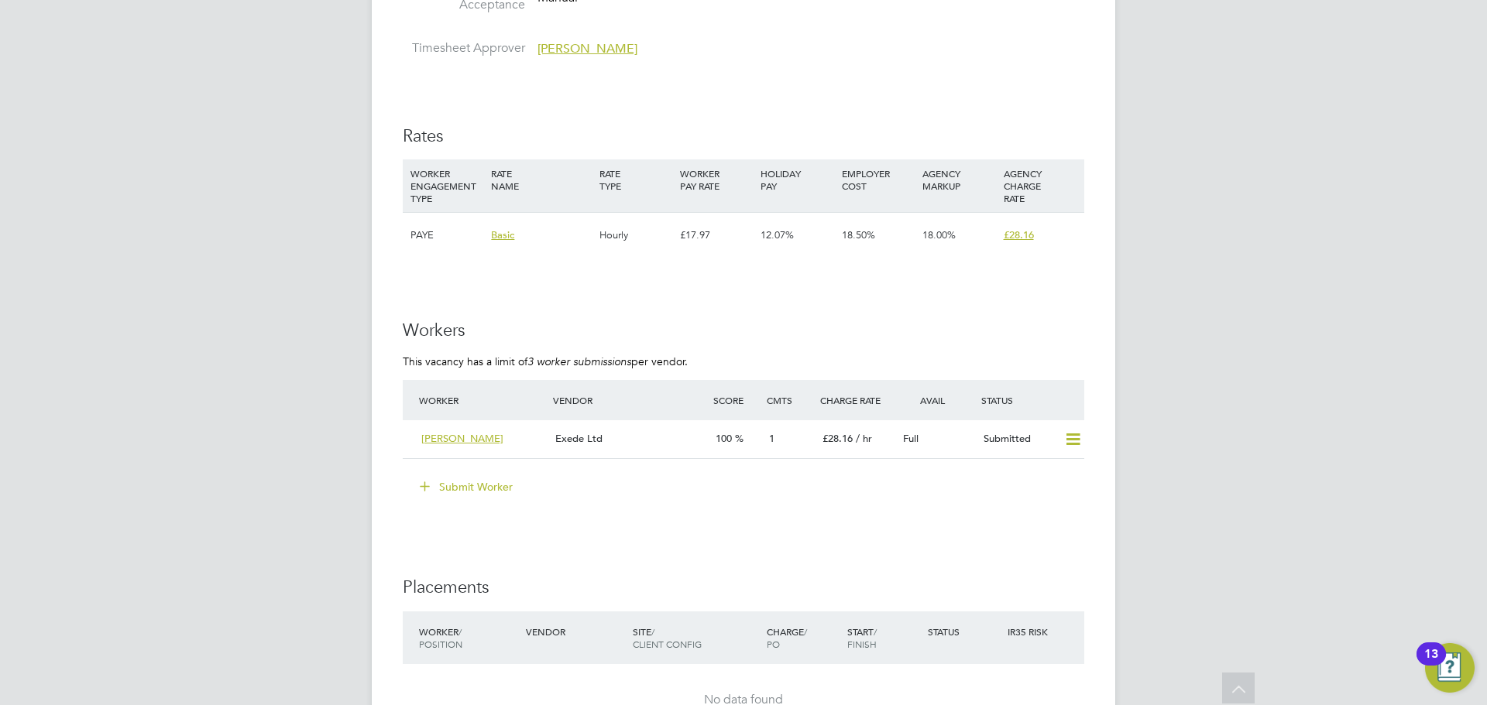
click at [474, 479] on button "Submit Worker" at bounding box center [467, 487] width 116 height 25
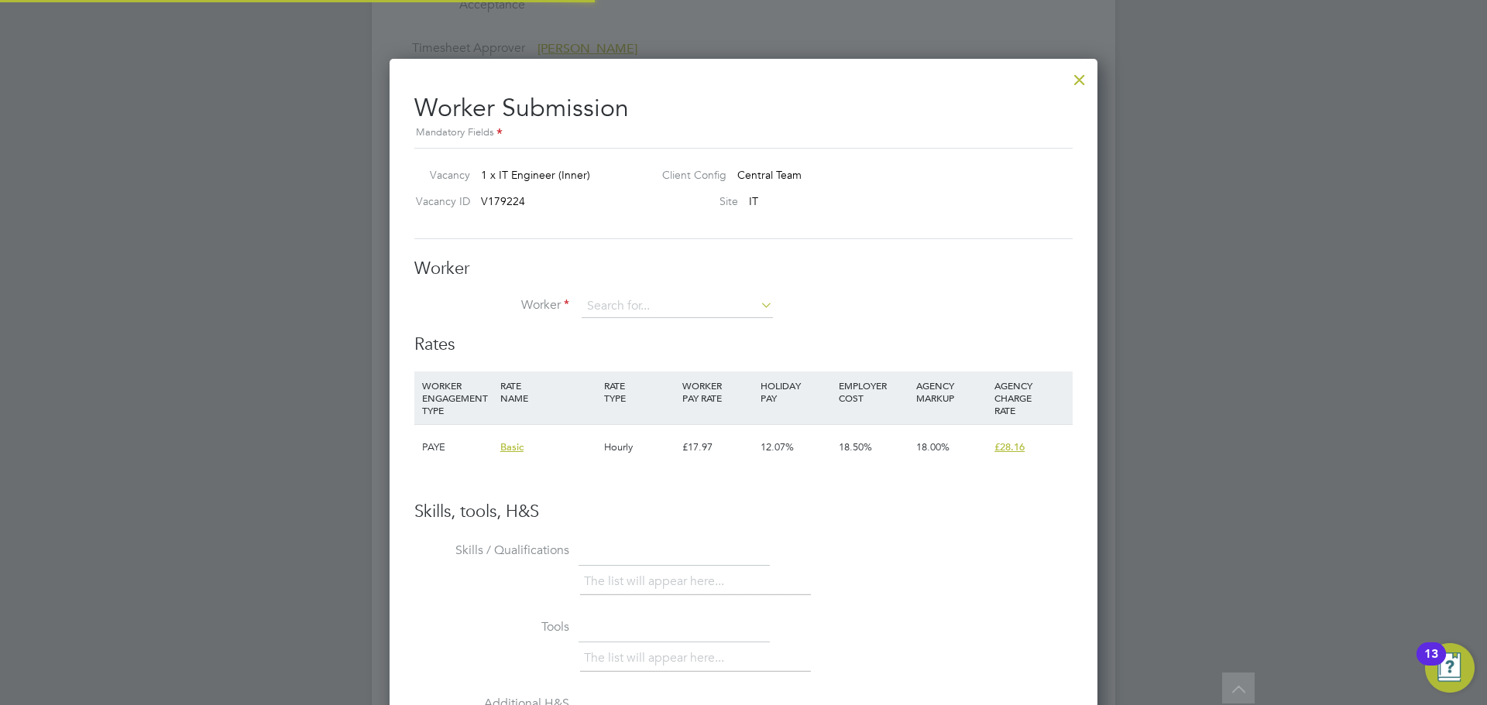
scroll to position [8, 8]
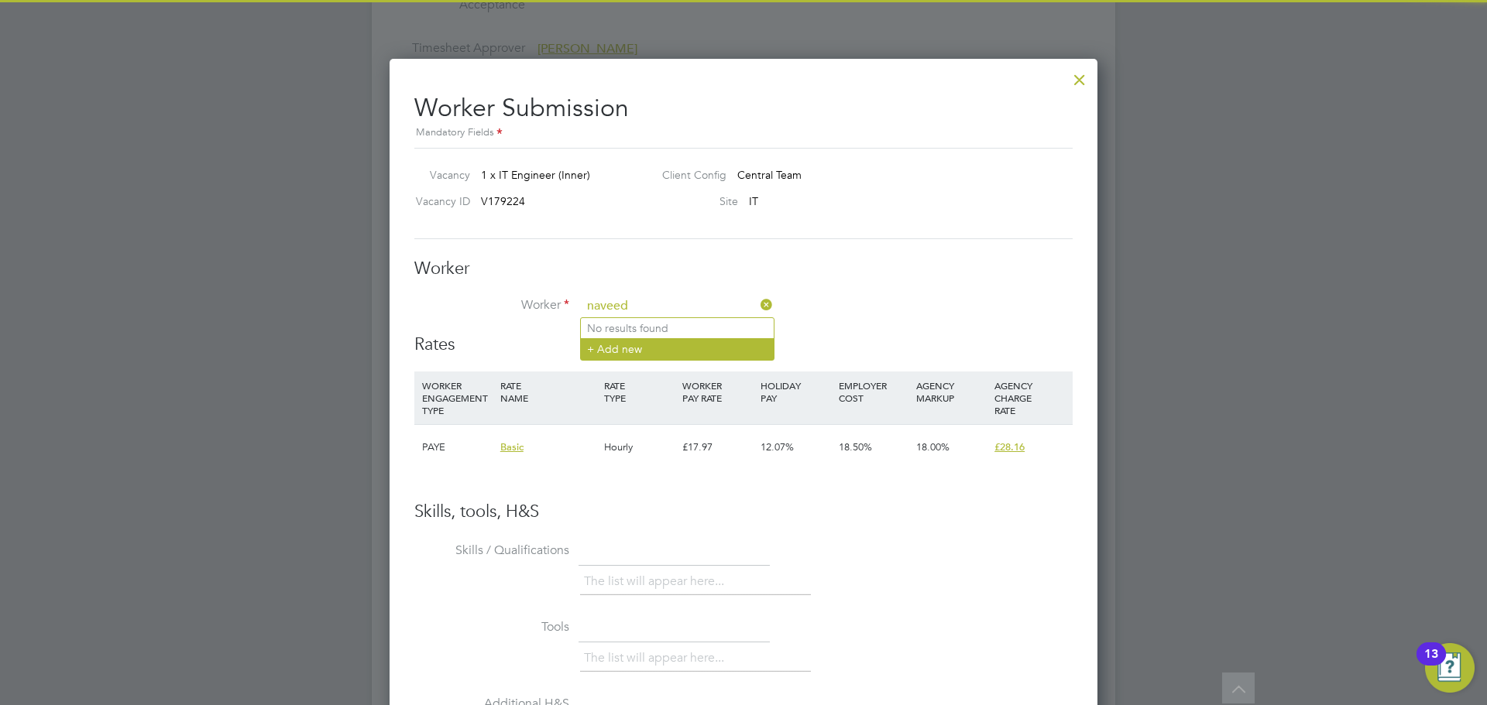
type input "naveed"
click at [649, 343] on li "+ Add new" at bounding box center [677, 348] width 193 height 21
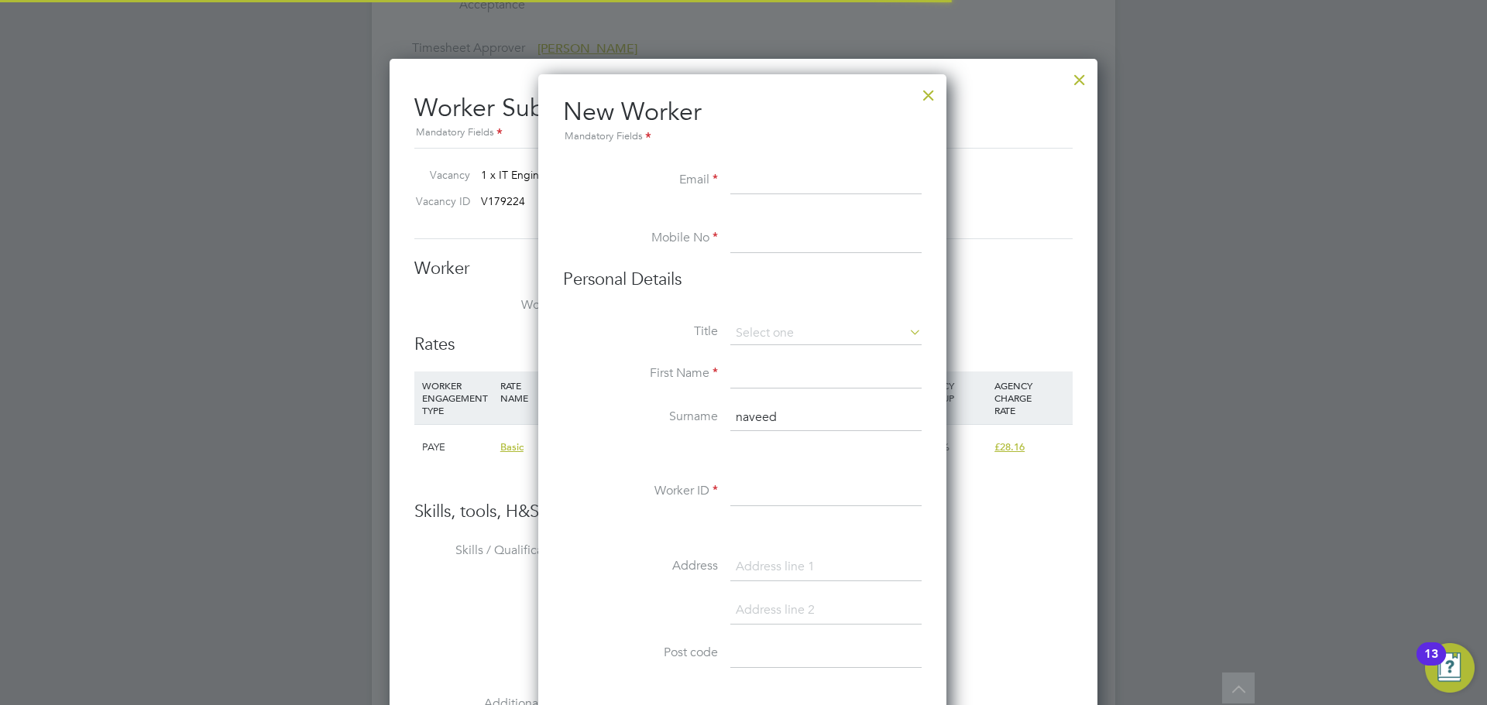
scroll to position [1318, 410]
paste input "[EMAIL_ADDRESS][DOMAIN_NAME]"
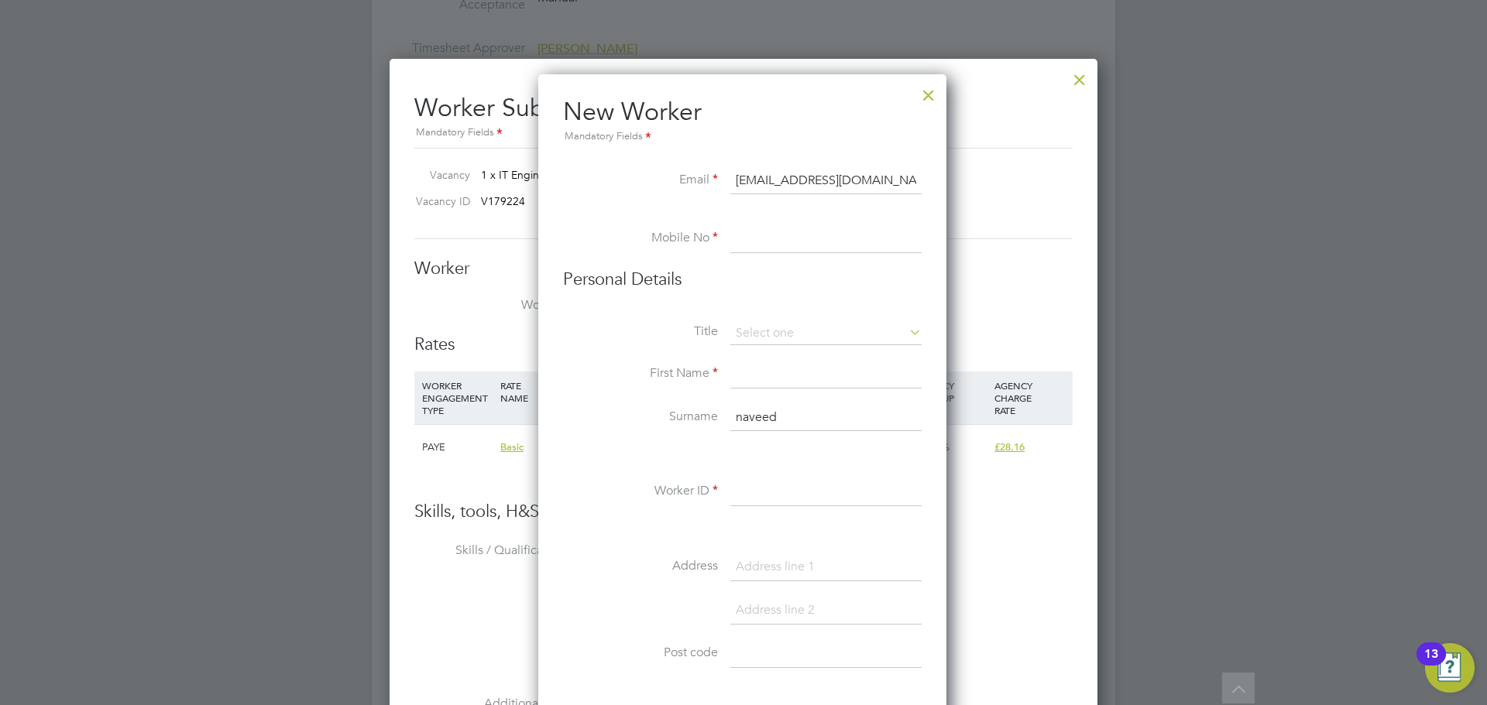
type input "[EMAIL_ADDRESS][DOMAIN_NAME]"
click at [768, 245] on input at bounding box center [825, 239] width 191 height 28
paste input "[PHONE_NUMBER]"
type input "[PHONE_NUMBER]"
click at [805, 321] on li "Personal Details" at bounding box center [742, 295] width 358 height 53
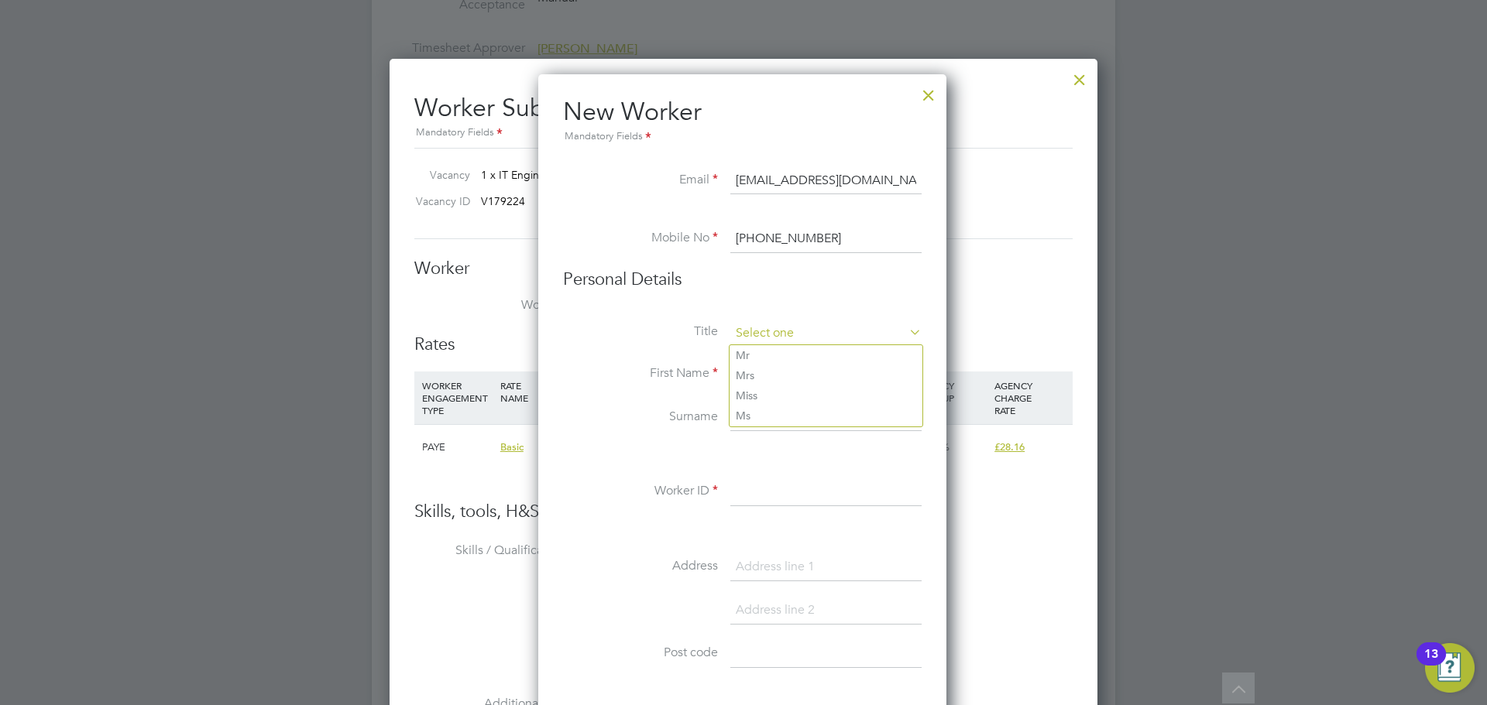
click at [791, 329] on input at bounding box center [825, 333] width 191 height 23
click at [763, 355] on li "Mr" at bounding box center [825, 355] width 193 height 20
type input "Mr"
click at [762, 369] on input at bounding box center [825, 375] width 191 height 28
type input "Naveed"
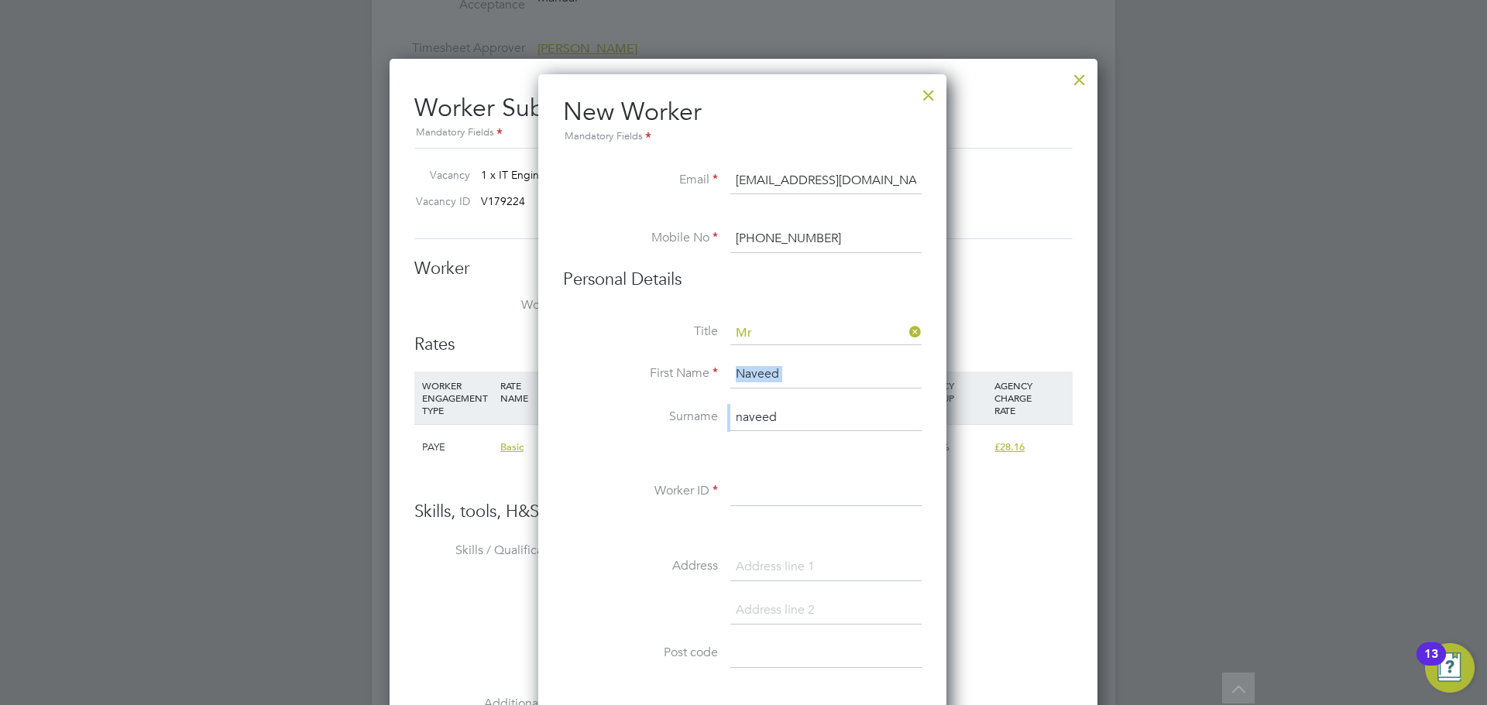
drag, startPoint x: 791, startPoint y: 399, endPoint x: 805, endPoint y: 414, distance: 20.8
click at [756, 411] on div "Title Mr First Name [PERSON_NAME] Surname [PERSON_NAME] Worker ID Address Post …" at bounding box center [742, 603] width 358 height 562
drag, startPoint x: 808, startPoint y: 415, endPoint x: 726, endPoint y: 420, distance: 82.3
click at [726, 420] on li "Surname [PERSON_NAME]" at bounding box center [742, 425] width 358 height 43
paste input "Bashir"
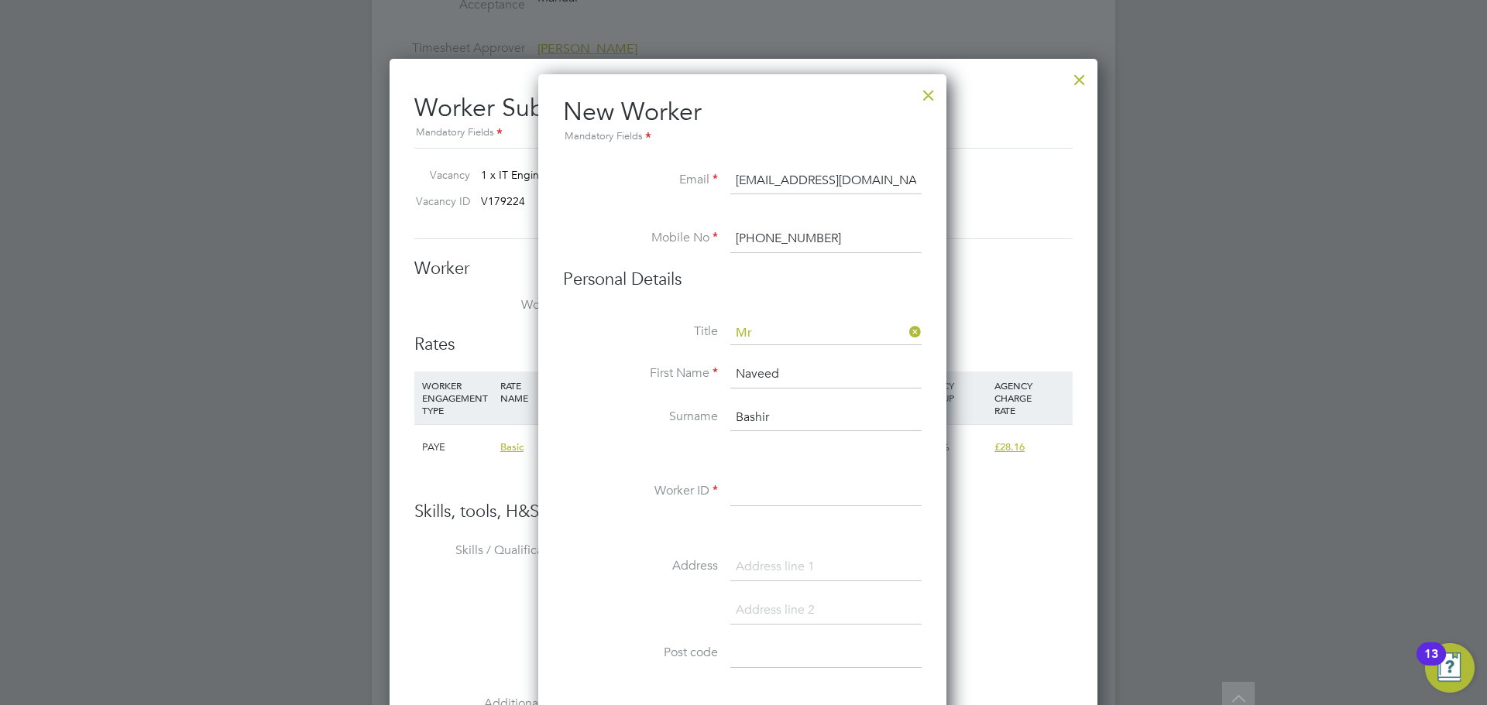
scroll to position [2478, 0]
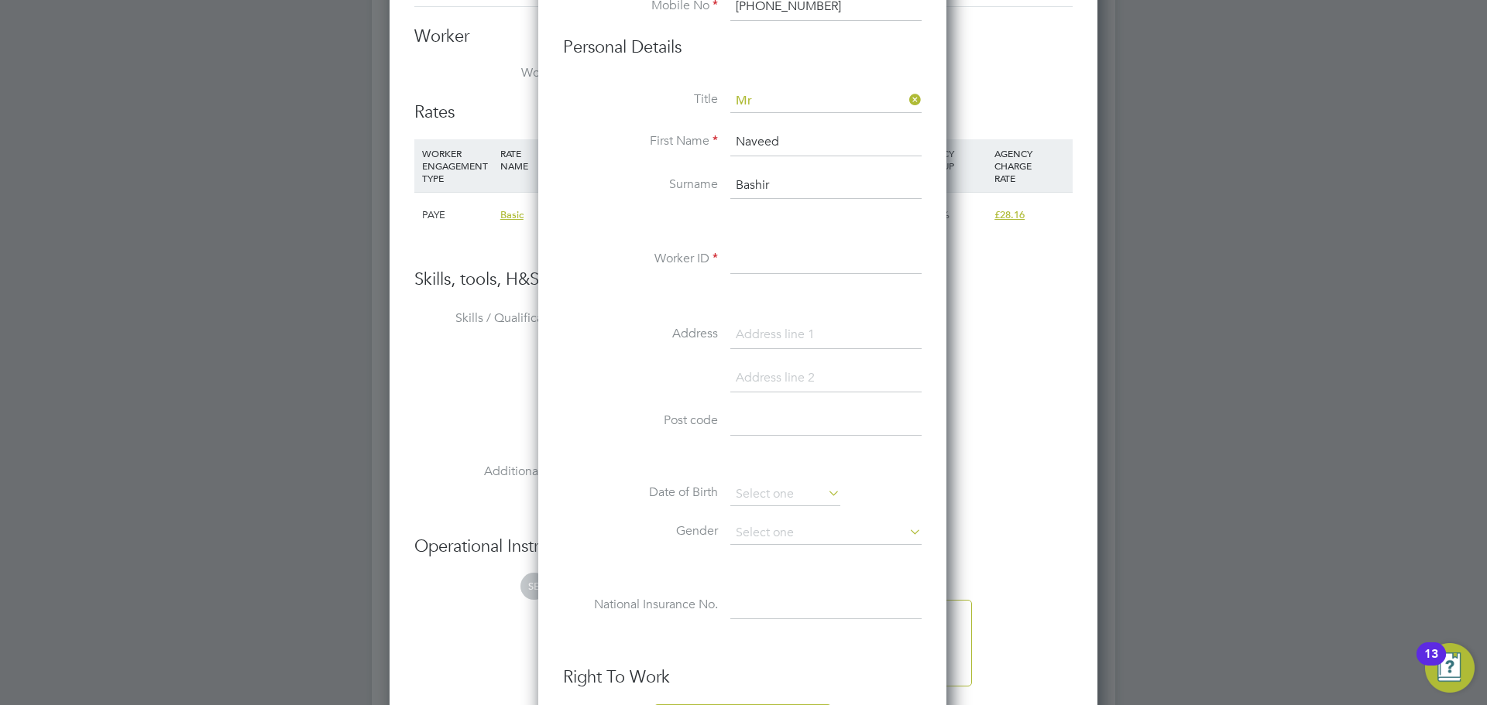
type input "Bashir"
click at [785, 216] on li at bounding box center [742, 222] width 358 height 16
click at [778, 238] on div "Title Mr First Name [PERSON_NAME] Surname [PERSON_NAME] Worker ID Address Post …" at bounding box center [742, 371] width 358 height 562
click at [777, 245] on div "Title Mr First Name [PERSON_NAME] Surname [PERSON_NAME] Worker ID Address Post …" at bounding box center [742, 371] width 358 height 562
click at [773, 249] on input at bounding box center [825, 260] width 191 height 28
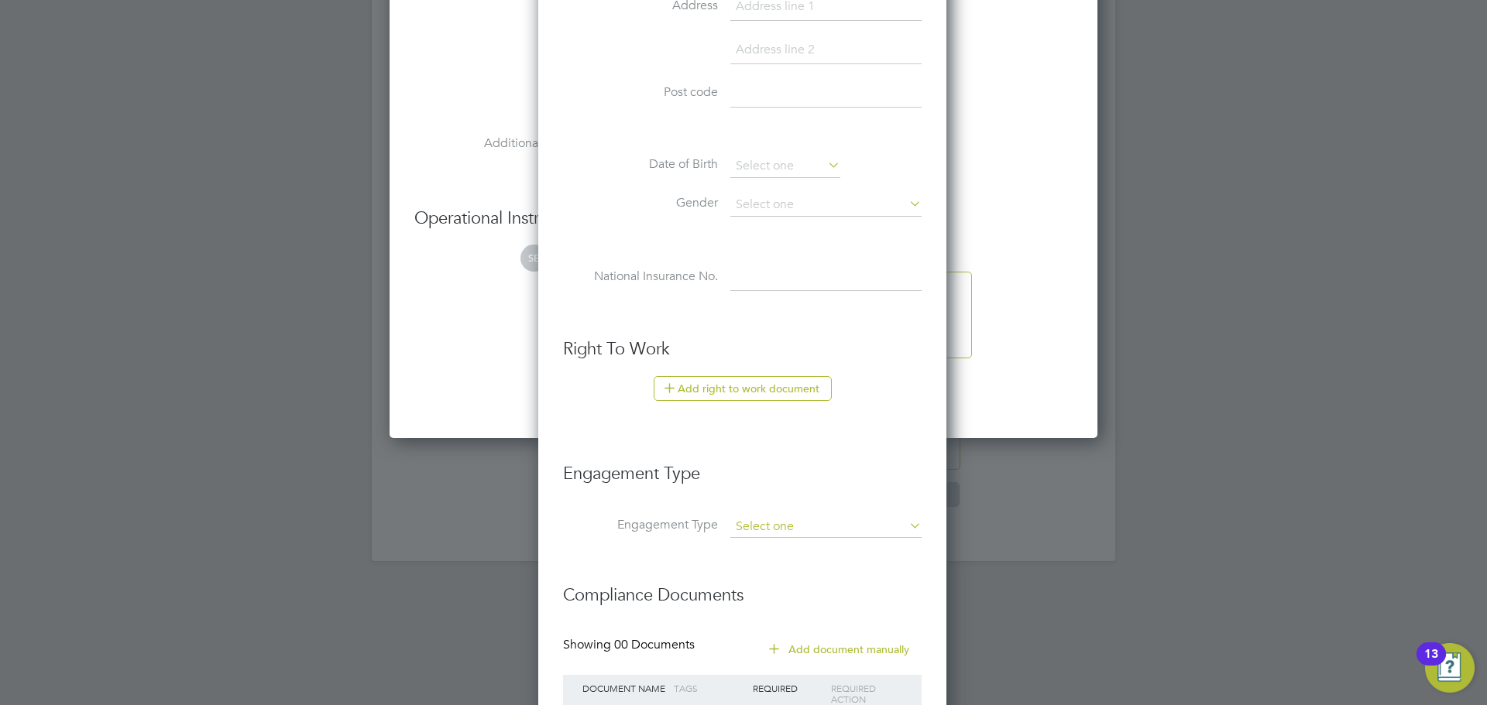
scroll to position [2931, 0]
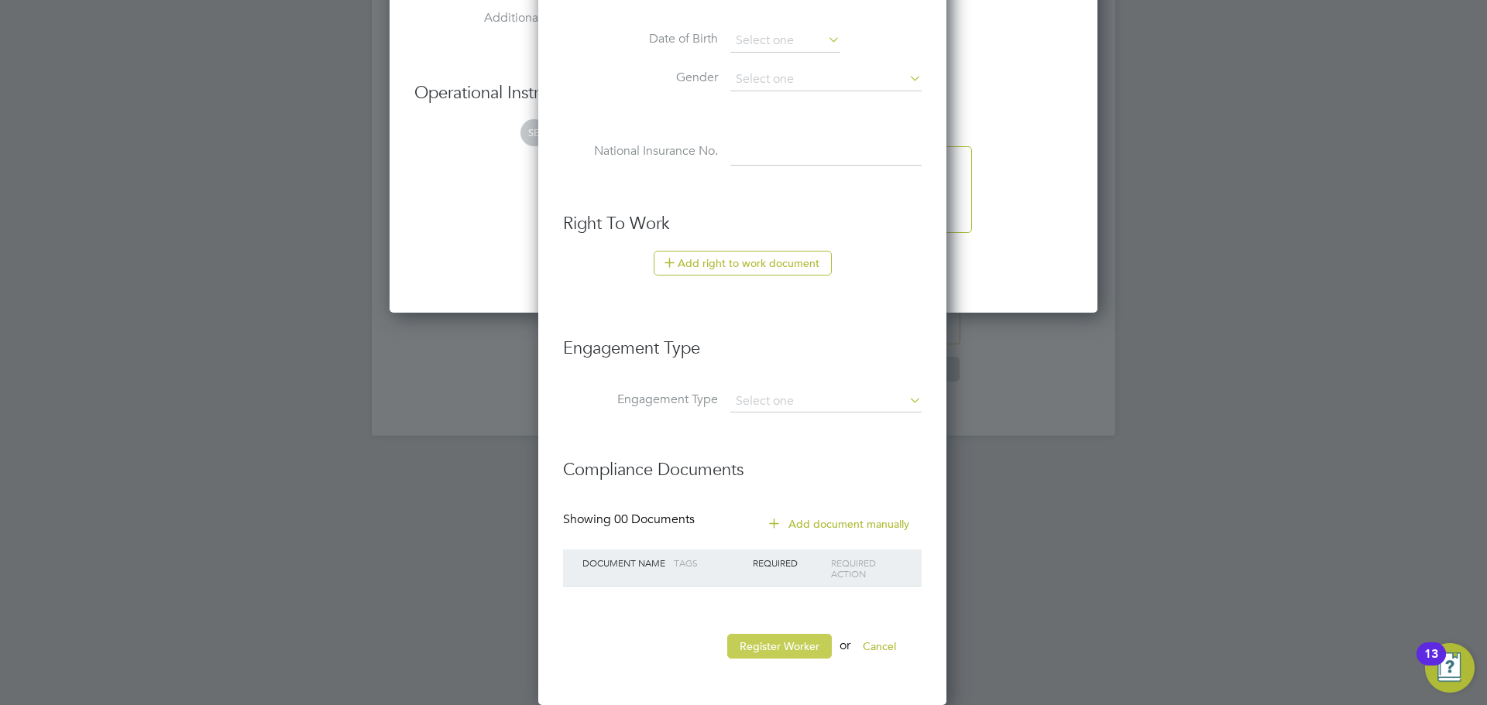
type input "176927"
click at [764, 651] on button "Register Worker" at bounding box center [779, 646] width 105 height 25
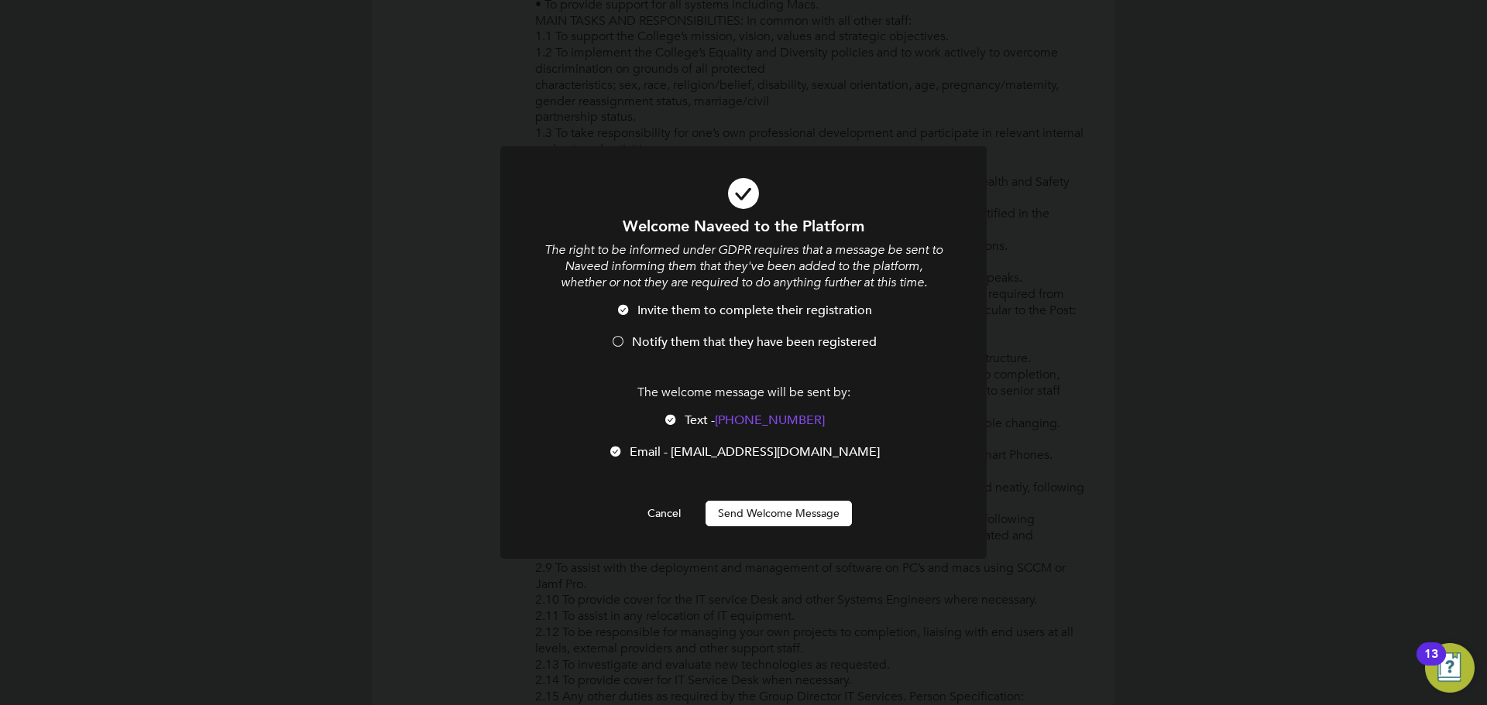
click at [631, 341] on li "Notify them that they have been registered" at bounding box center [743, 350] width 403 height 32
click at [681, 411] on div "The welcome message will be sent by: Text - [PHONE_NUMBER] Text - [PHONE_NUMBER…" at bounding box center [743, 430] width 403 height 91
click at [678, 424] on div at bounding box center [670, 420] width 15 height 15
click at [769, 516] on button "Send Welcome Message" at bounding box center [778, 513] width 146 height 25
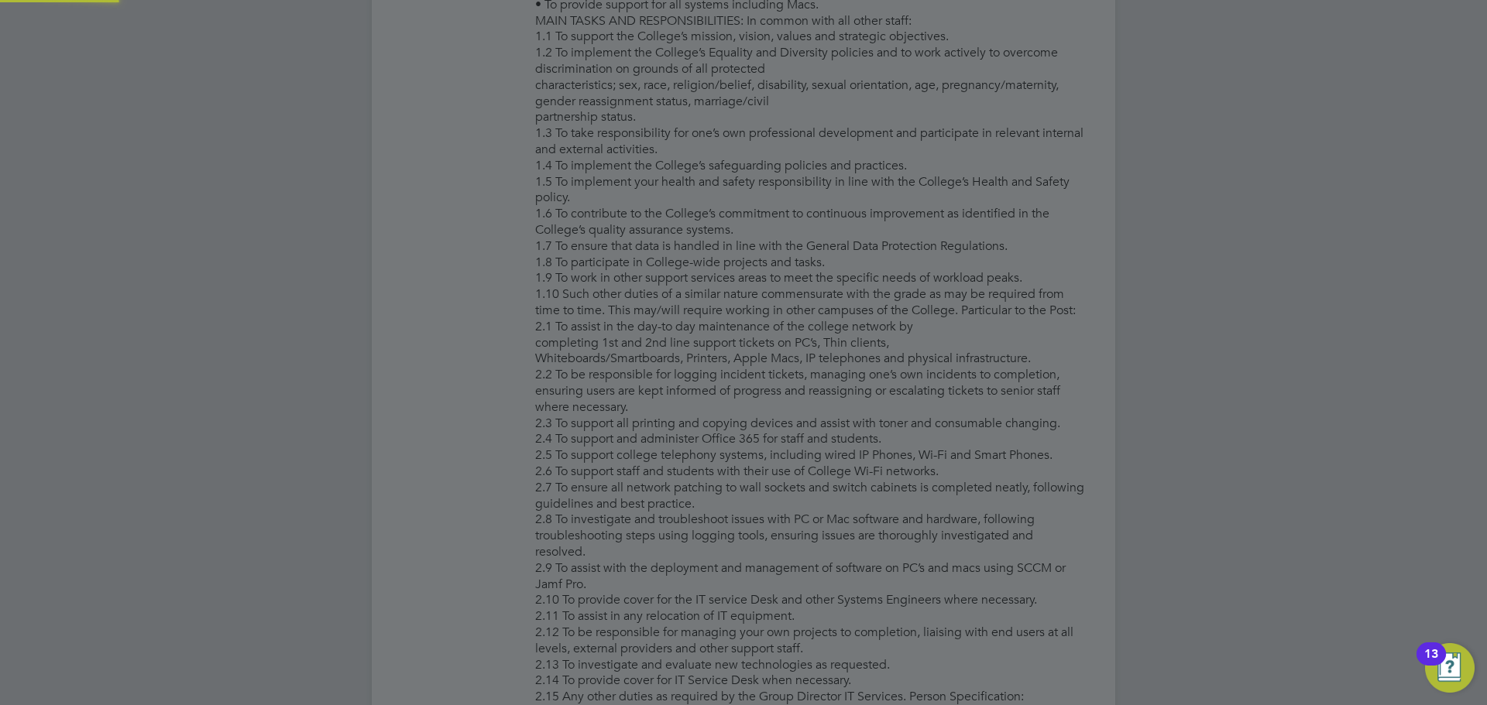
type input "[PERSON_NAME] (176927)"
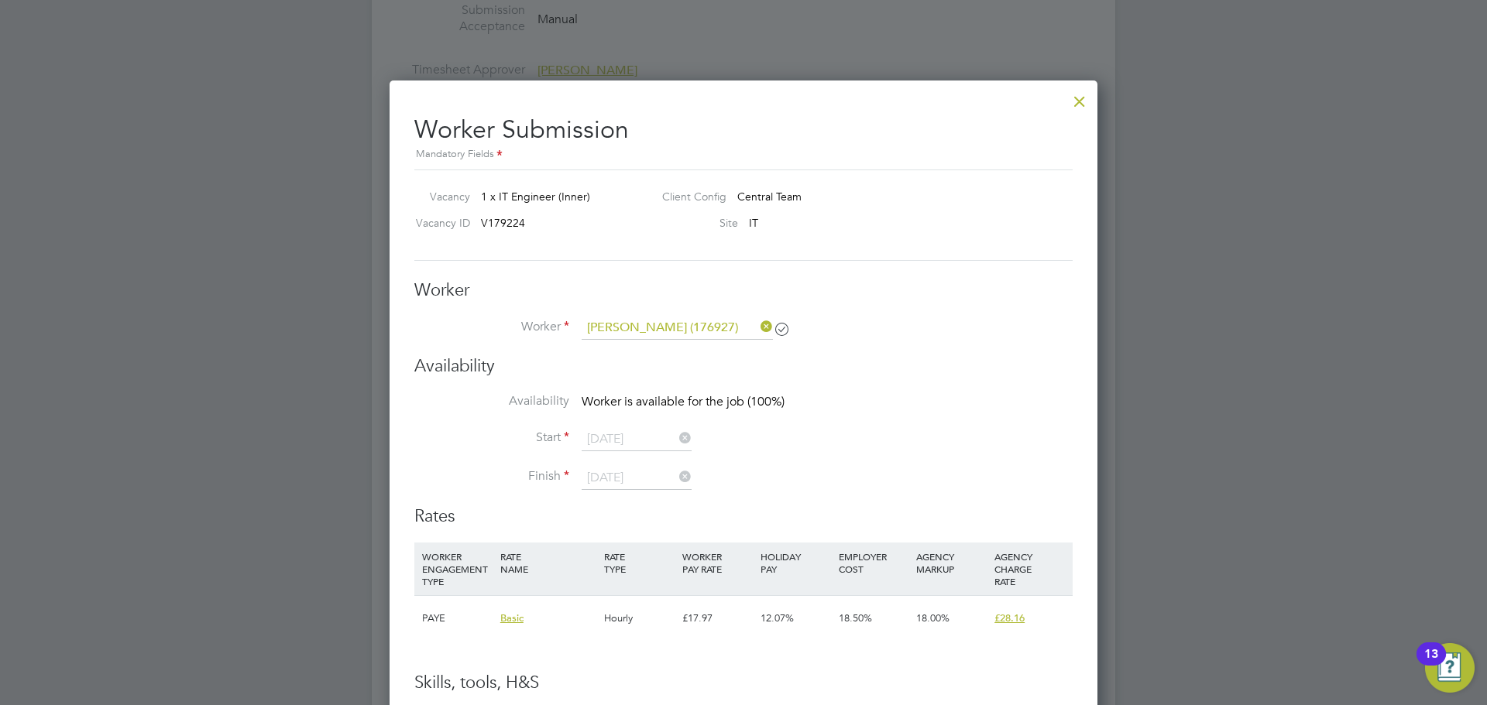
click at [1075, 99] on div at bounding box center [1079, 98] width 28 height 28
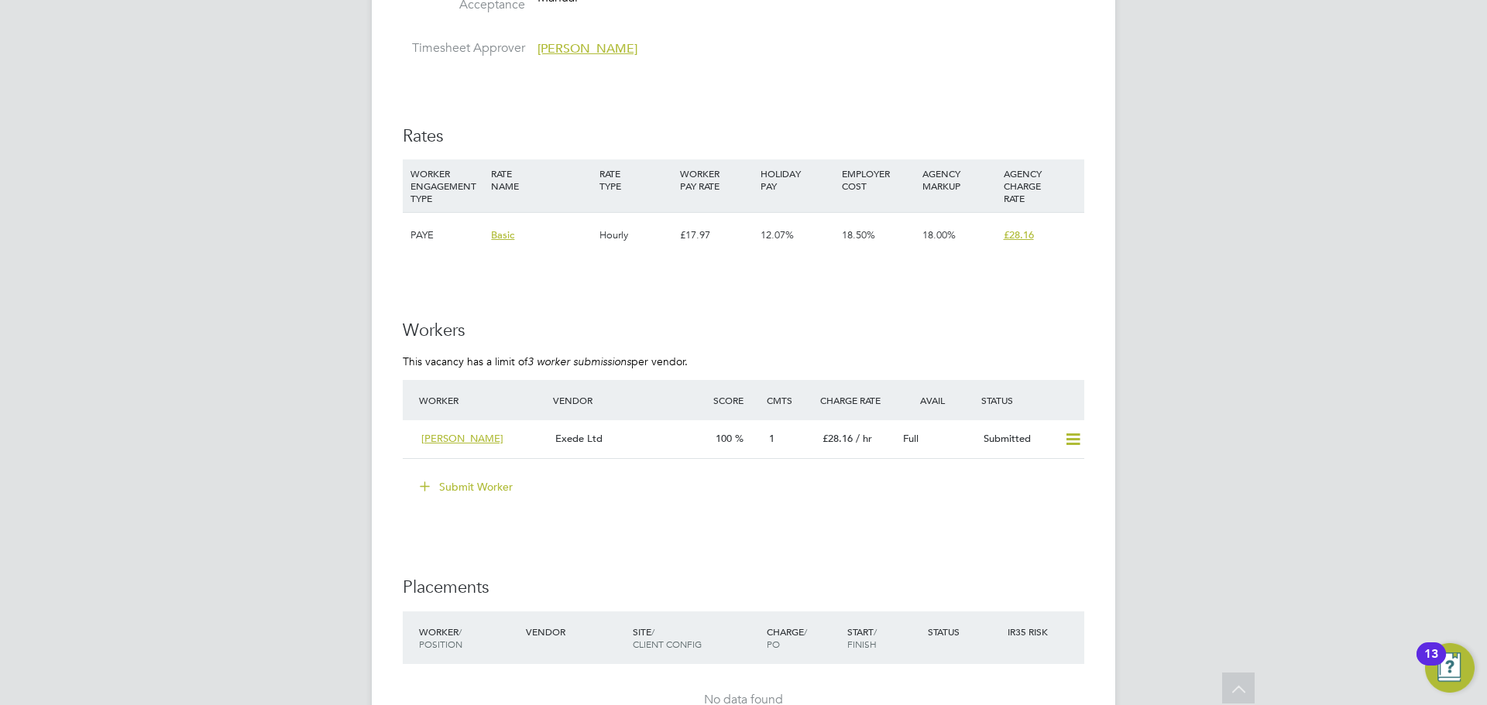
click at [466, 479] on button "Submit Worker" at bounding box center [467, 487] width 116 height 25
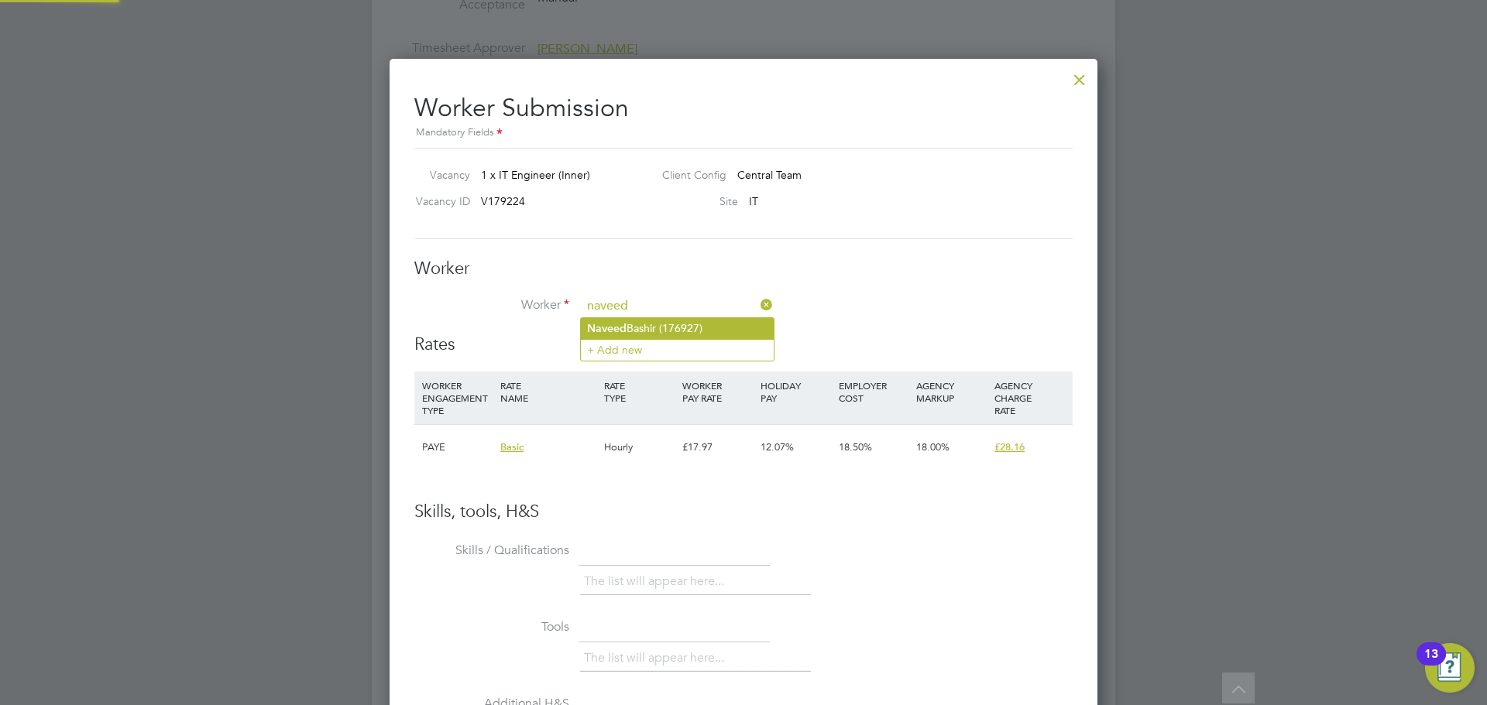
click at [627, 323] on li "[PERSON_NAME] (176927)" at bounding box center [677, 328] width 193 height 21
type input "[PERSON_NAME] (176927)"
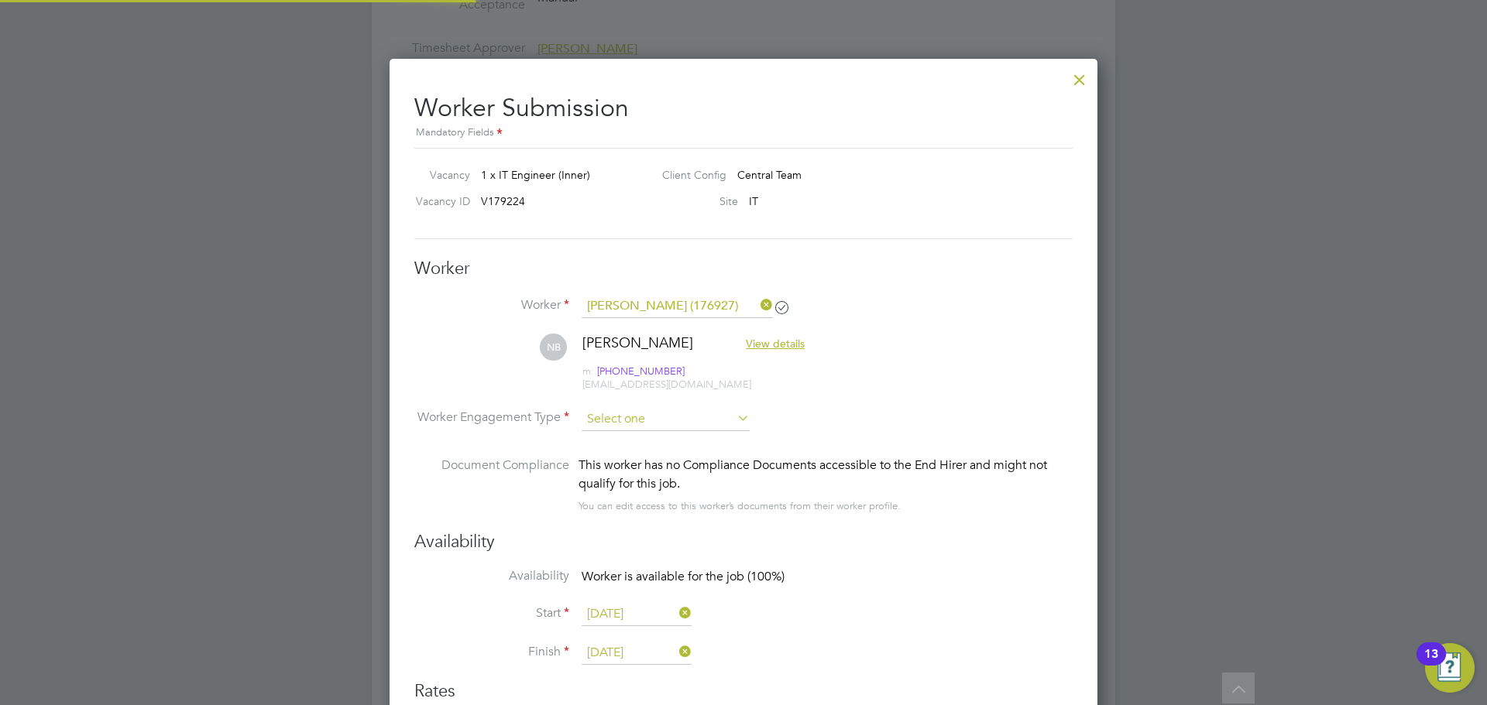
click at [669, 413] on input at bounding box center [665, 419] width 168 height 23
click at [636, 475] on div "This worker has no Compliance Documents accessible to the End Hirer and might n…" at bounding box center [825, 474] width 494 height 37
click at [636, 467] on div "This worker has no Compliance Documents accessible to the End Hirer and might n…" at bounding box center [825, 474] width 494 height 37
click at [643, 419] on input at bounding box center [665, 419] width 168 height 23
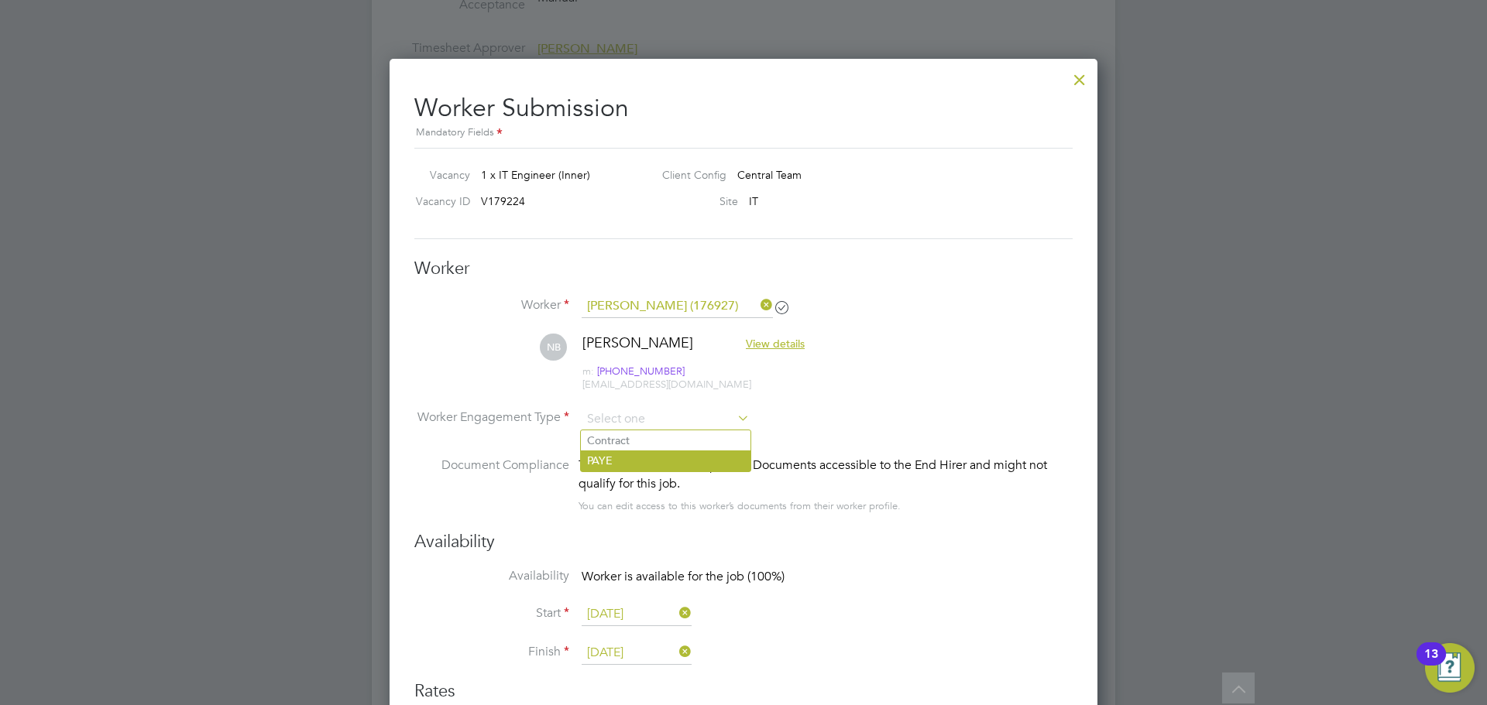
click at [620, 461] on li "PAYE" at bounding box center [666, 461] width 170 height 20
type input "PAYE"
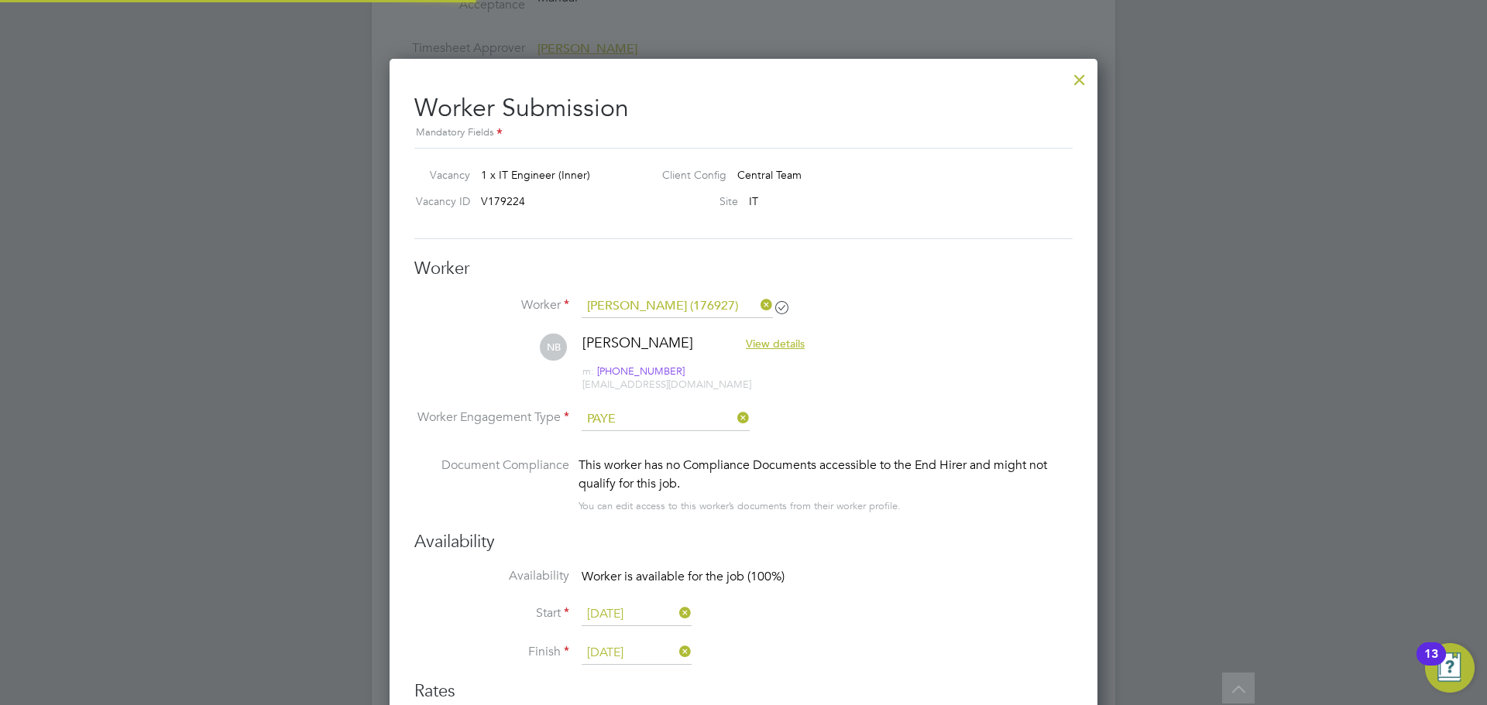
scroll to position [8, 8]
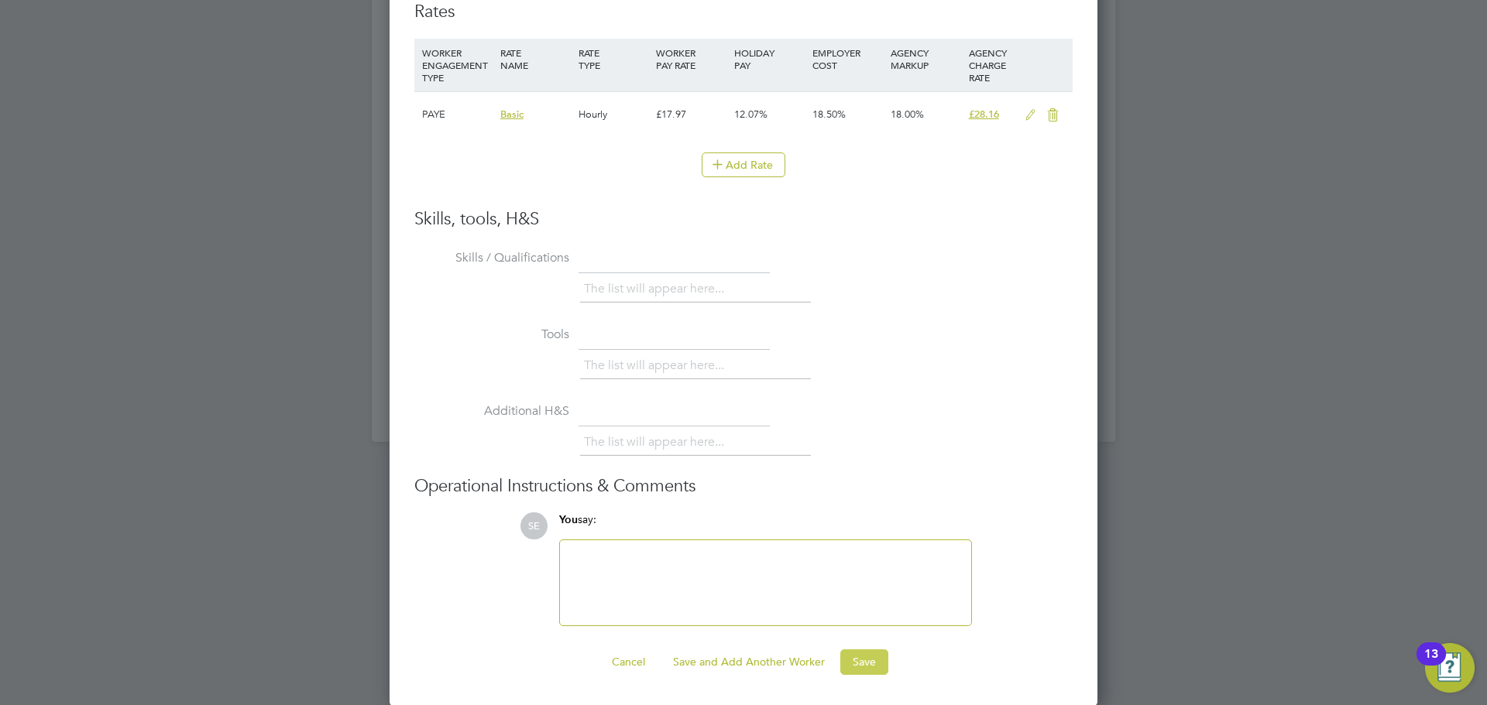
click at [859, 657] on button "Save" at bounding box center [864, 662] width 48 height 25
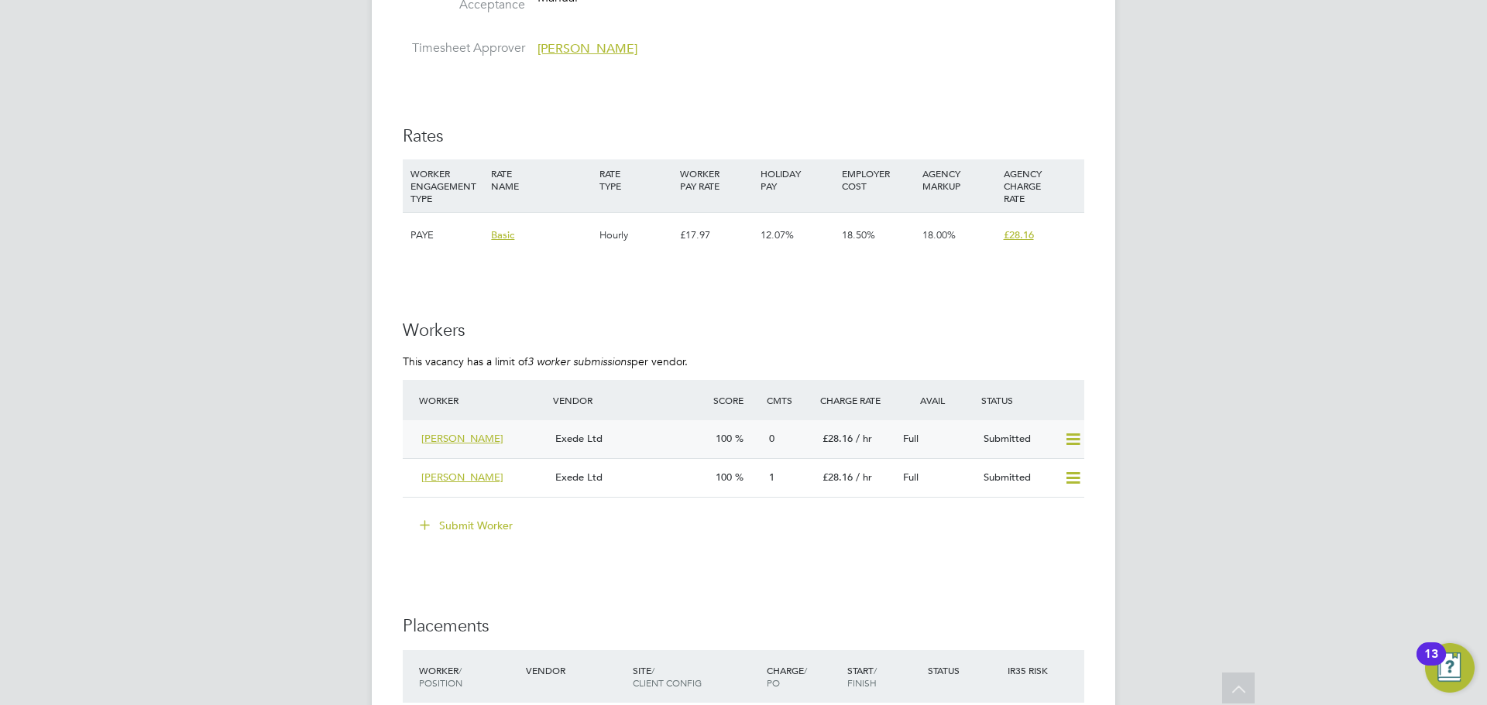
click at [660, 435] on div "Exede Ltd" at bounding box center [629, 440] width 160 height 26
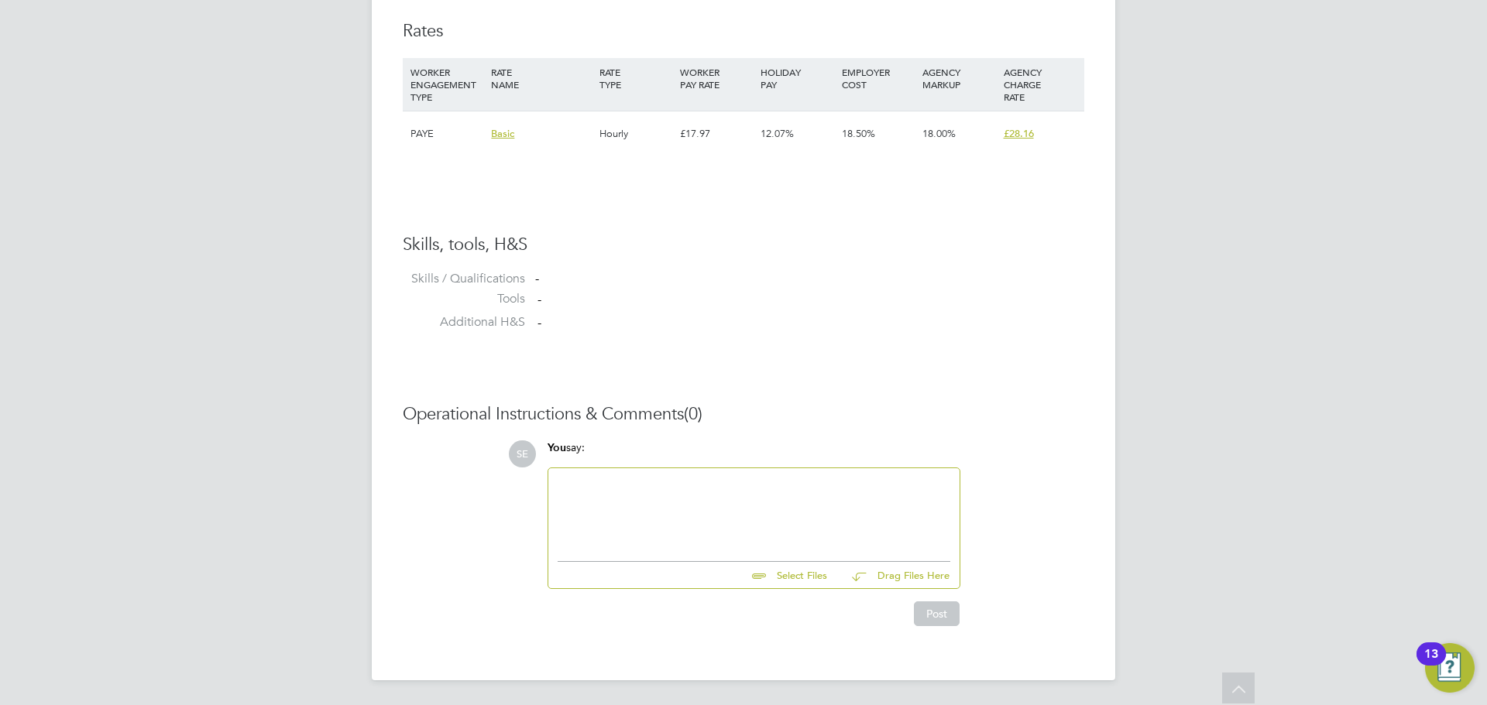
click at [652, 508] on div at bounding box center [753, 511] width 393 height 67
paste div "To enrich screen reader interactions, please activate Accessibility in Grammarl…"
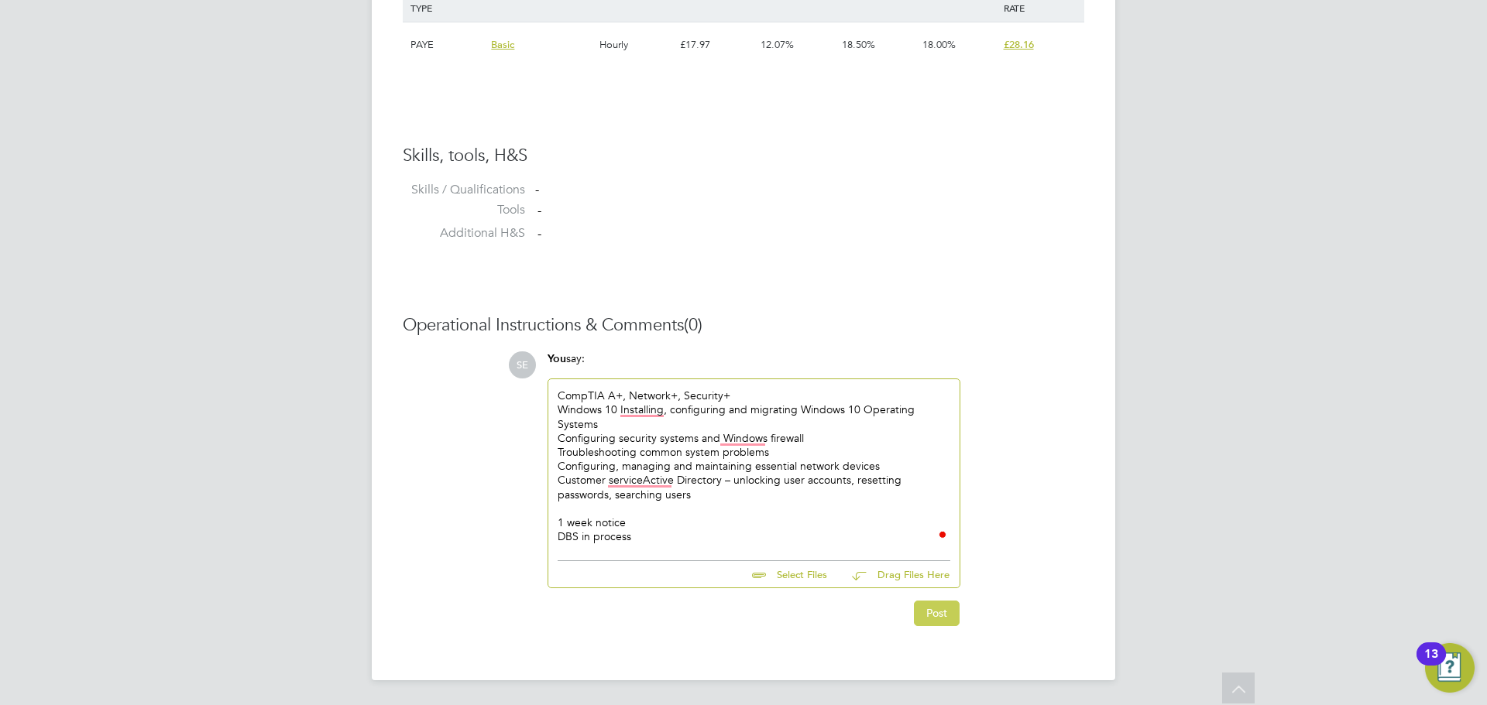
click at [948, 617] on button "Post" at bounding box center [937, 613] width 46 height 25
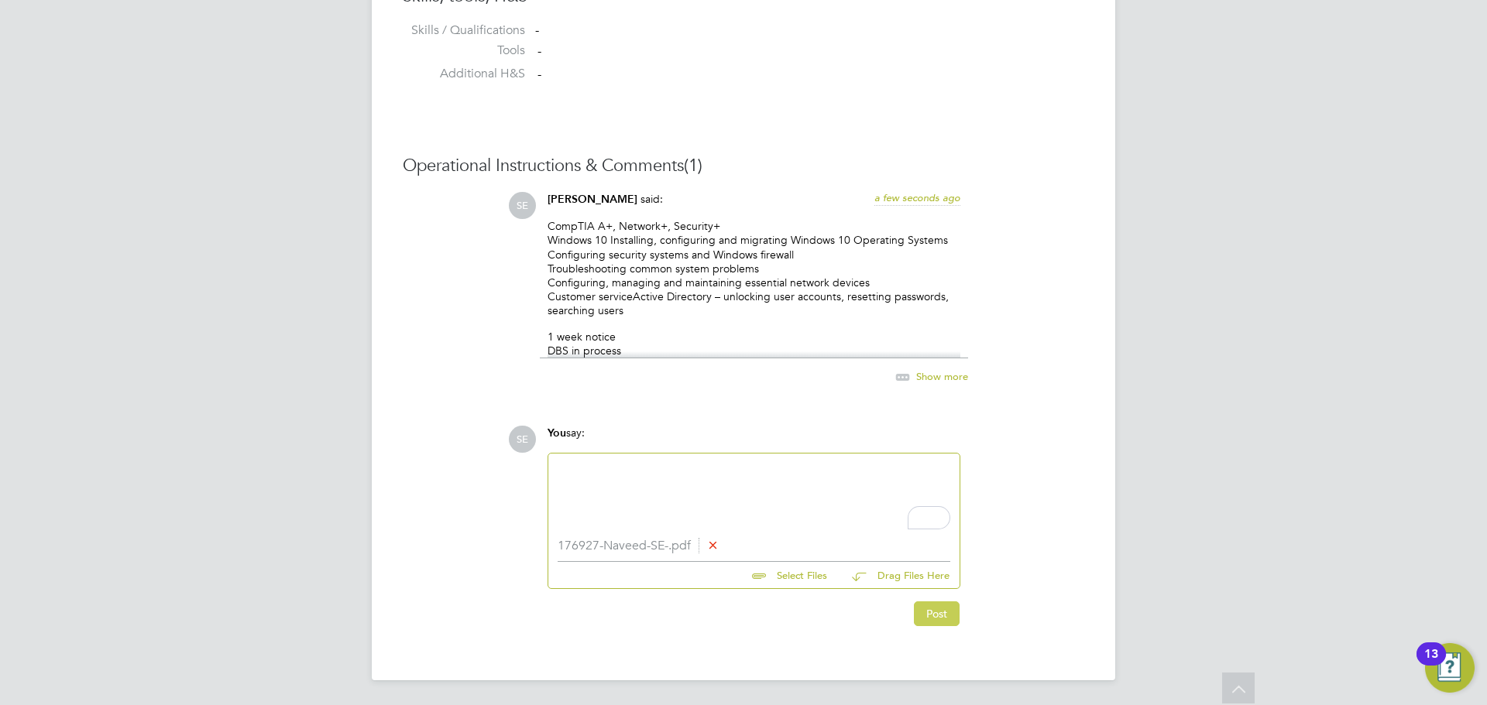
click at [924, 617] on button "Post" at bounding box center [937, 614] width 46 height 25
